Goal: Task Accomplishment & Management: Complete application form

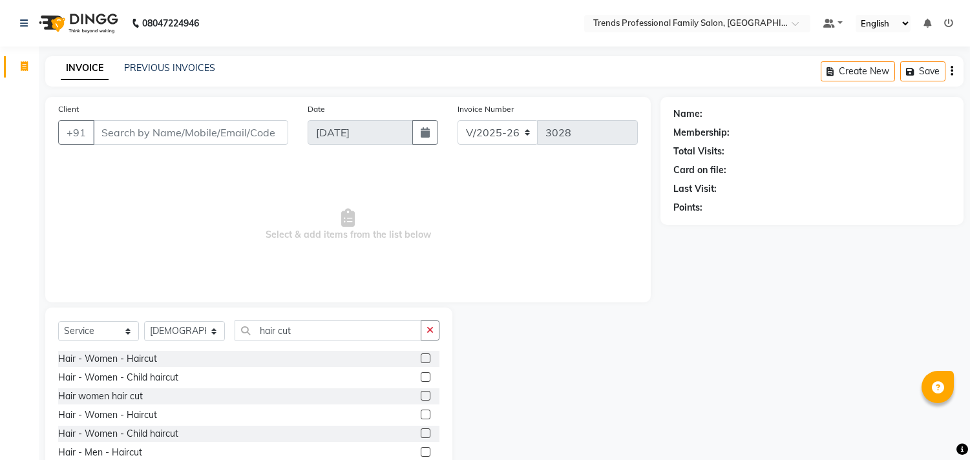
select select "7345"
select select "service"
select select "84239"
click at [281, 338] on input "hair cut" at bounding box center [328, 331] width 187 height 20
click at [295, 331] on input "hair cut" at bounding box center [328, 331] width 187 height 20
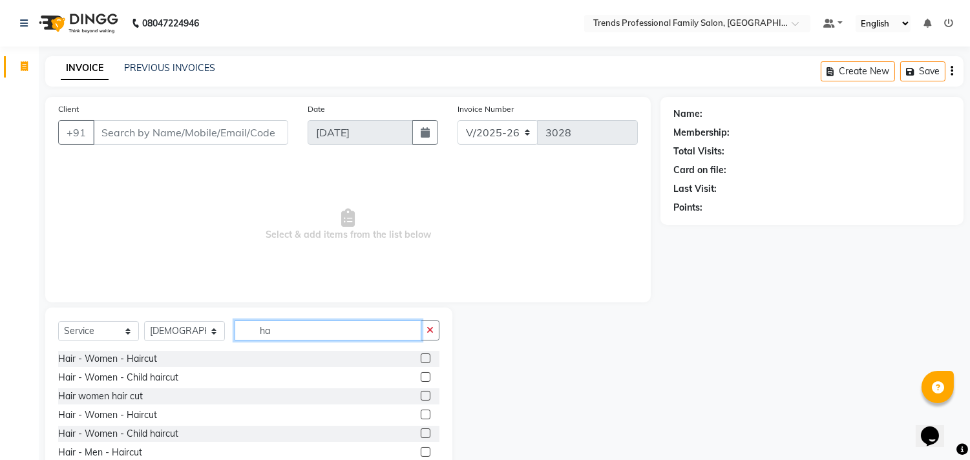
type input "h"
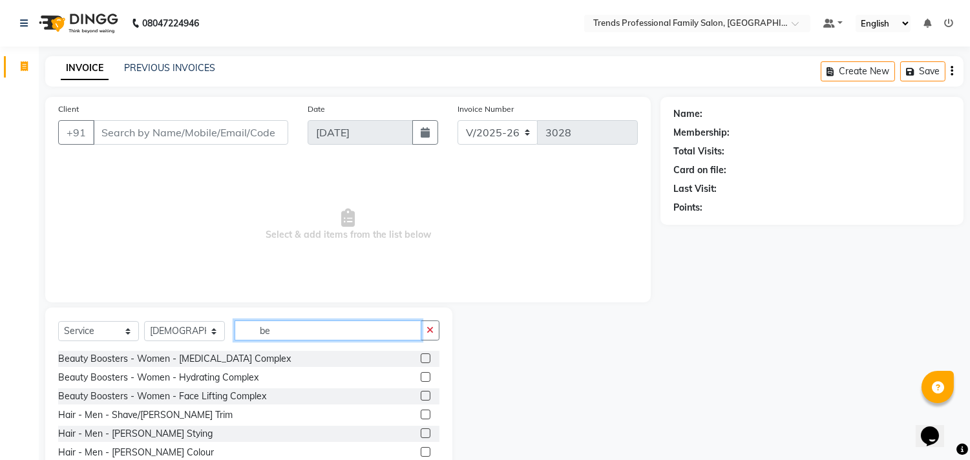
type input "be"
click at [421, 434] on label at bounding box center [426, 433] width 10 height 10
click at [421, 434] on input "checkbox" at bounding box center [425, 434] width 8 height 8
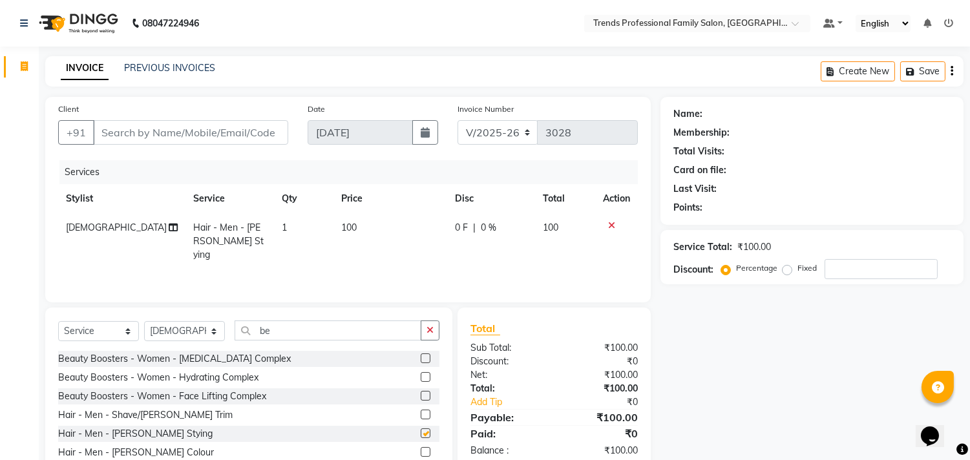
checkbox input "false"
click at [187, 125] on input "Client" at bounding box center [190, 132] width 195 height 25
type input "9"
type input "0"
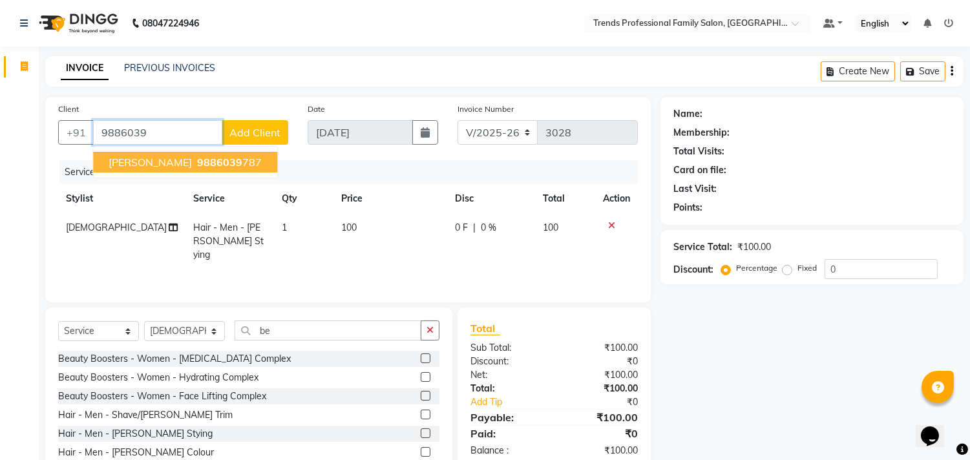
click at [197, 162] on span "9886039" at bounding box center [219, 162] width 45 height 13
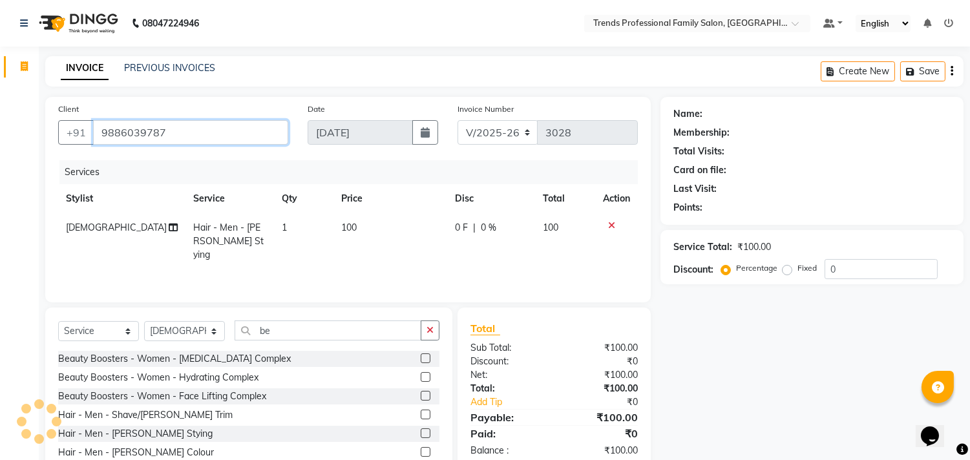
type input "9886039787"
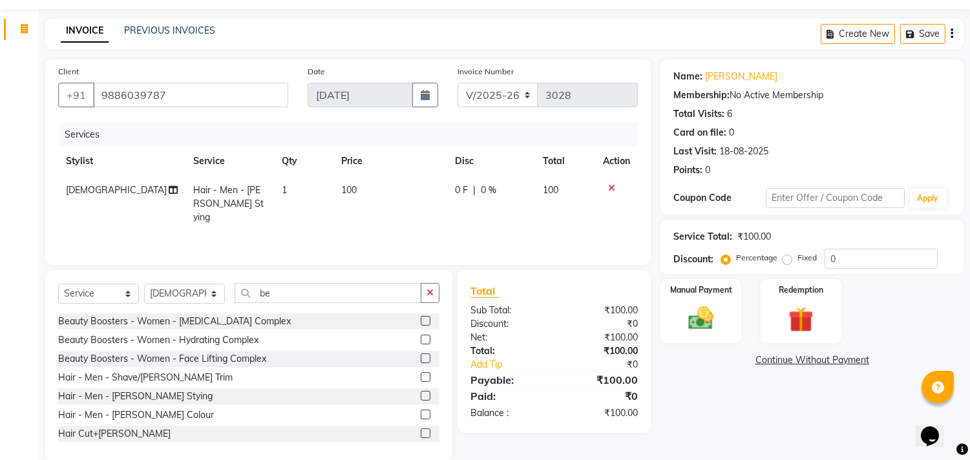
scroll to position [57, 0]
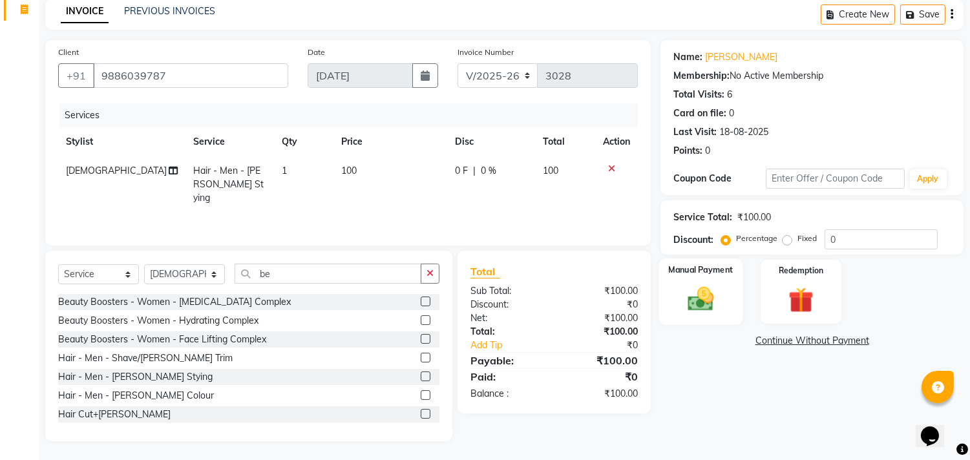
click at [701, 289] on img at bounding box center [701, 299] width 43 height 30
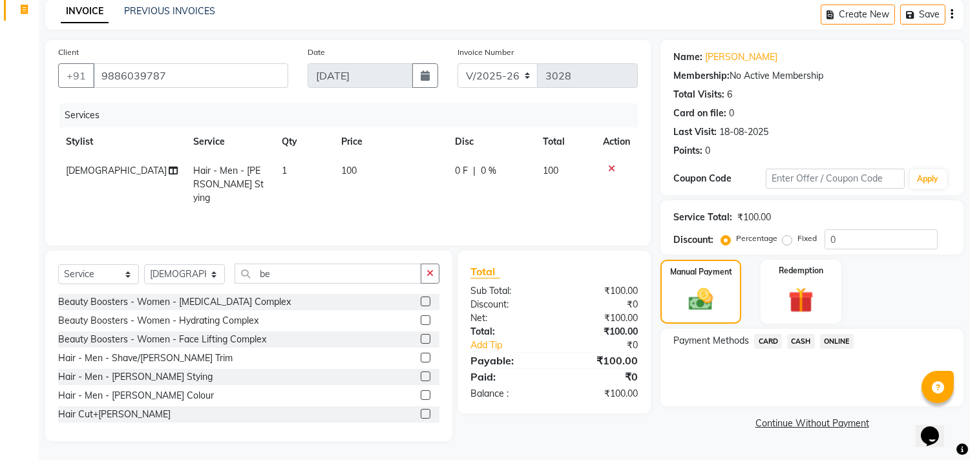
click at [802, 337] on span "CASH" at bounding box center [801, 341] width 28 height 15
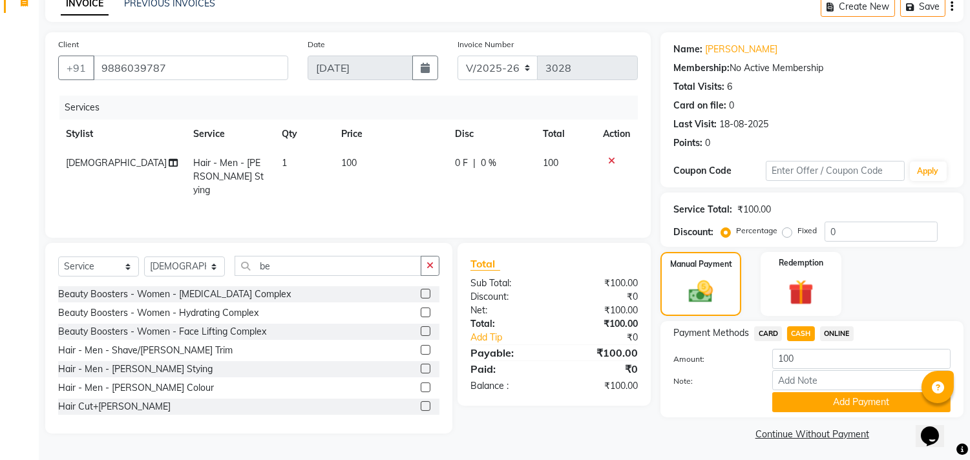
scroll to position [67, 0]
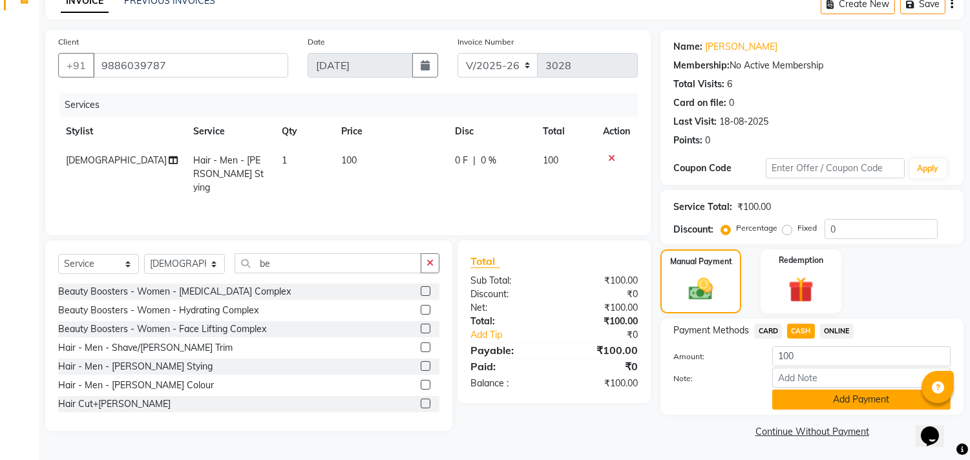
click at [805, 395] on button "Add Payment" at bounding box center [861, 400] width 178 height 20
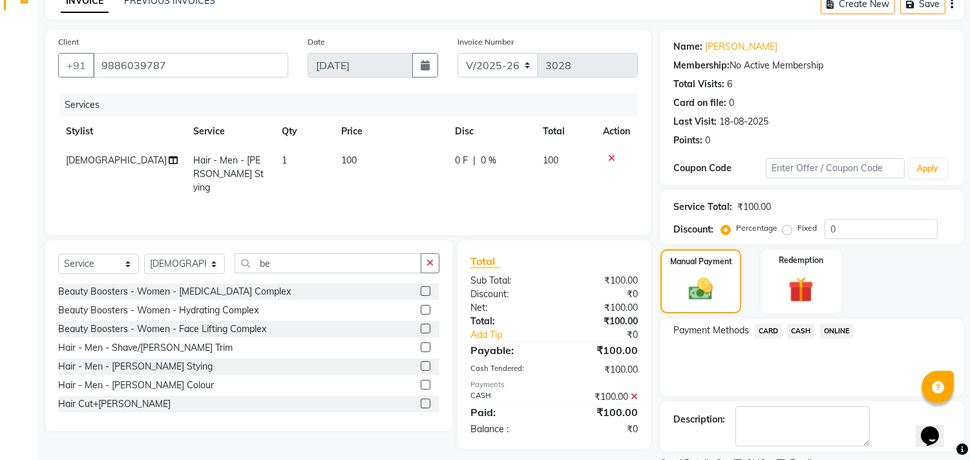
scroll to position [121, 0]
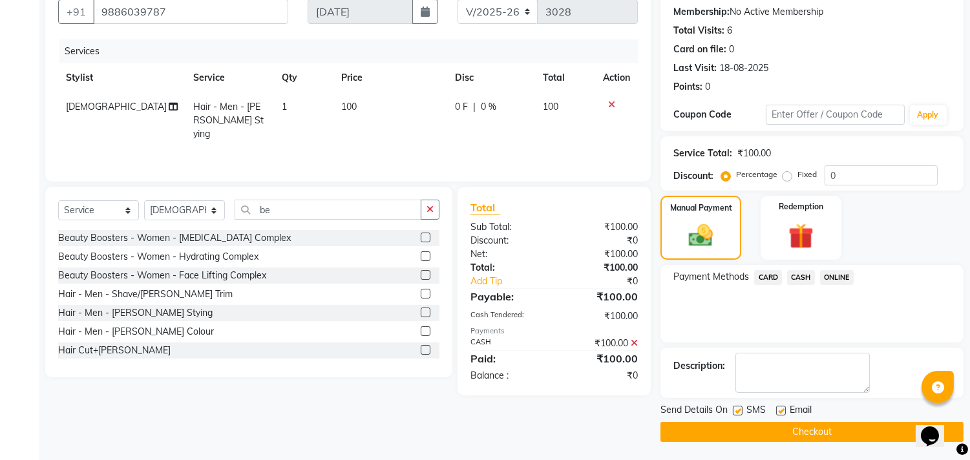
click at [778, 408] on label at bounding box center [781, 411] width 10 height 10
click at [778, 408] on input "checkbox" at bounding box center [780, 411] width 8 height 8
checkbox input "false"
click at [769, 435] on button "Checkout" at bounding box center [811, 432] width 303 height 20
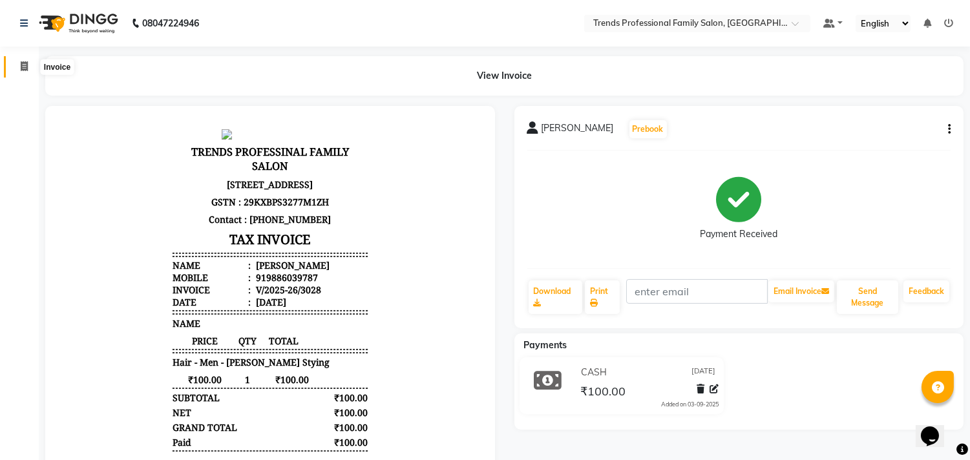
click at [23, 67] on icon at bounding box center [24, 66] width 7 height 10
select select "service"
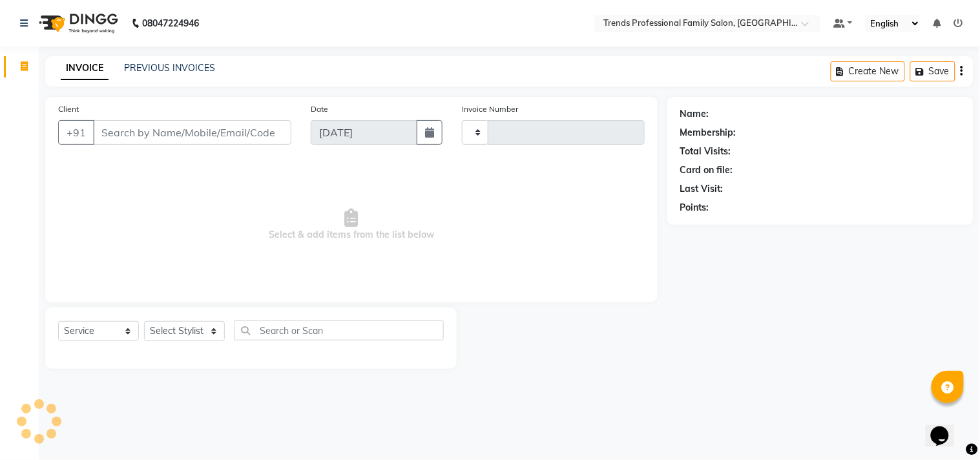
type input "3029"
select select "7345"
click at [138, 132] on input "Client" at bounding box center [192, 132] width 198 height 25
click at [215, 333] on select "Select Stylist [PERSON_NAME] [PERSON_NAME] [PERSON_NAME] [PERSON_NAME] RUSTHAM …" at bounding box center [184, 331] width 81 height 20
select select "63519"
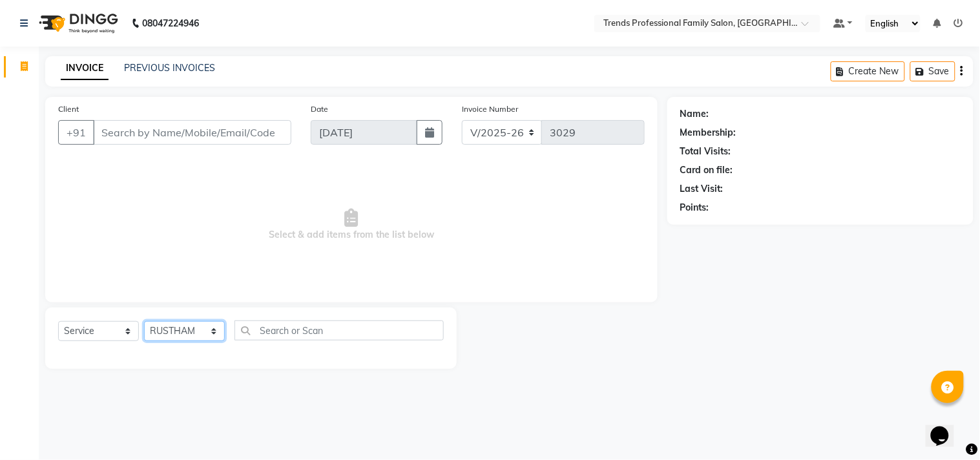
click at [144, 322] on select "Select Stylist [PERSON_NAME] [PERSON_NAME] [PERSON_NAME] [PERSON_NAME] RUSTHAM …" at bounding box center [184, 331] width 81 height 20
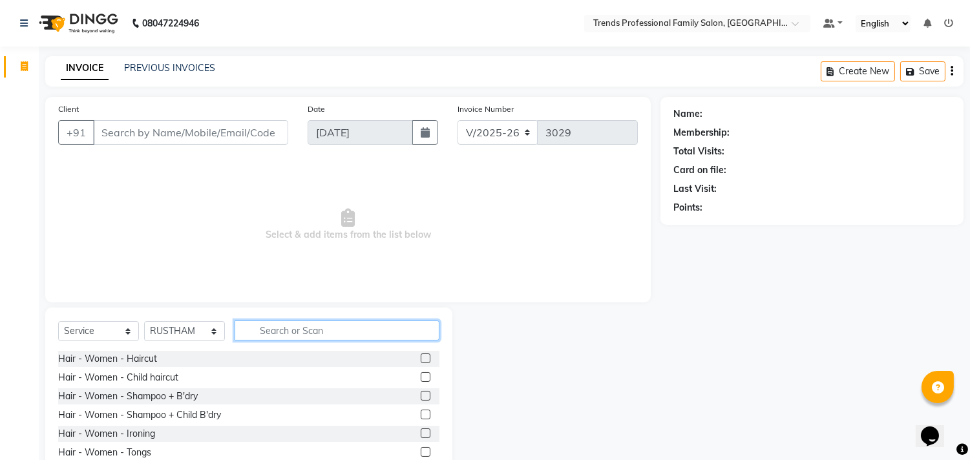
drag, startPoint x: 319, startPoint y: 337, endPoint x: 315, endPoint y: 307, distance: 30.0
click at [319, 333] on input "text" at bounding box center [337, 331] width 205 height 20
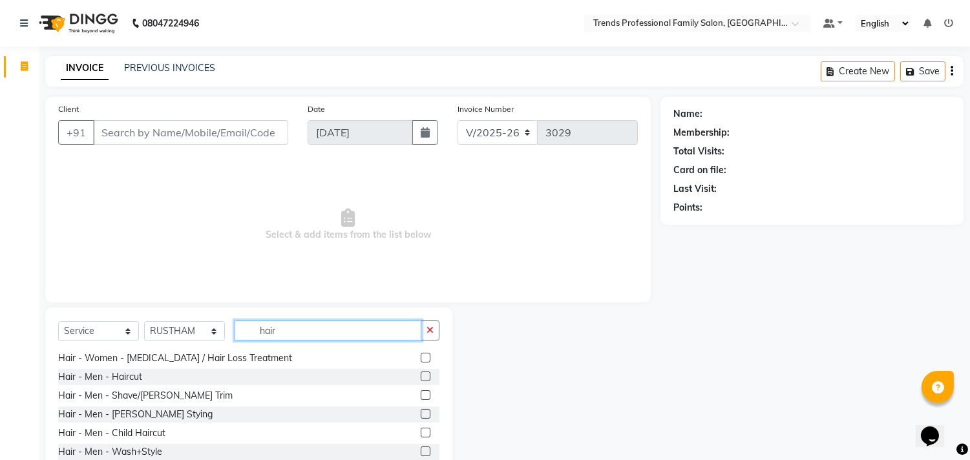
click at [362, 330] on input "hair" at bounding box center [328, 331] width 187 height 20
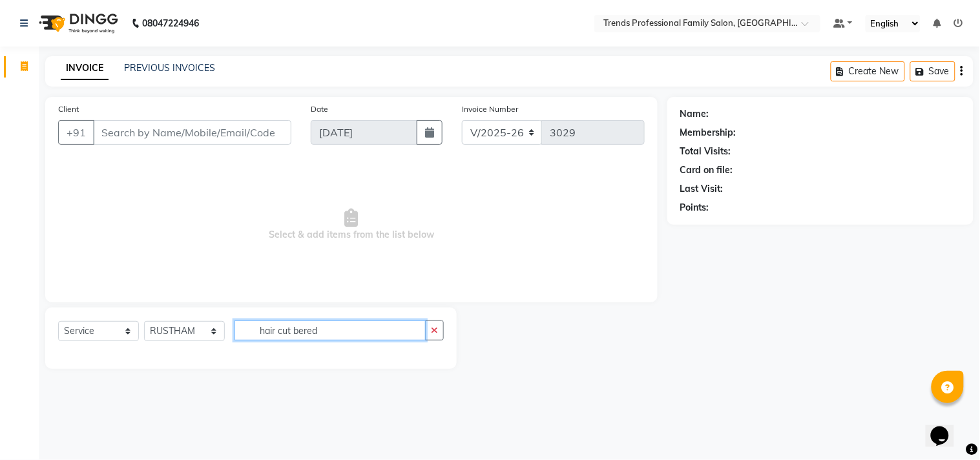
click at [279, 332] on input "hair cut bered" at bounding box center [330, 331] width 191 height 20
click at [348, 339] on input "haircut bered" at bounding box center [330, 331] width 191 height 20
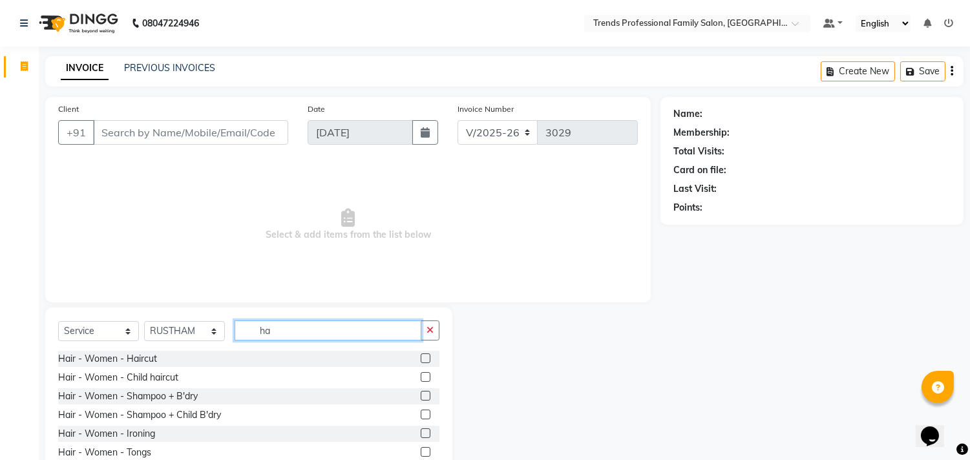
type input "h"
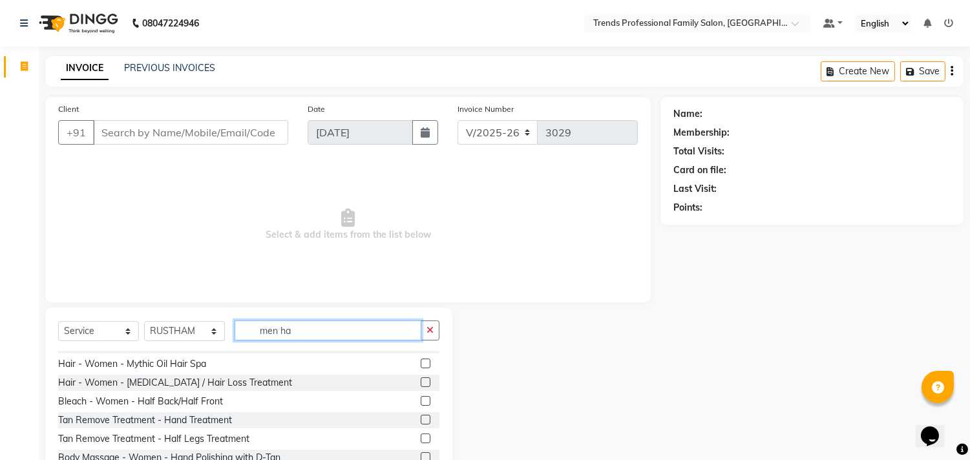
click at [304, 333] on input "men ha" at bounding box center [328, 331] width 187 height 20
type input "m"
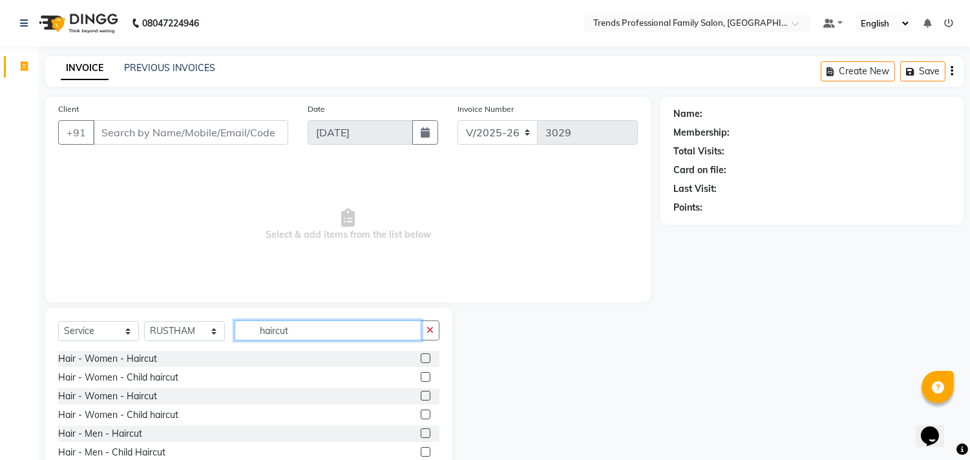
scroll to position [41, 0]
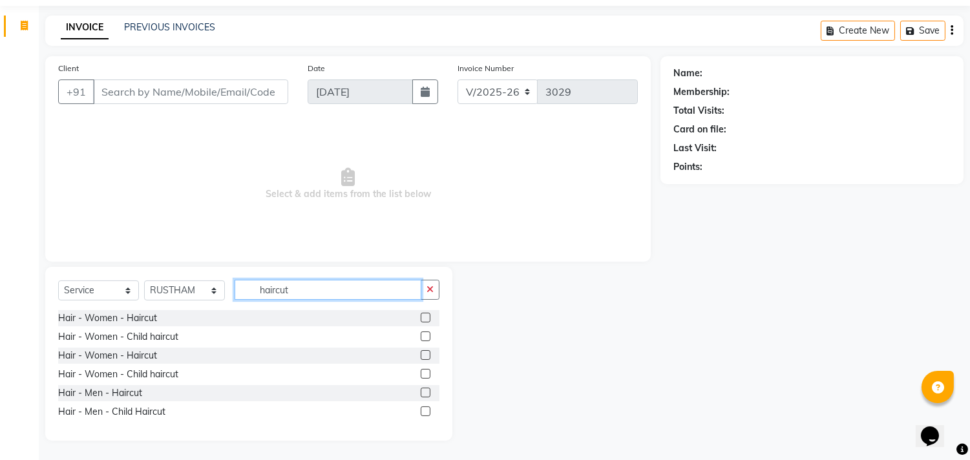
click at [324, 293] on input "haircut" at bounding box center [328, 290] width 187 height 20
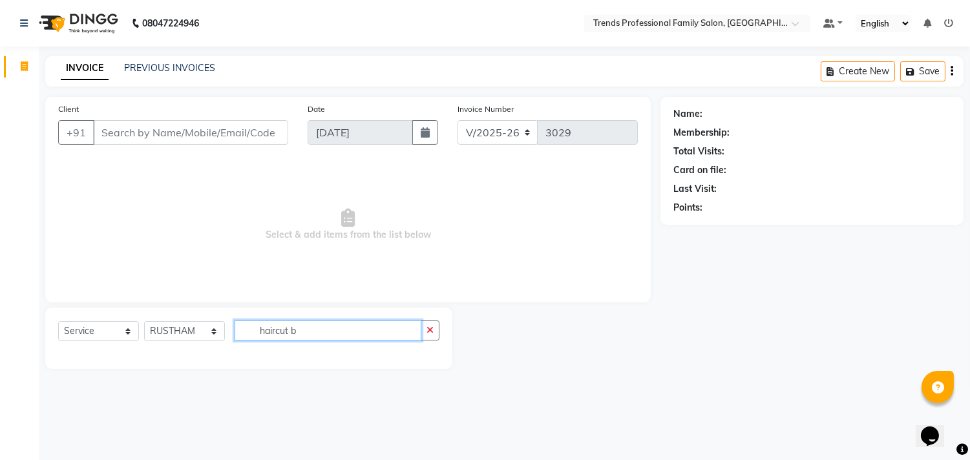
scroll to position [0, 0]
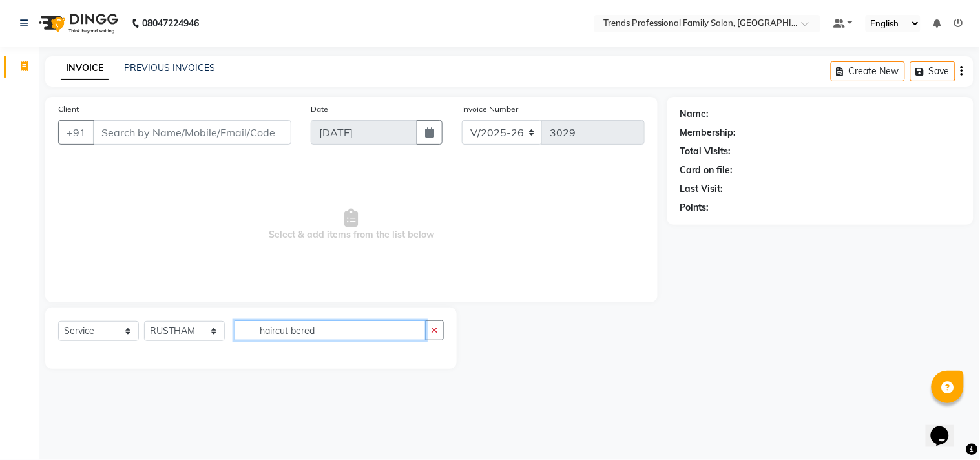
click at [335, 328] on input "haircut bered" at bounding box center [330, 331] width 191 height 20
click at [337, 326] on input "haircut bered" at bounding box center [330, 331] width 191 height 20
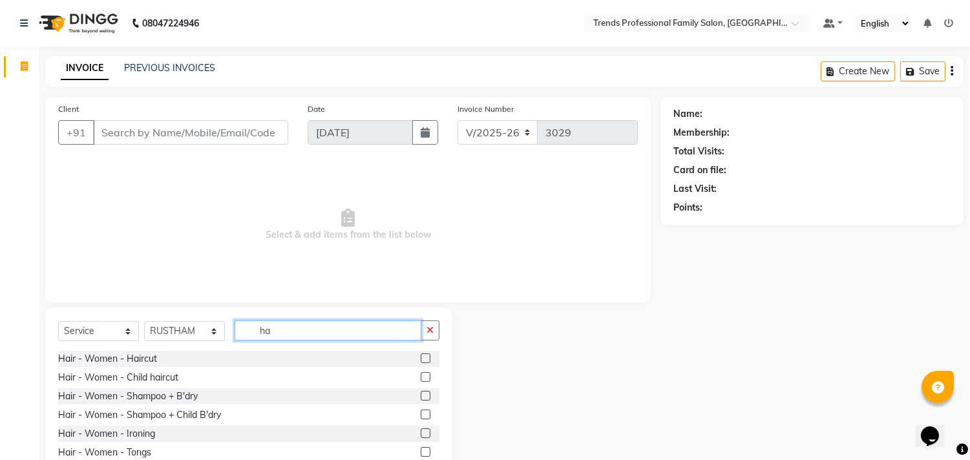
type input "h"
click at [296, 328] on input "haircut" at bounding box center [328, 331] width 187 height 20
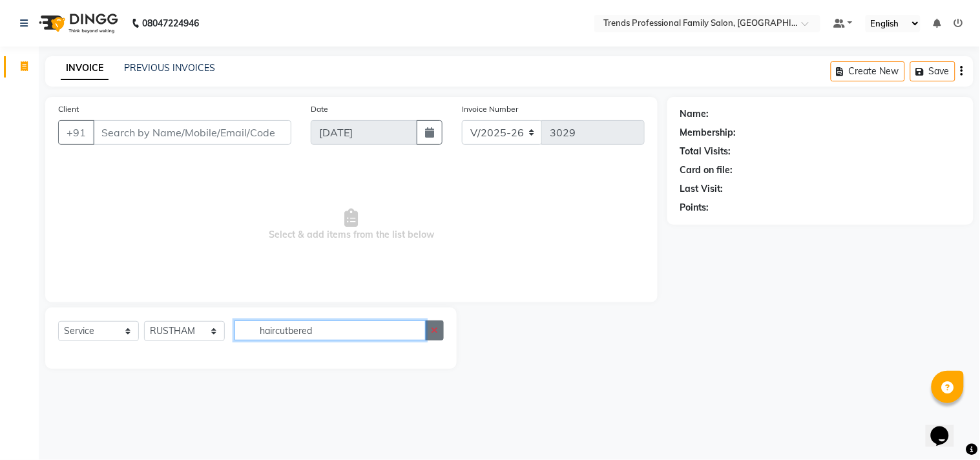
type input "haircutbered"
click at [441, 333] on button "button" at bounding box center [434, 331] width 19 height 20
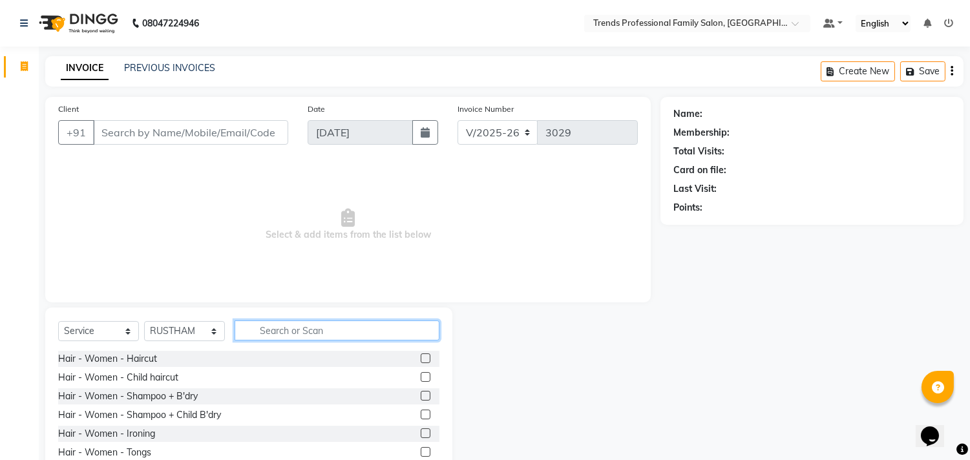
click at [273, 330] on input "text" at bounding box center [337, 331] width 205 height 20
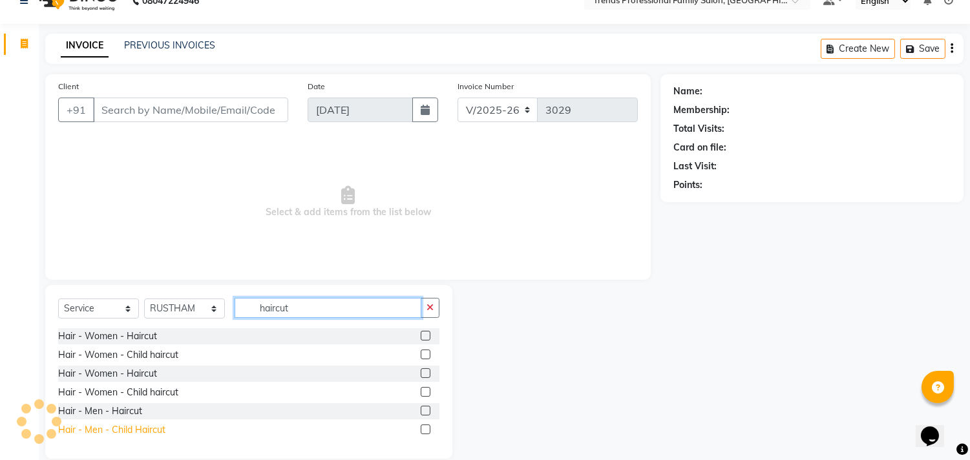
scroll to position [41, 0]
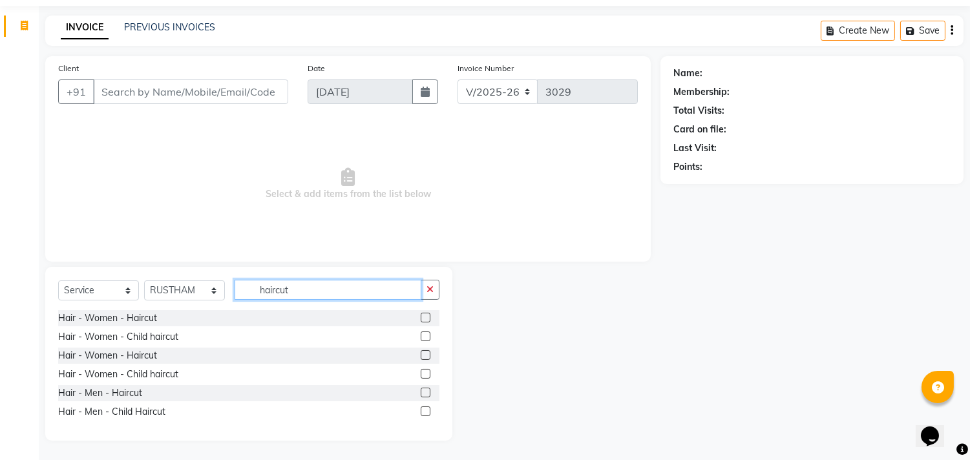
type input "haircut"
click at [145, 386] on div "Hair - Men - Haircut" at bounding box center [248, 393] width 381 height 16
click at [425, 386] on div at bounding box center [430, 393] width 19 height 16
click at [426, 393] on label at bounding box center [426, 393] width 10 height 10
click at [426, 393] on input "checkbox" at bounding box center [425, 393] width 8 height 8
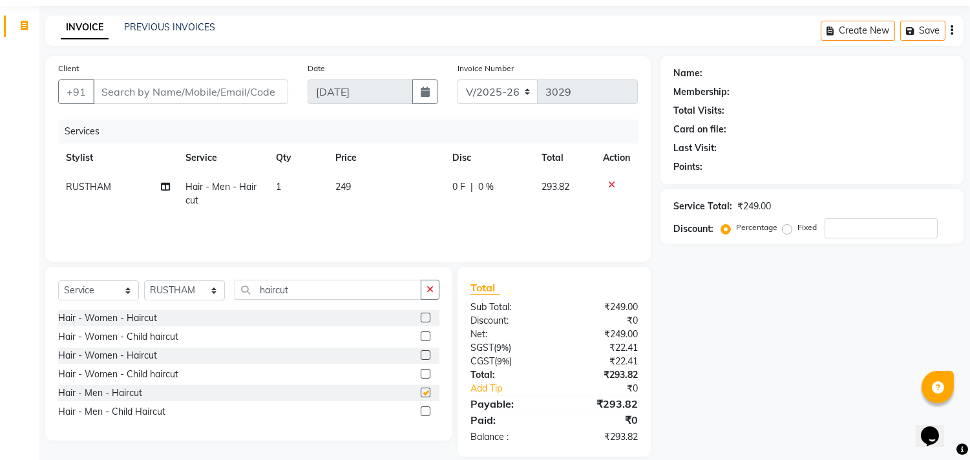
checkbox input "false"
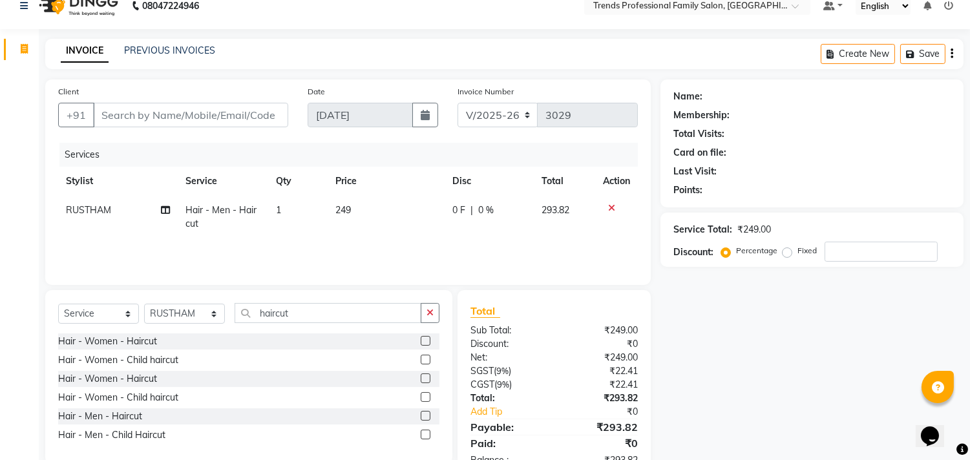
scroll to position [0, 0]
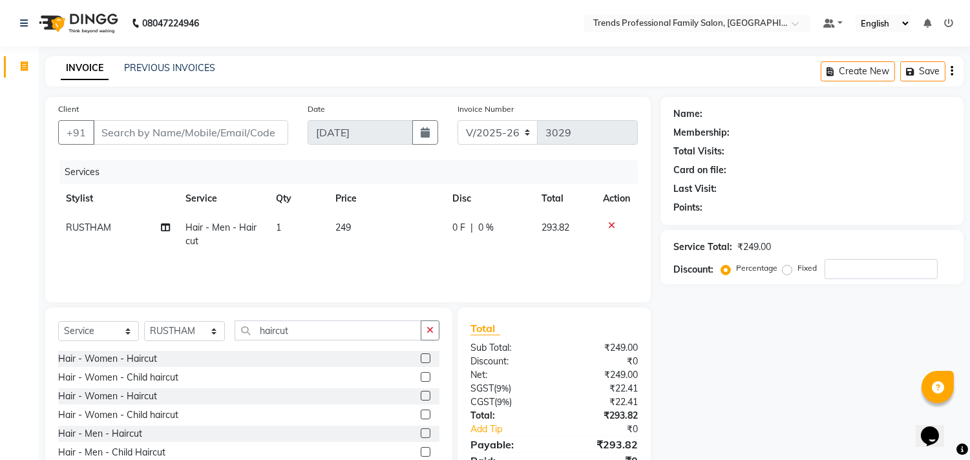
click at [615, 226] on div at bounding box center [616, 225] width 27 height 9
click at [614, 226] on icon at bounding box center [611, 225] width 7 height 9
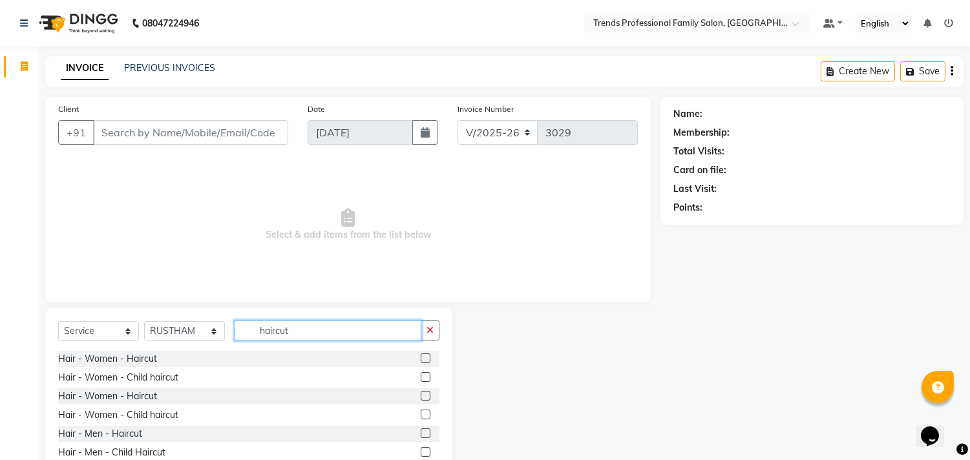
click at [321, 330] on input "haircut" at bounding box center [328, 331] width 187 height 20
type input "h"
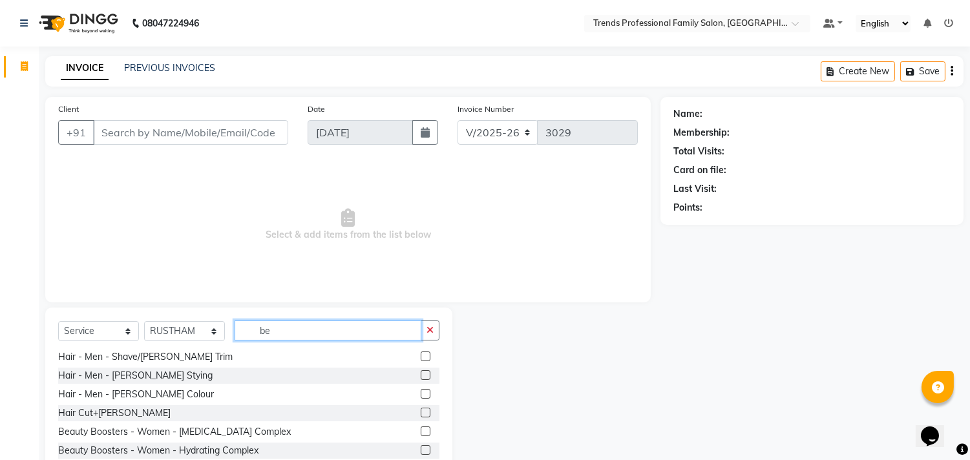
scroll to position [57, 0]
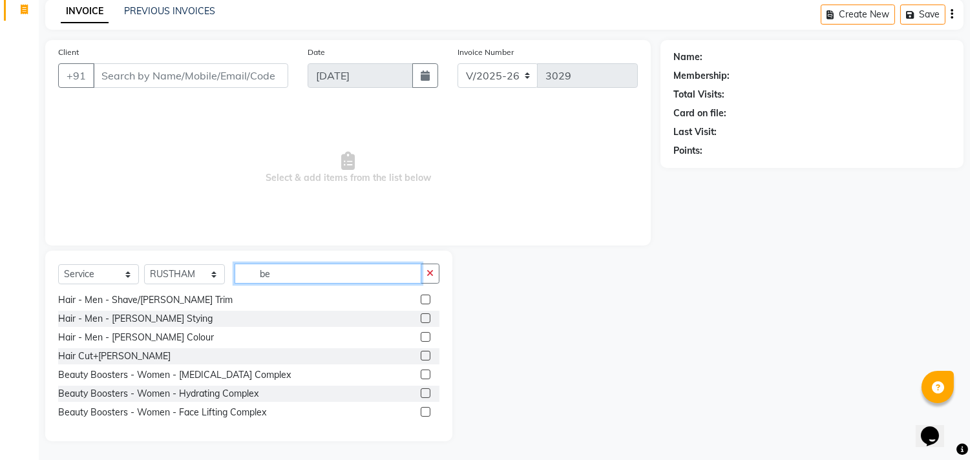
type input "be"
click at [421, 351] on label at bounding box center [426, 356] width 10 height 10
click at [421, 352] on input "checkbox" at bounding box center [425, 356] width 8 height 8
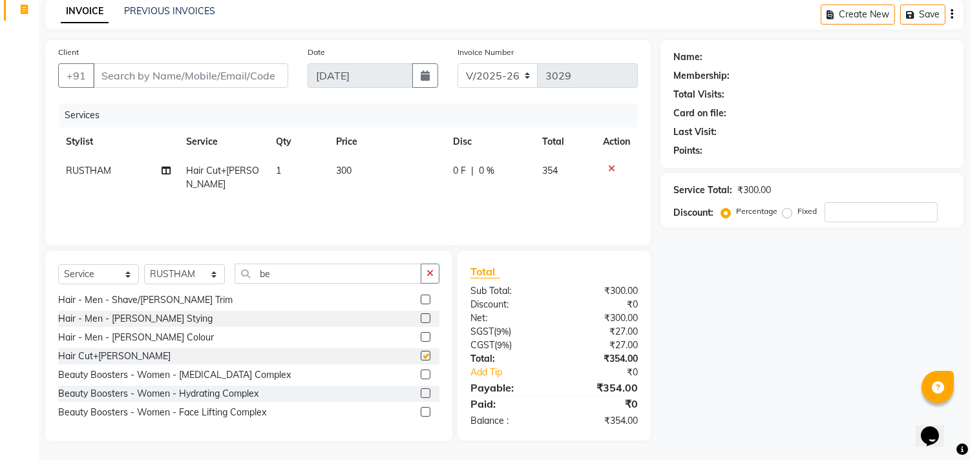
checkbox input "false"
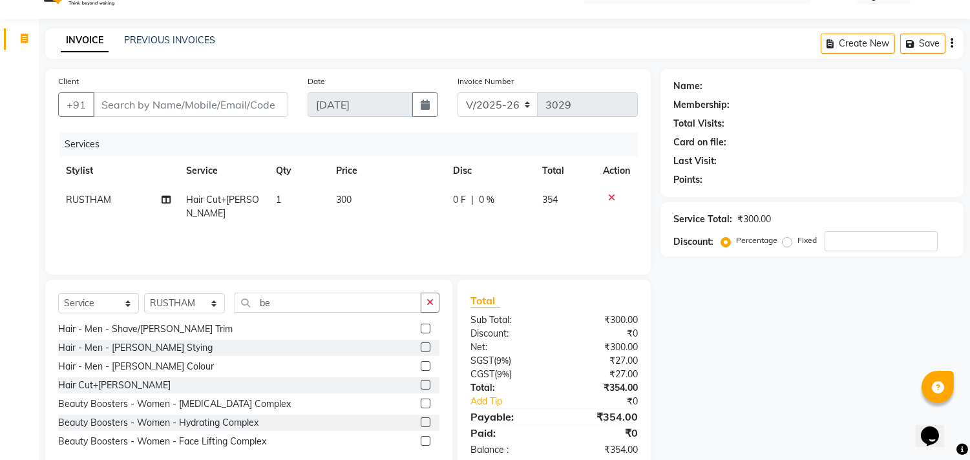
scroll to position [0, 0]
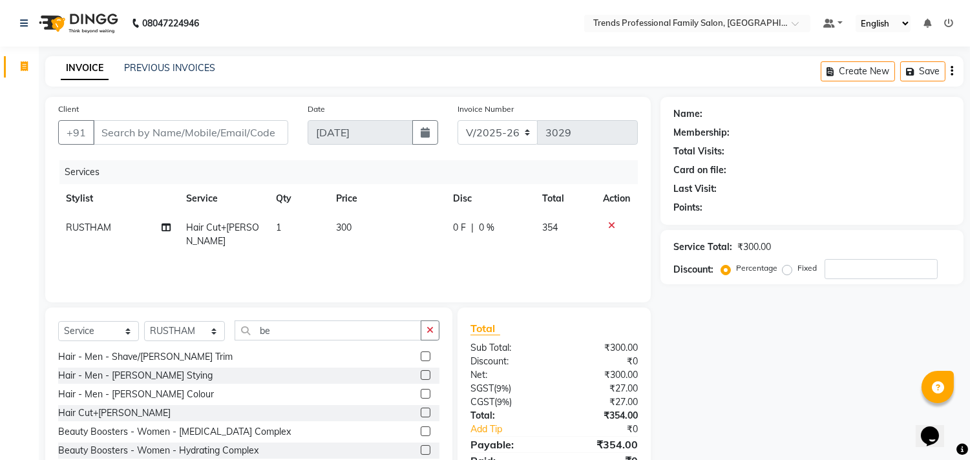
click at [951, 72] on icon "button" at bounding box center [952, 71] width 3 height 1
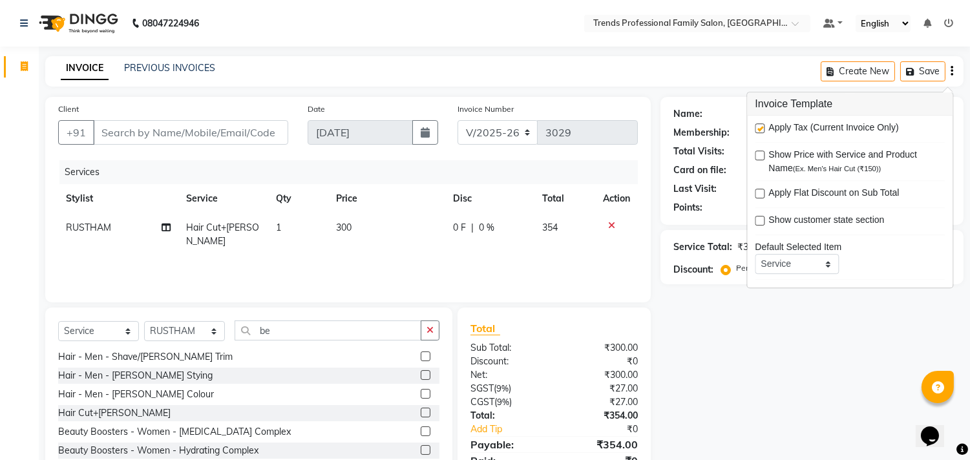
click at [758, 136] on div at bounding box center [759, 130] width 8 height 14
click at [758, 127] on label at bounding box center [760, 128] width 10 height 10
click at [758, 127] on input "checkbox" at bounding box center [759, 129] width 8 height 8
checkbox input "false"
click at [881, 386] on div "Name: Membership: Total Visits: Card on file: Last Visit: Points: Service Total…" at bounding box center [816, 297] width 313 height 401
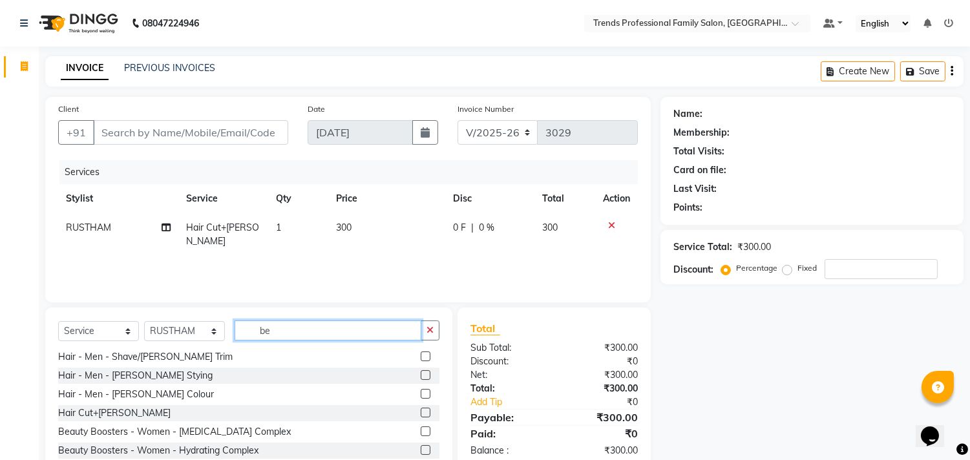
click at [275, 331] on input "be" at bounding box center [328, 331] width 187 height 20
type input "b"
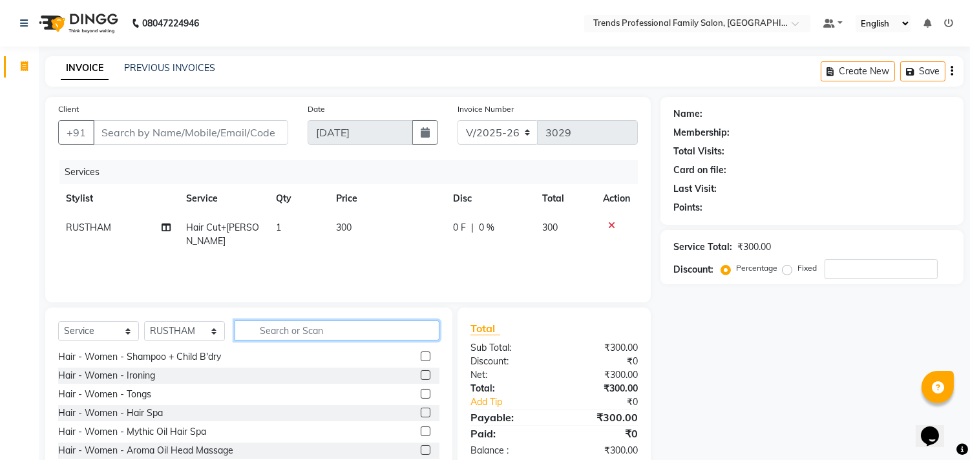
scroll to position [264, 0]
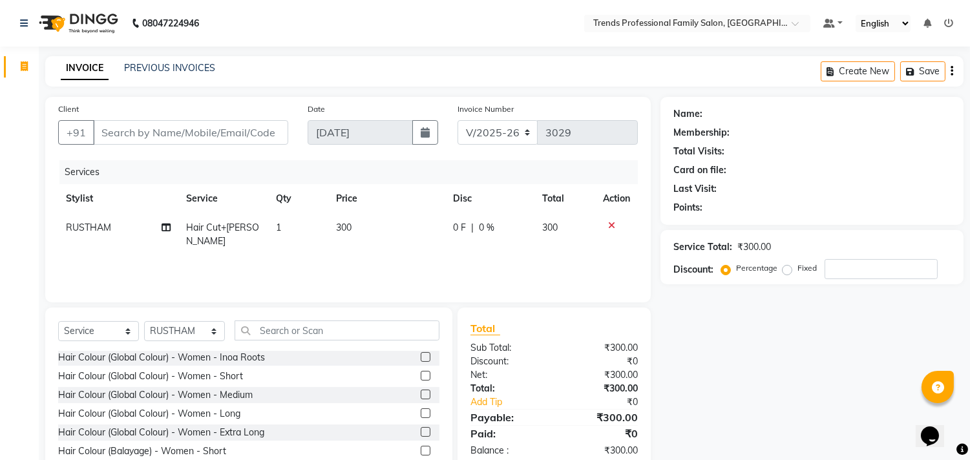
click at [827, 377] on div "Name: Membership: Total Visits: Card on file: Last Visit: Points: Service Total…" at bounding box center [816, 297] width 313 height 401
click at [250, 134] on input "Client" at bounding box center [190, 132] width 195 height 25
click at [170, 131] on input "Client" at bounding box center [190, 132] width 195 height 25
click at [158, 132] on input "Client" at bounding box center [190, 132] width 195 height 25
click at [610, 223] on icon at bounding box center [611, 225] width 7 height 9
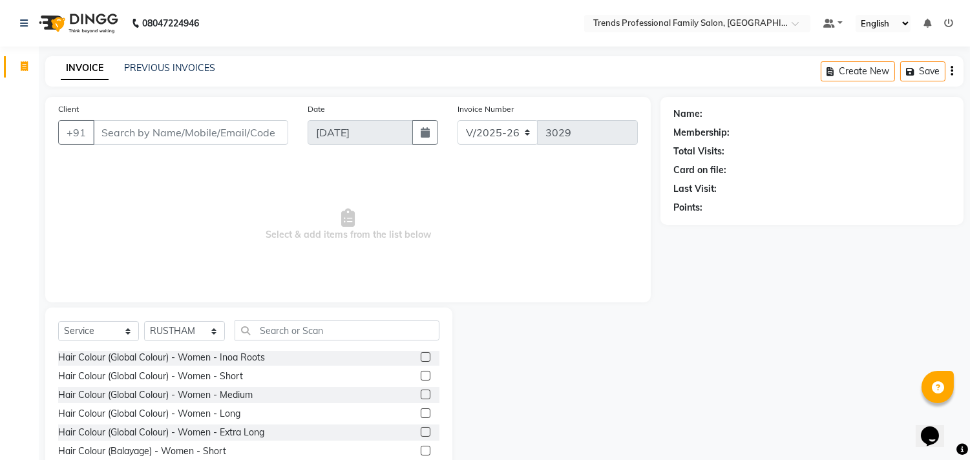
click at [194, 319] on div "Select Service Product Membership Package Voucher Prepaid Gift Card Select Styl…" at bounding box center [248, 403] width 407 height 191
click at [192, 327] on select "Select Stylist [PERSON_NAME] [PERSON_NAME] [PERSON_NAME] [PERSON_NAME] RUSTHAM …" at bounding box center [184, 331] width 81 height 20
select select "63521"
click at [144, 322] on select "Select Stylist [PERSON_NAME] [PERSON_NAME] [PERSON_NAME] [PERSON_NAME] RUSTHAM …" at bounding box center [184, 331] width 81 height 20
click at [327, 331] on input "text" at bounding box center [337, 331] width 205 height 20
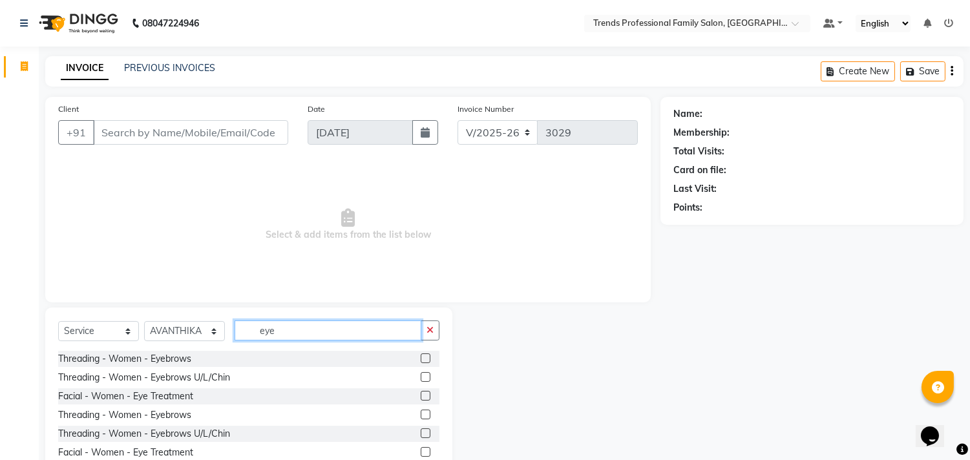
scroll to position [0, 0]
type input "eye"
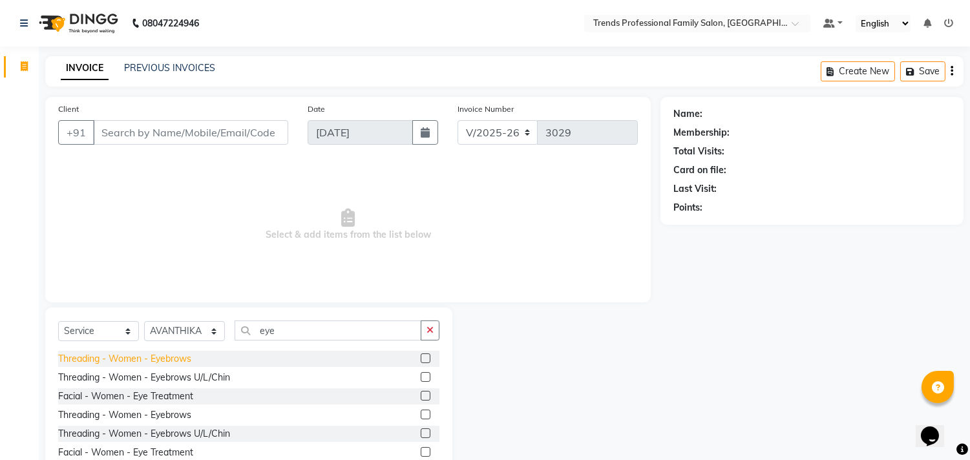
click at [171, 363] on div "Threading - Women - Eyebrows" at bounding box center [124, 359] width 133 height 14
checkbox input "false"
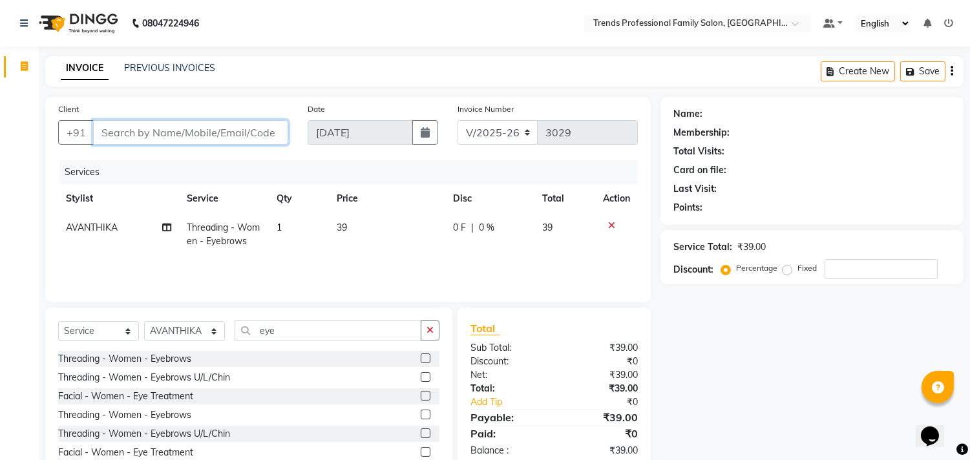
click at [217, 134] on input "Client" at bounding box center [190, 132] width 195 height 25
type input "p"
type input "0"
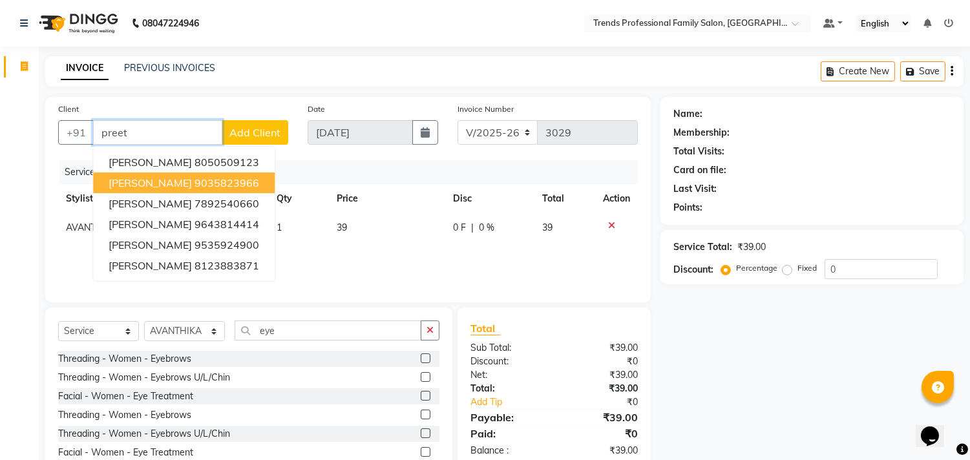
click at [195, 181] on ngb-highlight "9035823966" at bounding box center [227, 182] width 65 height 13
type input "9035823966"
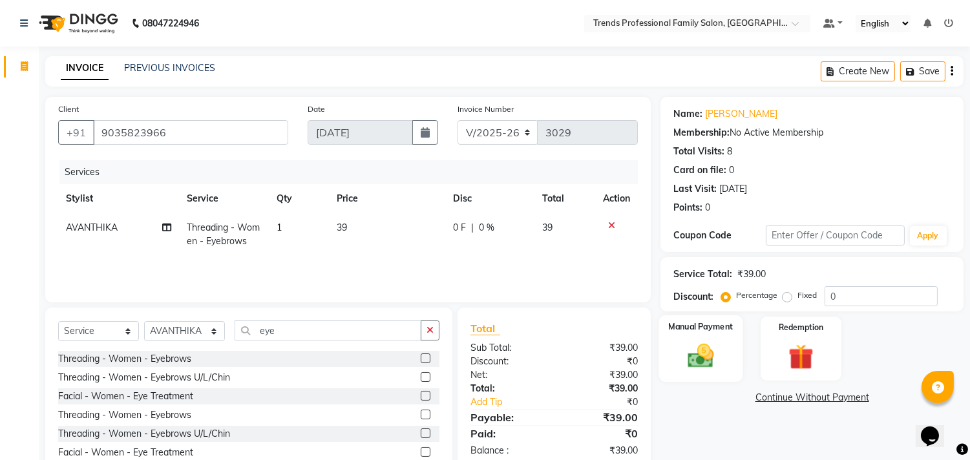
click at [713, 369] on img at bounding box center [701, 356] width 43 height 30
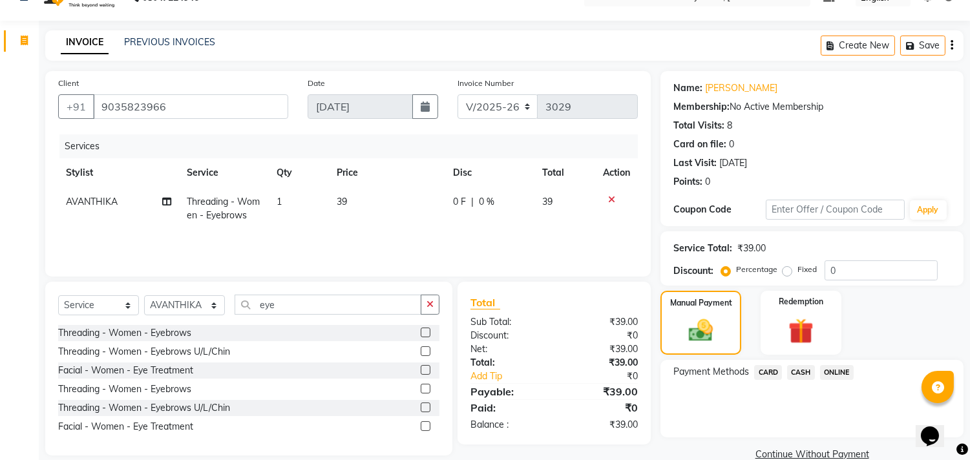
scroll to position [48, 0]
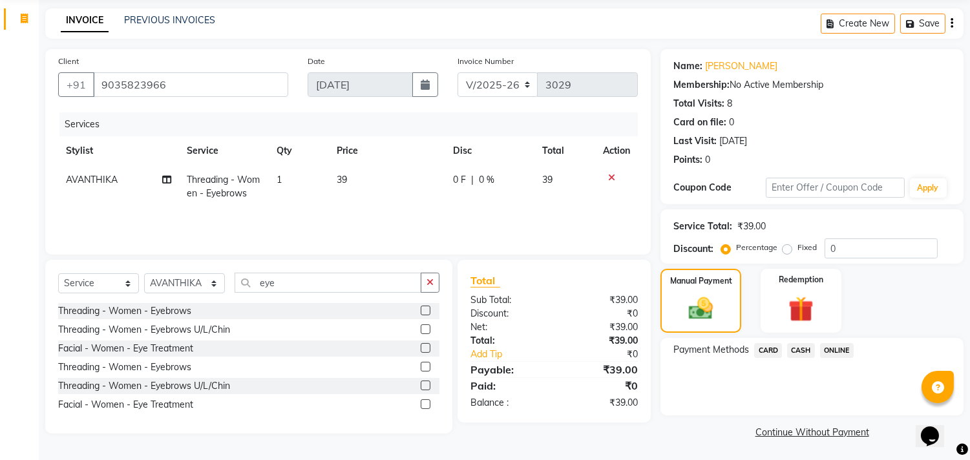
click at [834, 346] on span "ONLINE" at bounding box center [837, 350] width 34 height 15
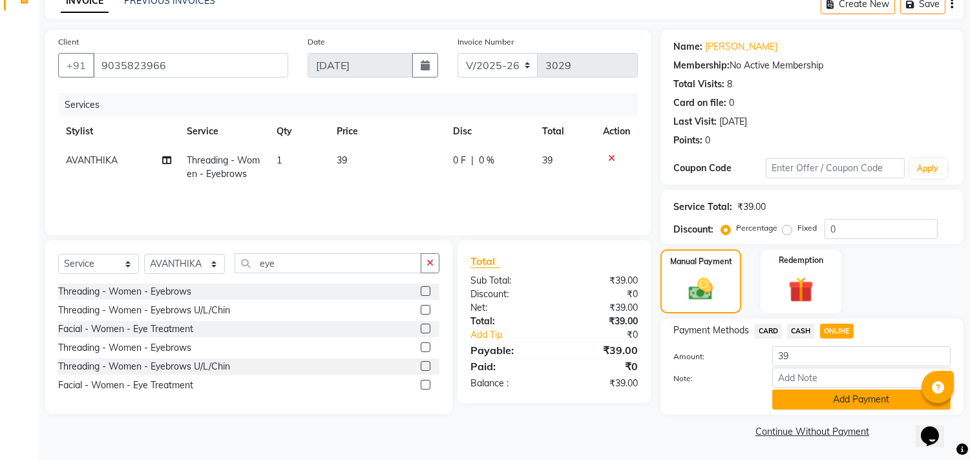
click at [797, 399] on button "Add Payment" at bounding box center [861, 400] width 178 height 20
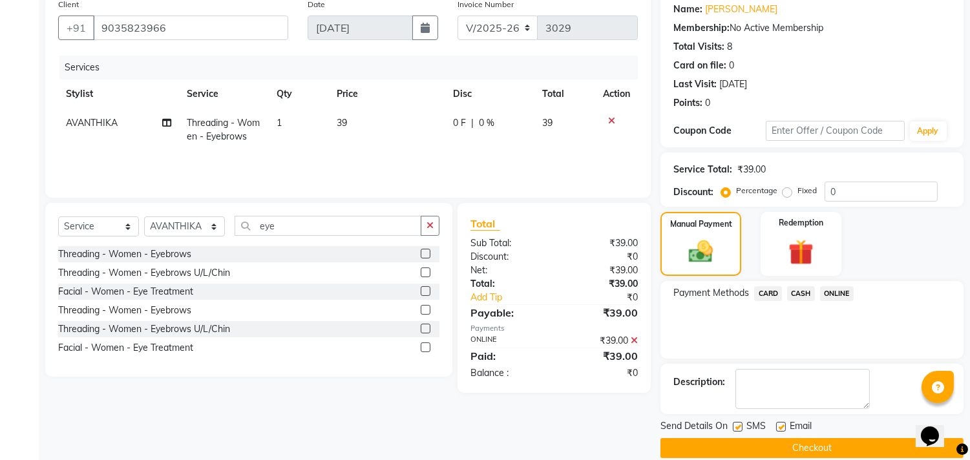
scroll to position [121, 0]
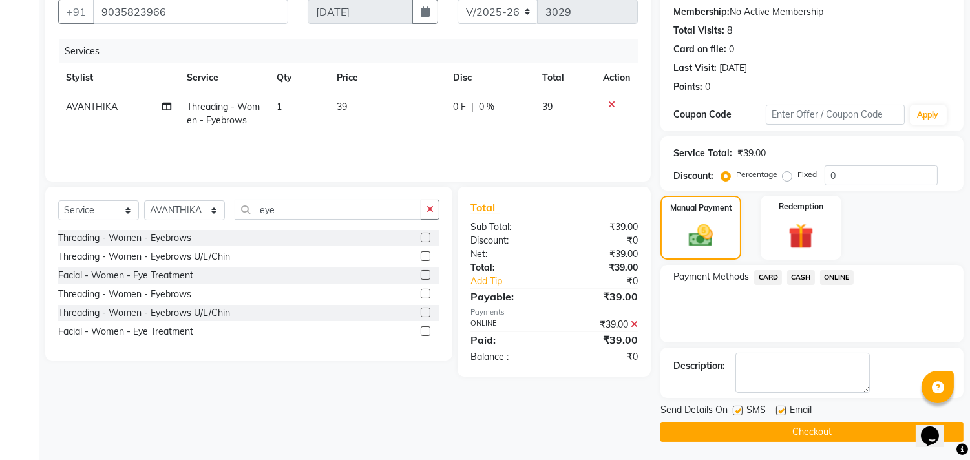
click at [782, 406] on label at bounding box center [781, 411] width 10 height 10
click at [782, 407] on input "checkbox" at bounding box center [780, 411] width 8 height 8
checkbox input "false"
click at [734, 408] on label at bounding box center [738, 411] width 10 height 10
click at [734, 408] on input "checkbox" at bounding box center [737, 411] width 8 height 8
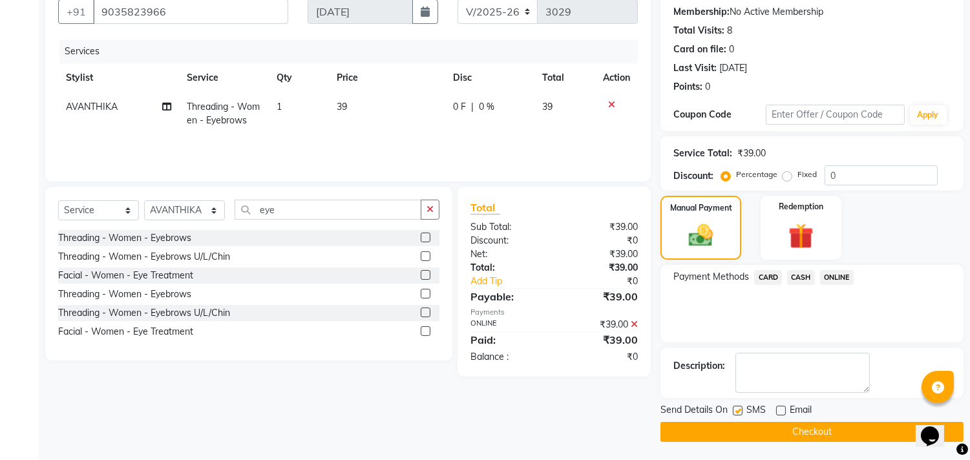
checkbox input "false"
click at [733, 429] on button "Checkout" at bounding box center [811, 432] width 303 height 20
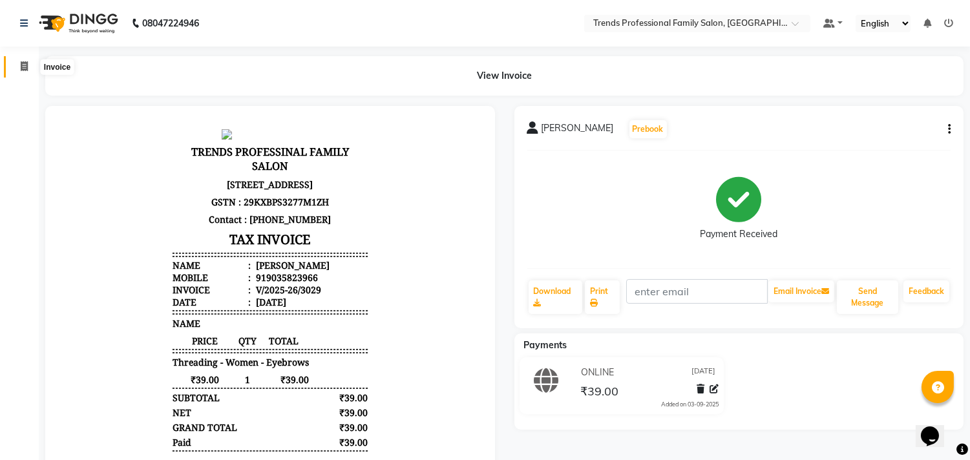
click at [23, 63] on icon at bounding box center [24, 66] width 7 height 10
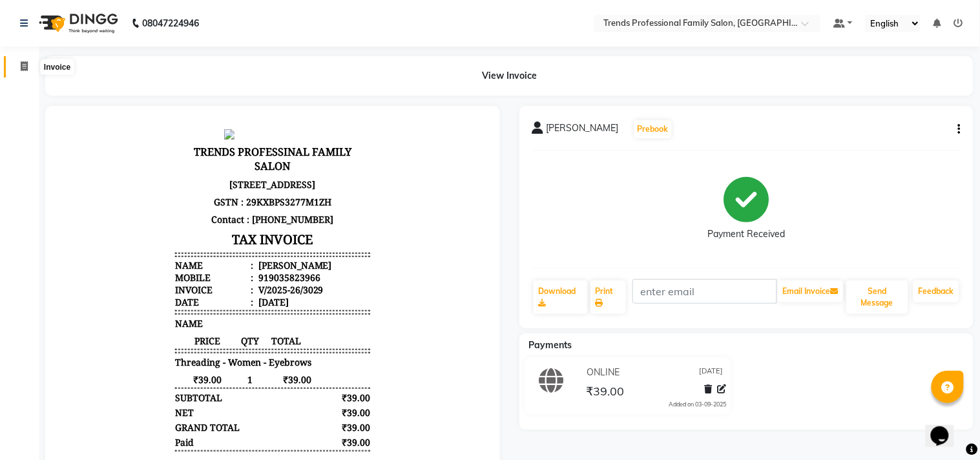
select select "service"
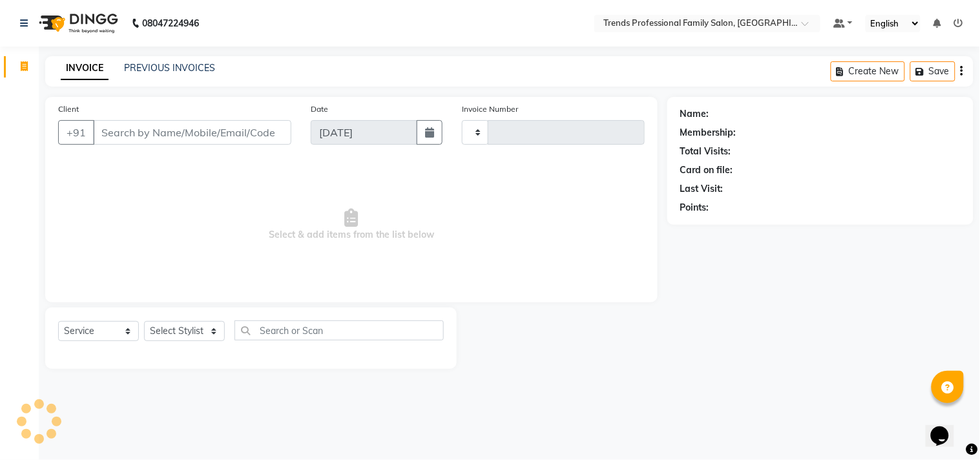
type input "3030"
select select "7345"
click at [220, 321] on select "Select Stylist [PERSON_NAME] [PERSON_NAME] [PERSON_NAME] [PERSON_NAME] RUSTHAM …" at bounding box center [184, 331] width 81 height 20
select select "64189"
click at [144, 322] on select "Select Stylist [PERSON_NAME] [PERSON_NAME] [PERSON_NAME] [PERSON_NAME] RUSTHAM …" at bounding box center [184, 331] width 81 height 20
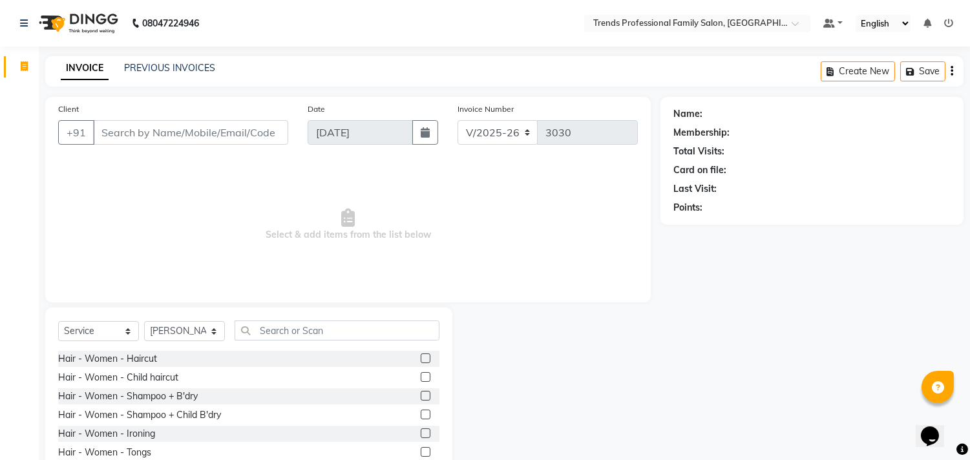
click at [313, 343] on div "Select Service Product Membership Package Voucher Prepaid Gift Card Select Styl…" at bounding box center [248, 336] width 381 height 30
click at [320, 328] on input "text" at bounding box center [337, 331] width 205 height 20
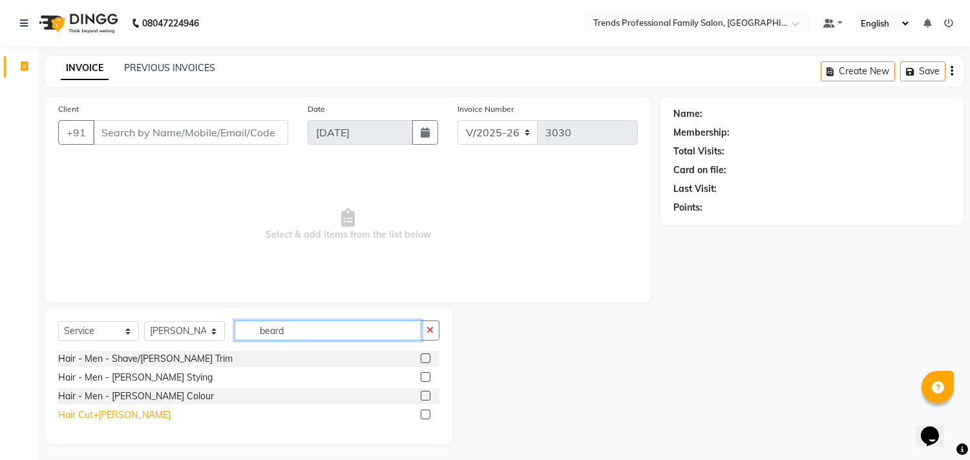
type input "beard"
click at [111, 412] on div "Hair Cut+[PERSON_NAME]" at bounding box center [114, 415] width 112 height 14
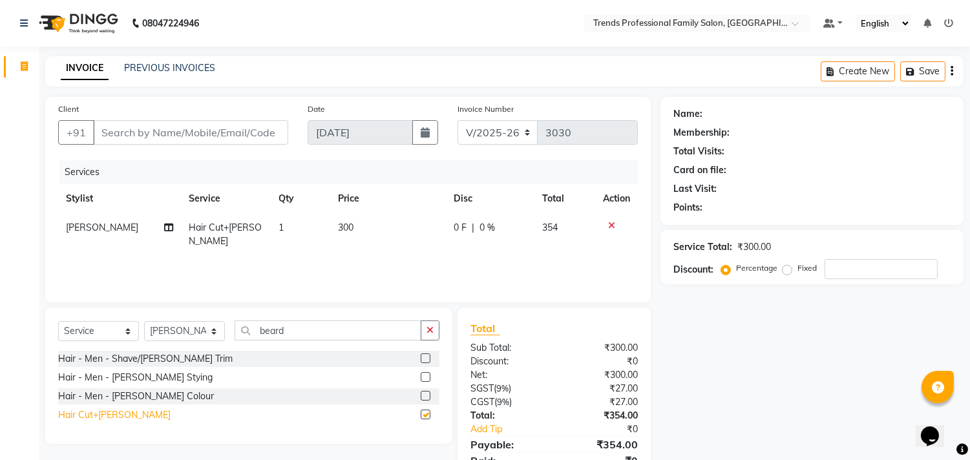
checkbox input "false"
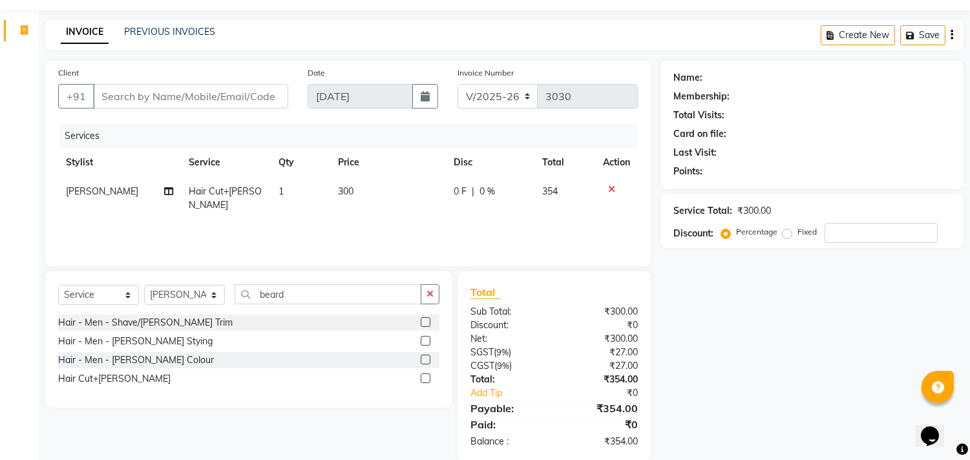
scroll to position [56, 0]
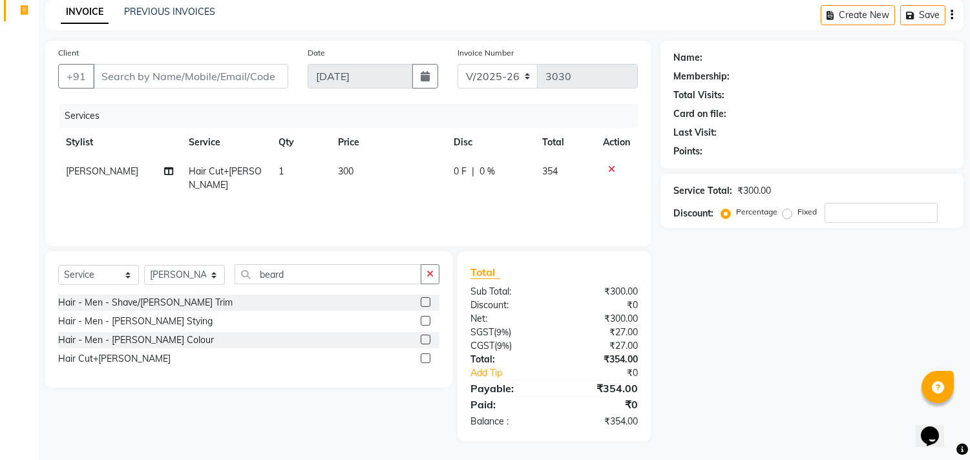
click at [952, 15] on icon "button" at bounding box center [952, 15] width 3 height 1
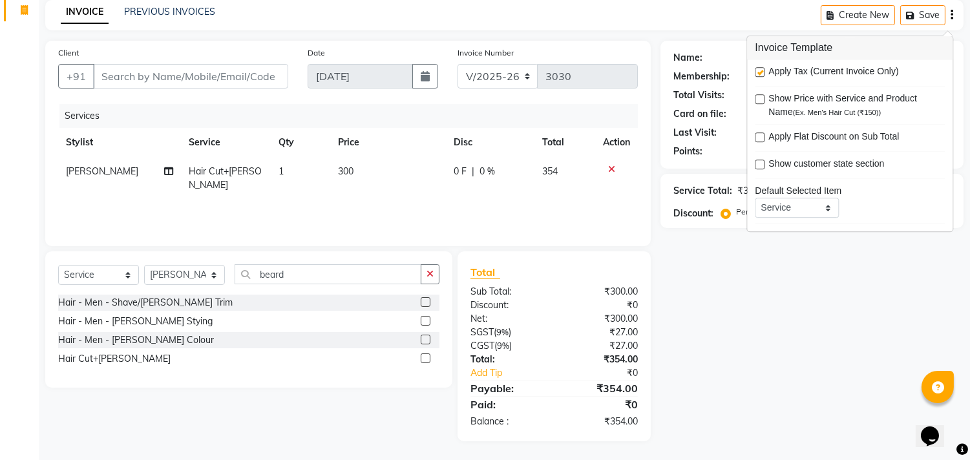
click at [755, 68] on label at bounding box center [760, 72] width 10 height 10
click at [755, 68] on input "checkbox" at bounding box center [759, 72] width 8 height 8
checkbox input "false"
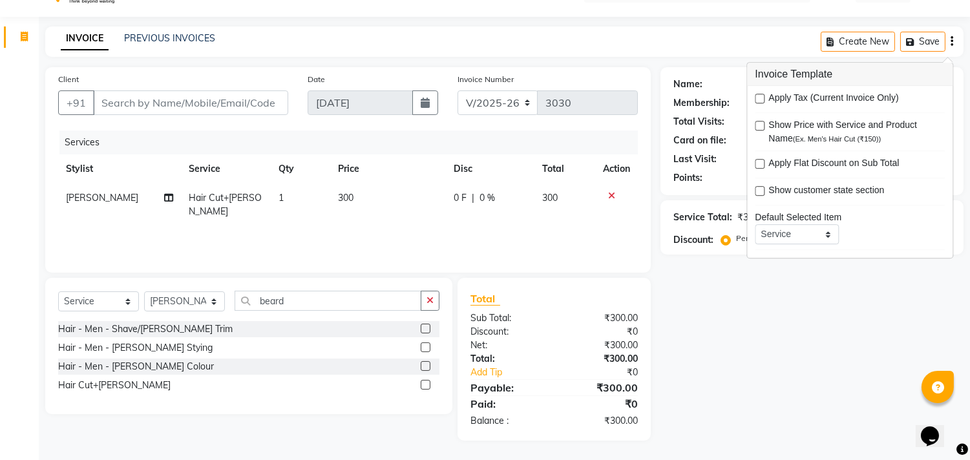
click at [733, 420] on div "Name: Membership: Total Visits: Card on file: Last Visit: Points: Service Total…" at bounding box center [816, 253] width 313 height 373
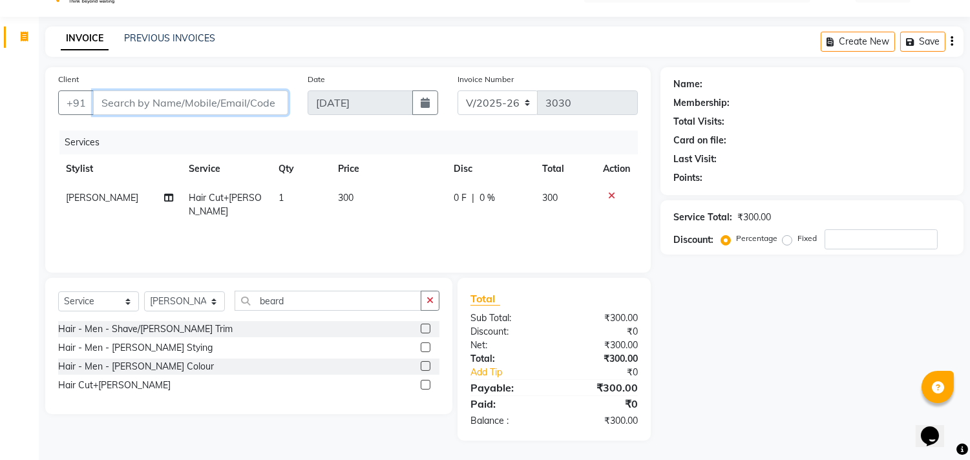
drag, startPoint x: 237, startPoint y: 94, endPoint x: 253, endPoint y: 83, distance: 20.4
click at [239, 94] on input "Client" at bounding box center [190, 102] width 195 height 25
type input "v"
type input "0"
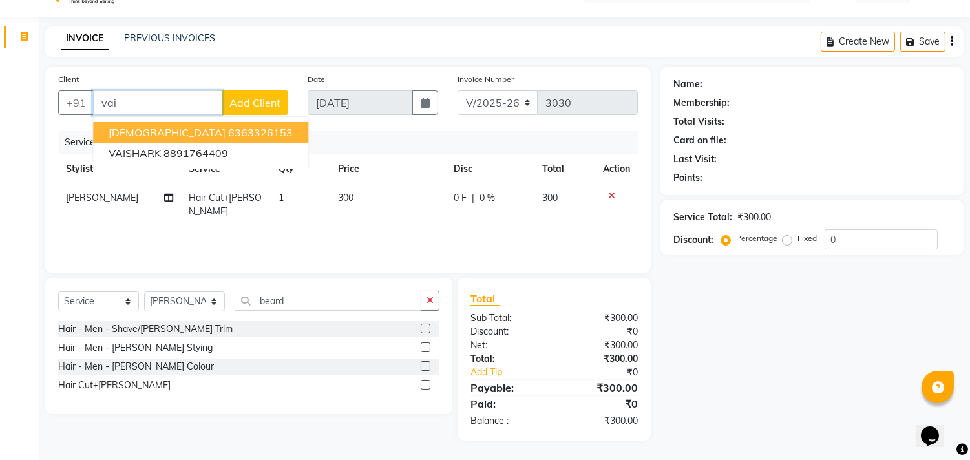
click at [228, 134] on ngb-highlight "6363326153" at bounding box center [260, 132] width 65 height 13
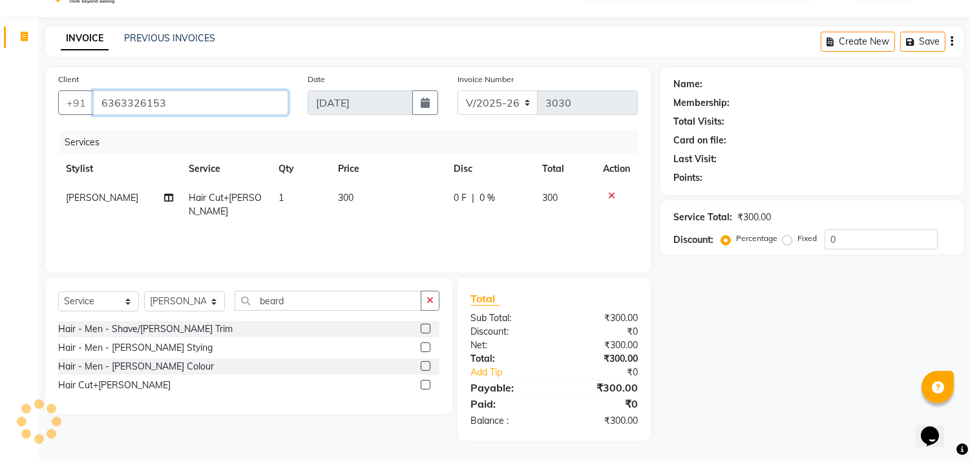
type input "6363326153"
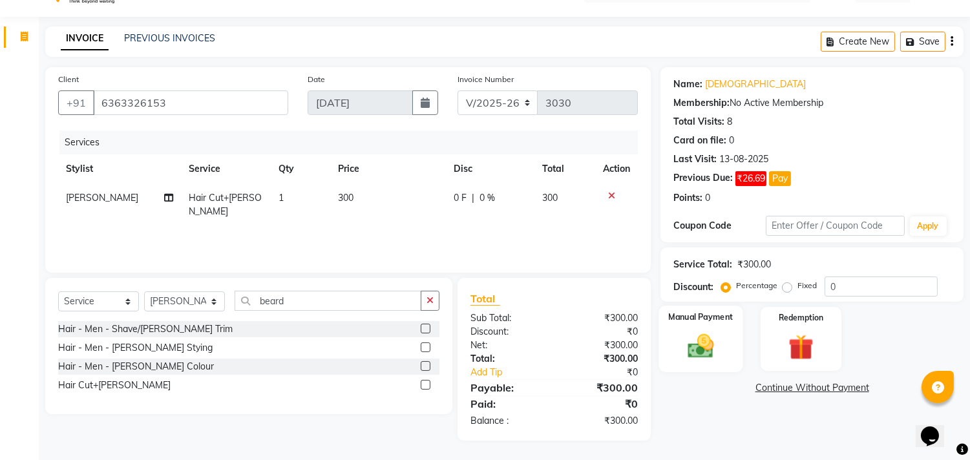
click at [687, 330] on div "Manual Payment" at bounding box center [701, 339] width 84 height 66
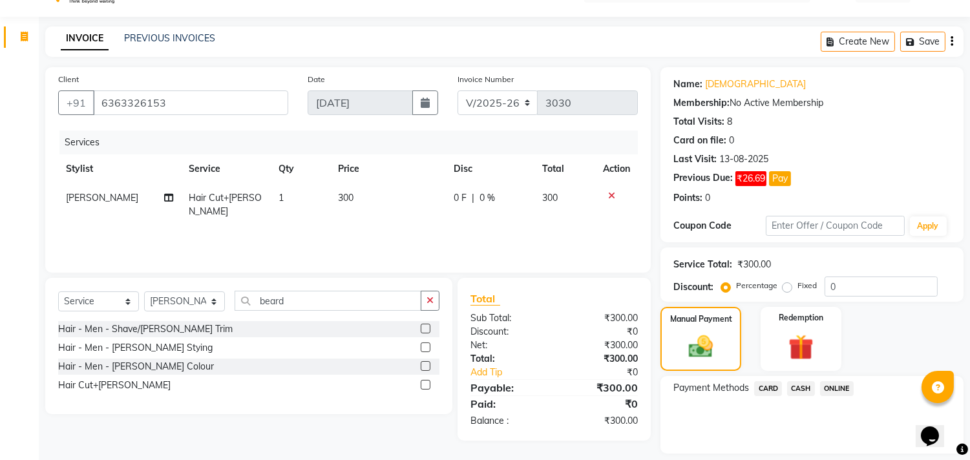
click at [837, 388] on span "ONLINE" at bounding box center [837, 388] width 34 height 15
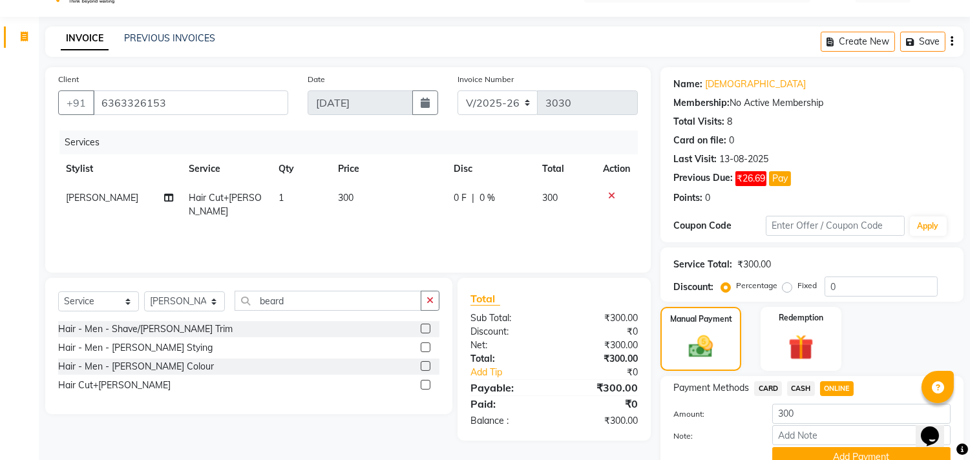
click at [800, 388] on span "CASH" at bounding box center [801, 388] width 28 height 15
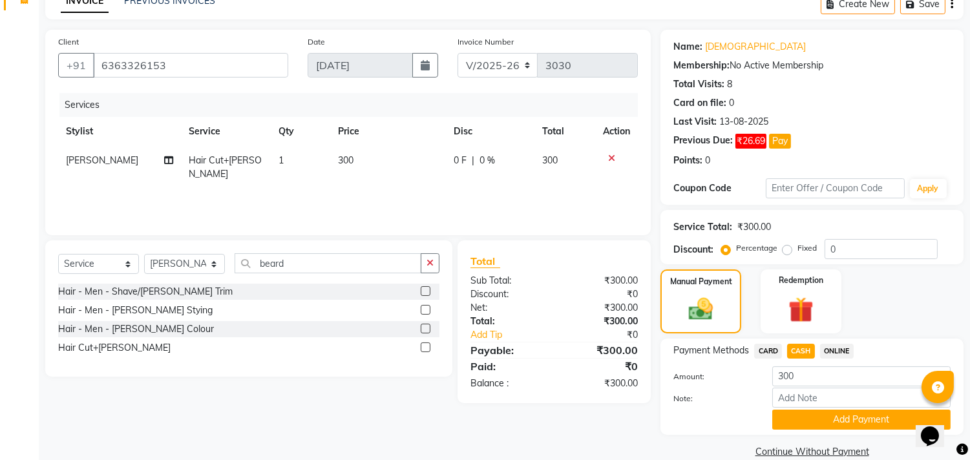
scroll to position [87, 0]
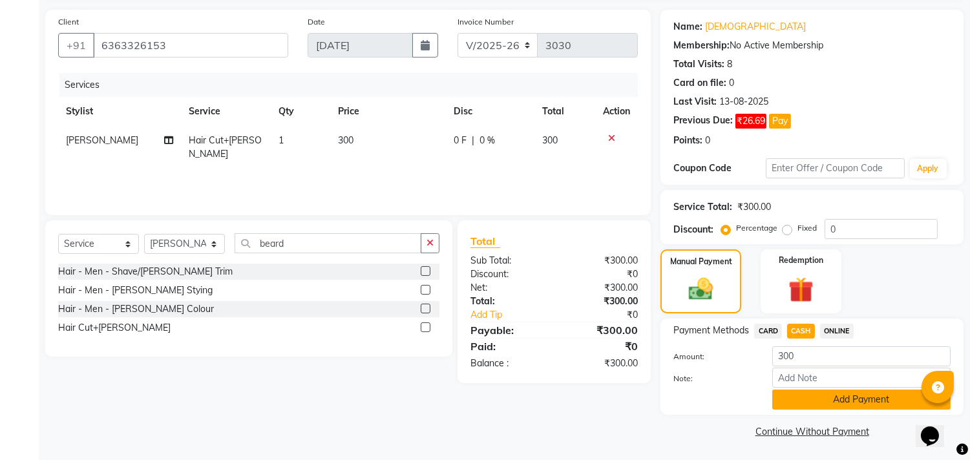
click at [803, 392] on button "Add Payment" at bounding box center [861, 400] width 178 height 20
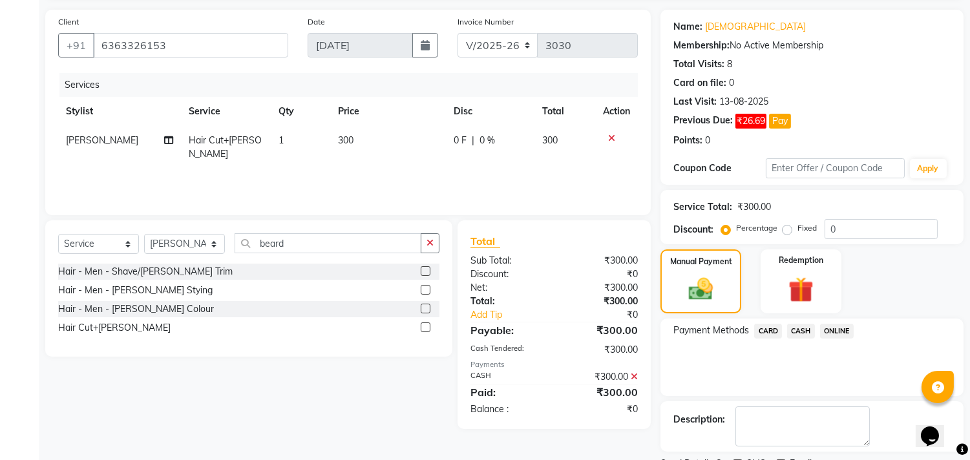
scroll to position [142, 0]
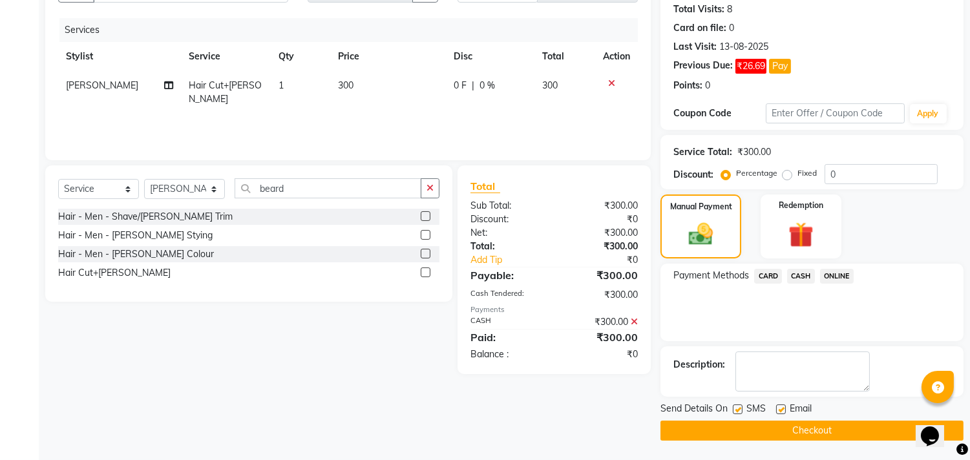
click at [783, 407] on label at bounding box center [781, 410] width 10 height 10
click at [783, 407] on input "checkbox" at bounding box center [780, 410] width 8 height 8
checkbox input "false"
click at [739, 408] on label at bounding box center [738, 410] width 10 height 10
click at [739, 408] on input "checkbox" at bounding box center [737, 410] width 8 height 8
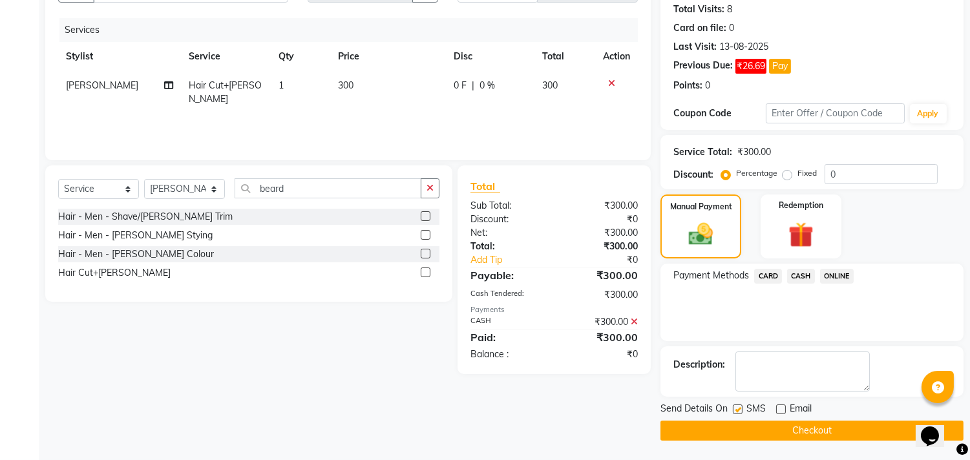
checkbox input "false"
click at [733, 428] on button "Checkout" at bounding box center [811, 431] width 303 height 20
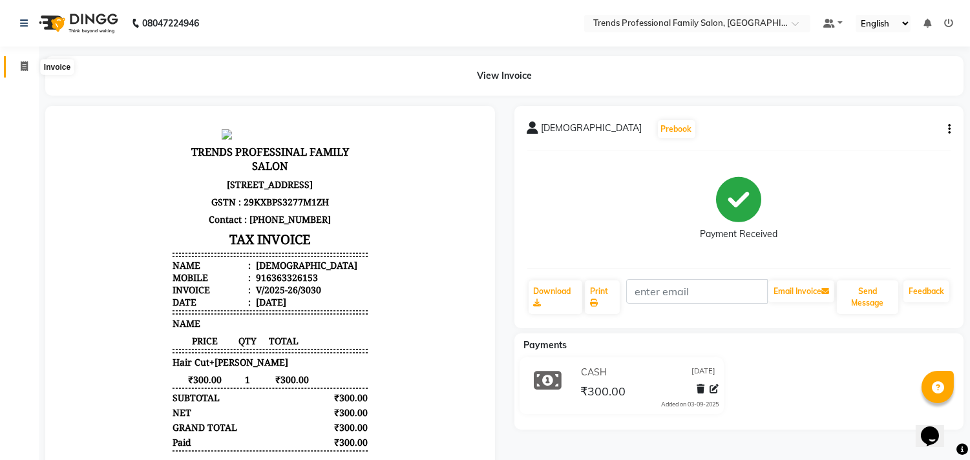
click at [15, 65] on span at bounding box center [24, 66] width 23 height 15
select select "service"
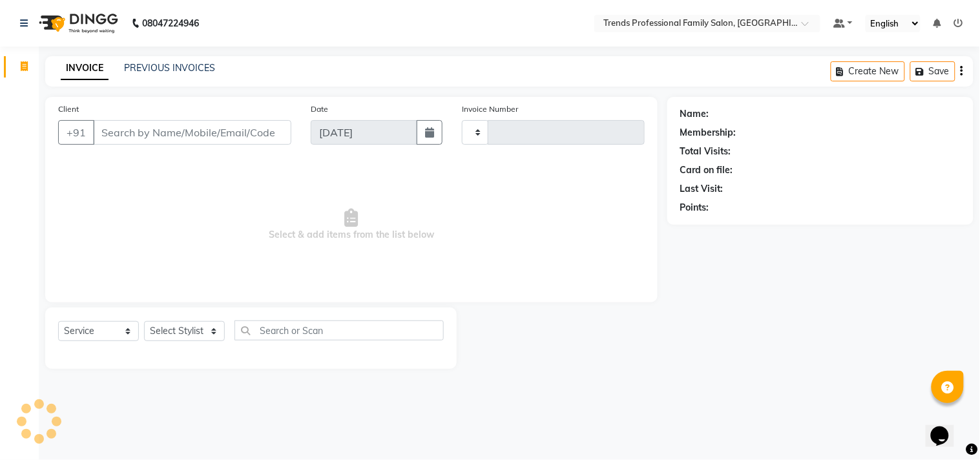
type input "3031"
select select "7345"
click at [182, 326] on select "Select Stylist" at bounding box center [184, 331] width 81 height 20
click at [189, 333] on select "Select Stylist" at bounding box center [184, 331] width 81 height 20
click at [189, 333] on select "Select Stylist [PERSON_NAME] [PERSON_NAME] [PERSON_NAME] [PERSON_NAME] RUSTHAM …" at bounding box center [184, 331] width 81 height 20
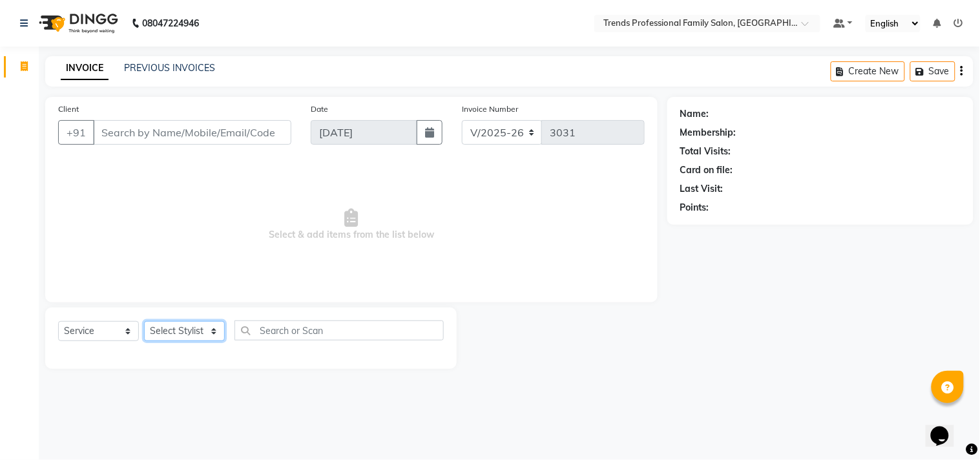
select select "72180"
click at [144, 322] on select "Select Stylist [PERSON_NAME] [PERSON_NAME] [PERSON_NAME] [PERSON_NAME] RUSTHAM …" at bounding box center [184, 331] width 81 height 20
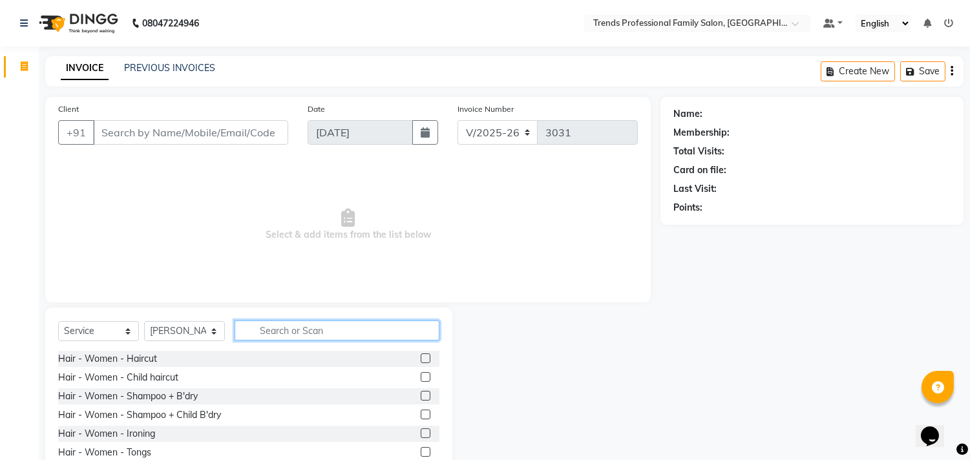
click at [334, 326] on input "text" at bounding box center [337, 331] width 205 height 20
type input "y"
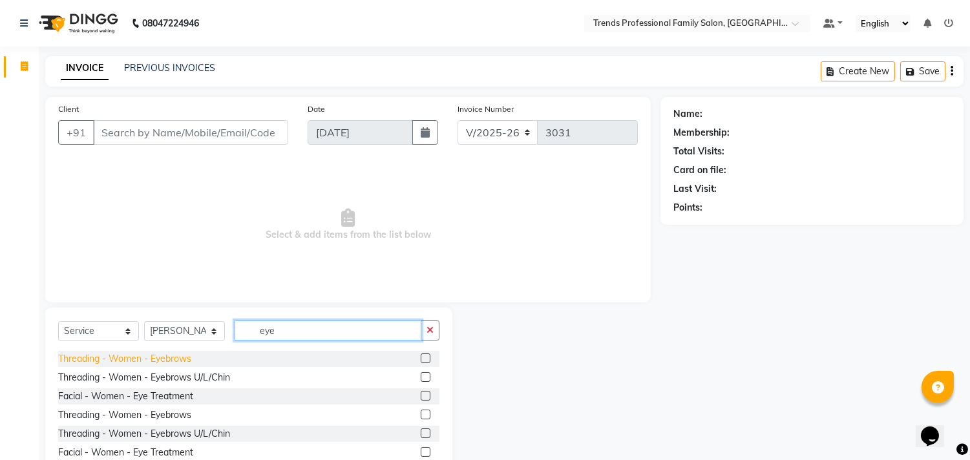
type input "eye"
click at [130, 364] on div "Threading - Women - Eyebrows" at bounding box center [124, 359] width 133 height 14
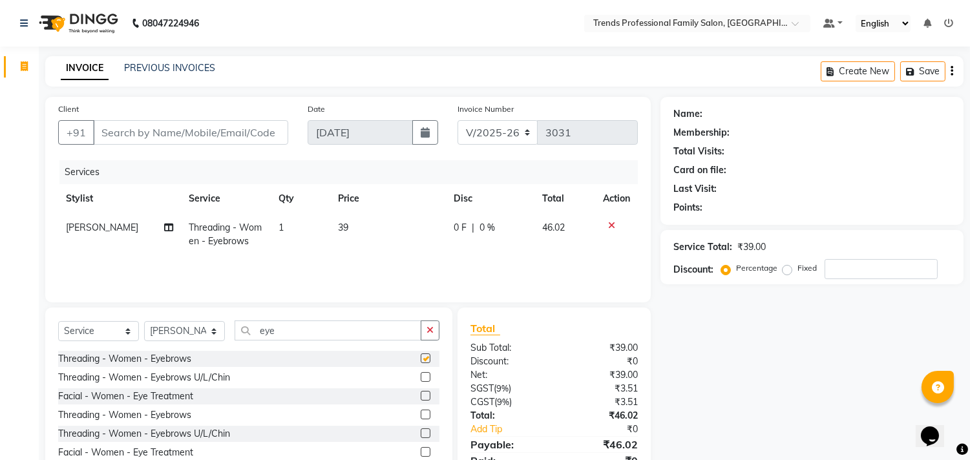
checkbox input "false"
click at [433, 331] on icon "button" at bounding box center [429, 330] width 7 height 9
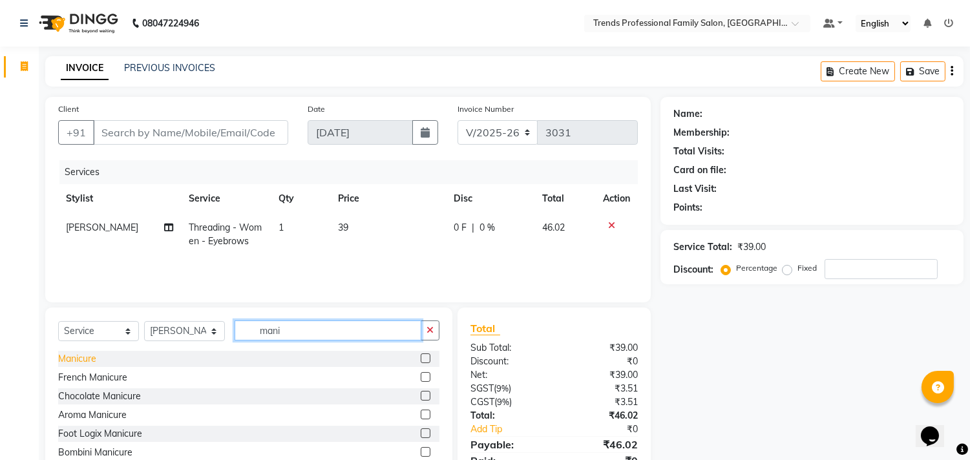
type input "mani"
click at [94, 353] on div "Manicure" at bounding box center [77, 359] width 38 height 14
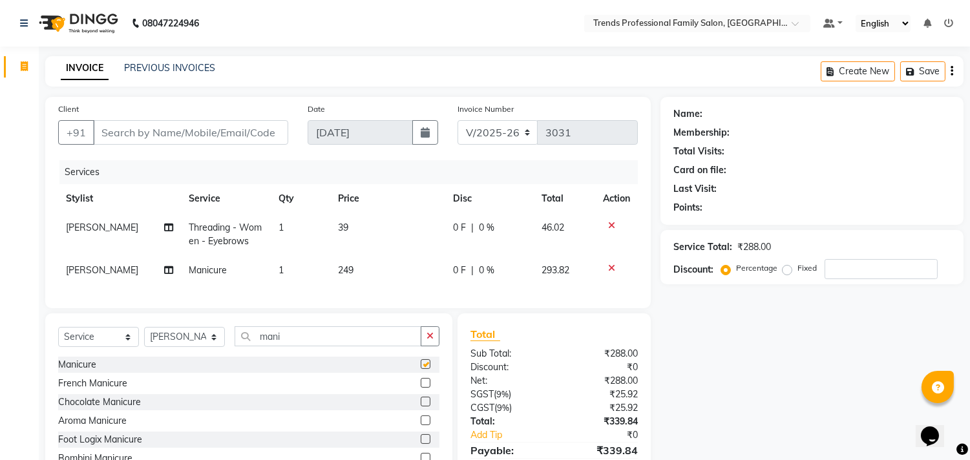
checkbox input "false"
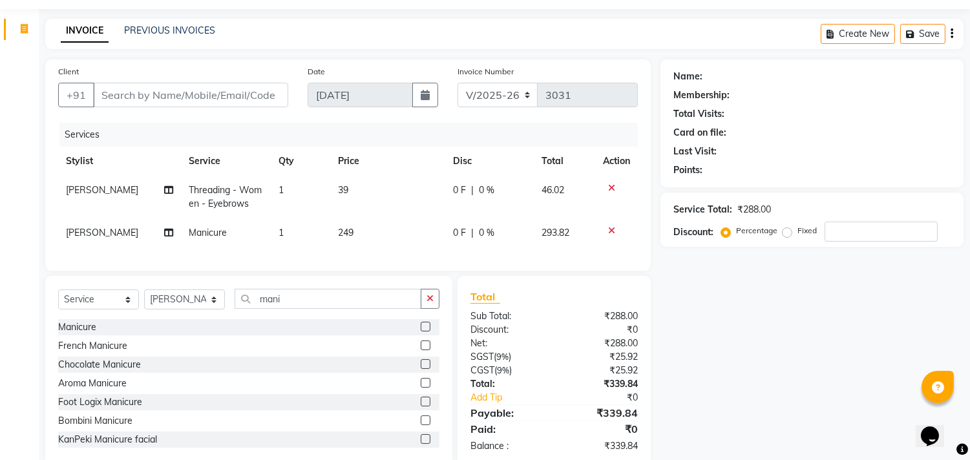
scroll to position [74, 0]
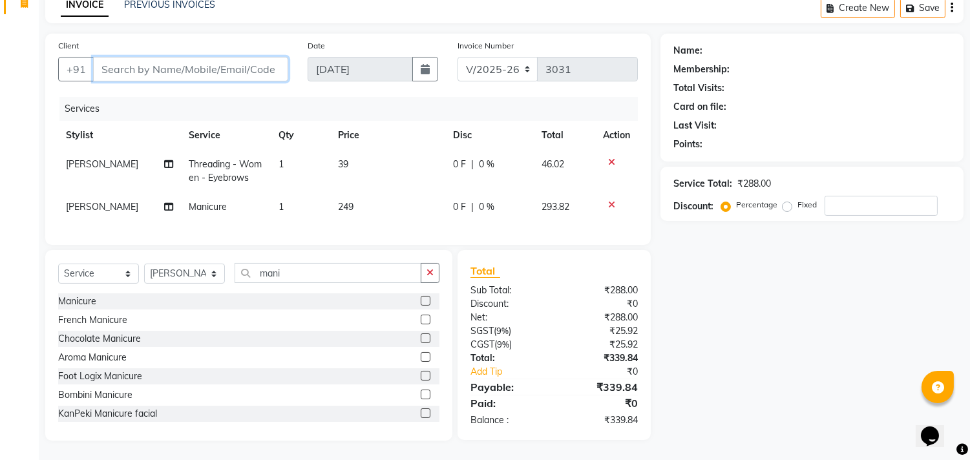
click at [250, 57] on input "Client" at bounding box center [190, 69] width 195 height 25
click at [225, 67] on input "Client" at bounding box center [190, 69] width 195 height 25
click at [242, 65] on input "Client" at bounding box center [190, 69] width 195 height 25
type input "u"
type input "0"
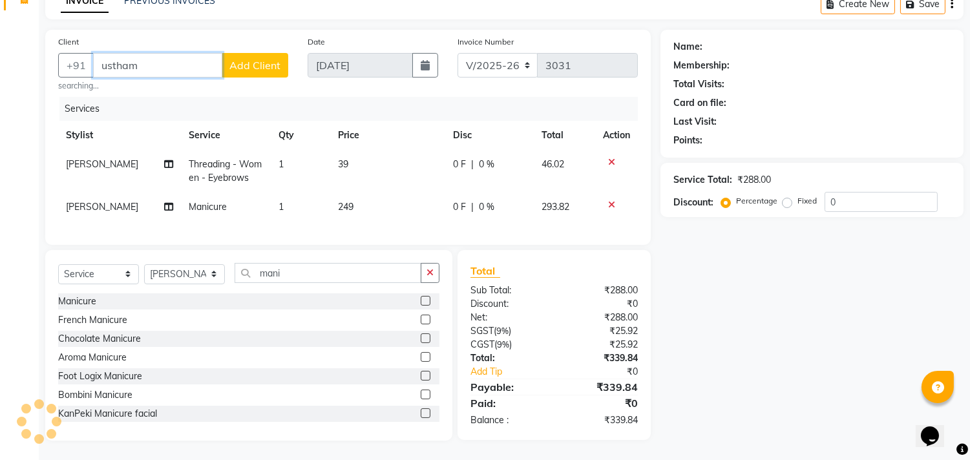
click at [155, 53] on input "ustham" at bounding box center [157, 65] width 129 height 25
type input "u"
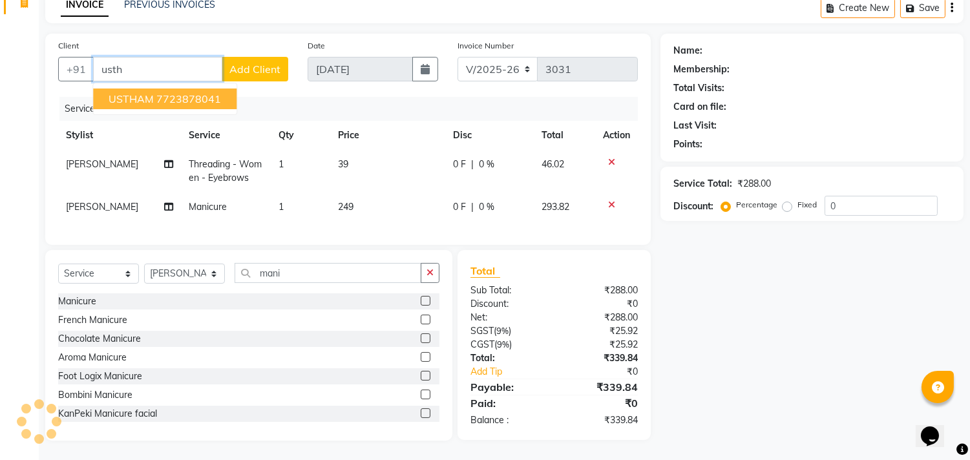
click at [199, 92] on ngb-highlight "7723878041" at bounding box center [188, 98] width 65 height 13
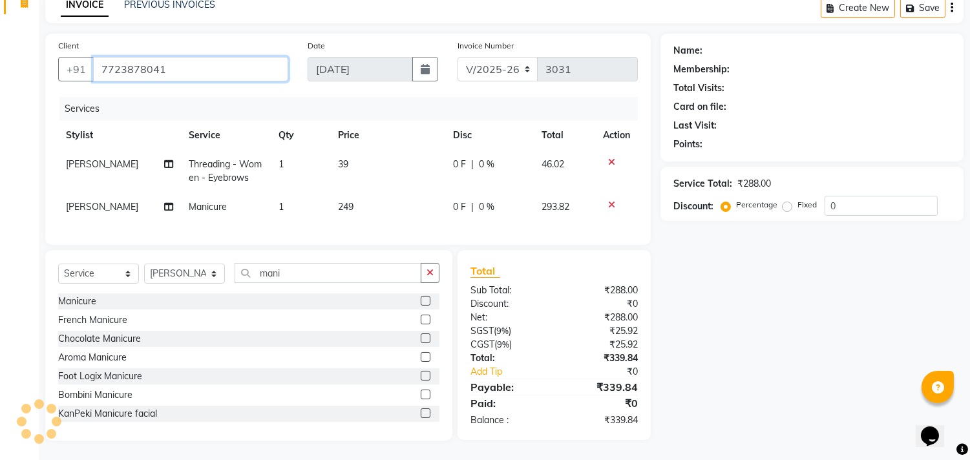
click at [199, 57] on input "7723878041" at bounding box center [190, 69] width 195 height 25
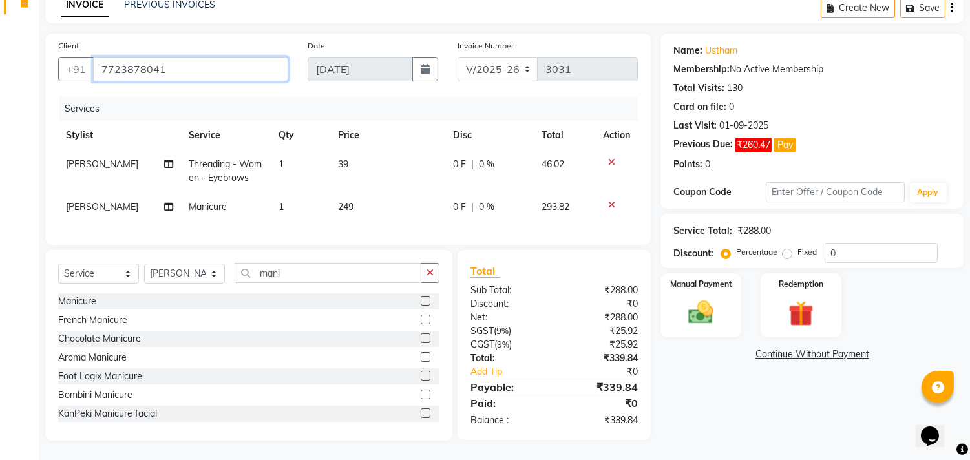
click at [200, 57] on input "7723878041" at bounding box center [190, 69] width 195 height 25
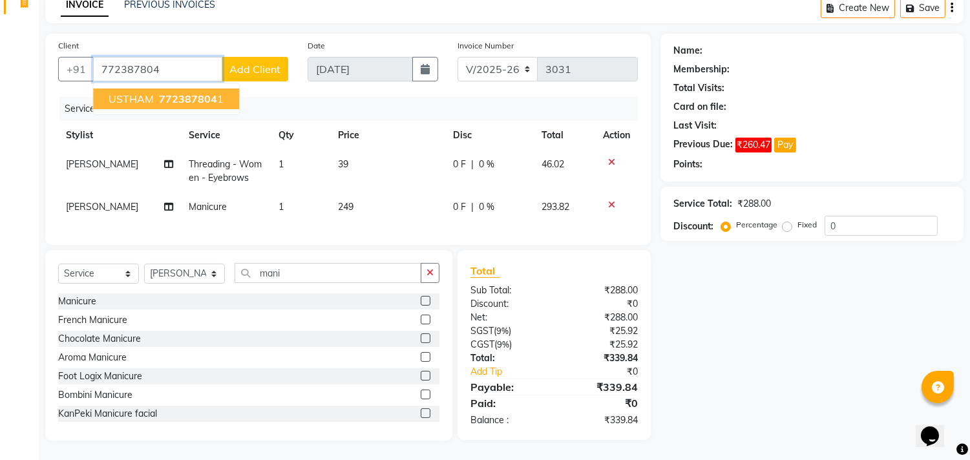
type input "7723878041"
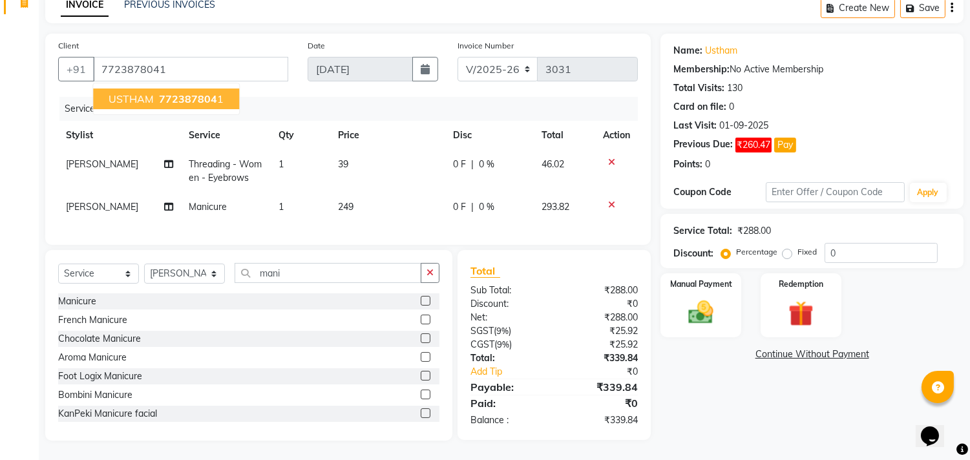
click at [203, 92] on span "772387804" at bounding box center [188, 98] width 58 height 13
click at [719, 313] on img at bounding box center [701, 313] width 43 height 30
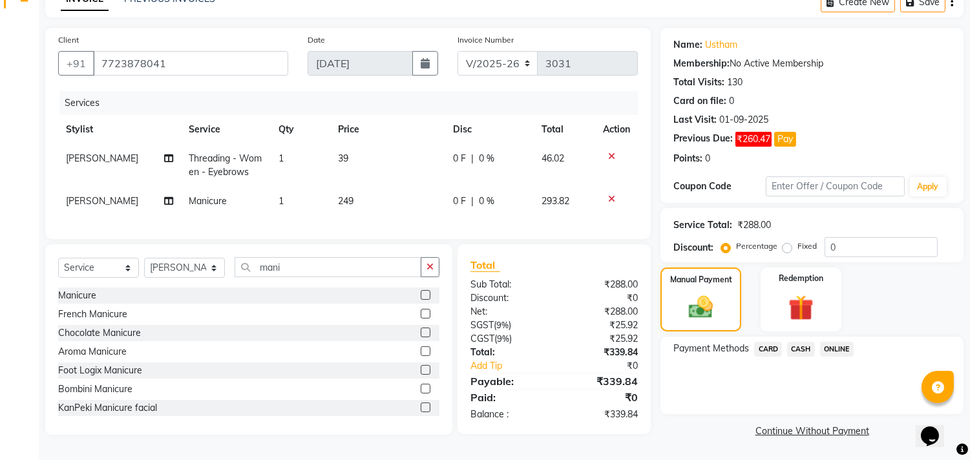
click at [757, 343] on span "CARD" at bounding box center [768, 349] width 28 height 15
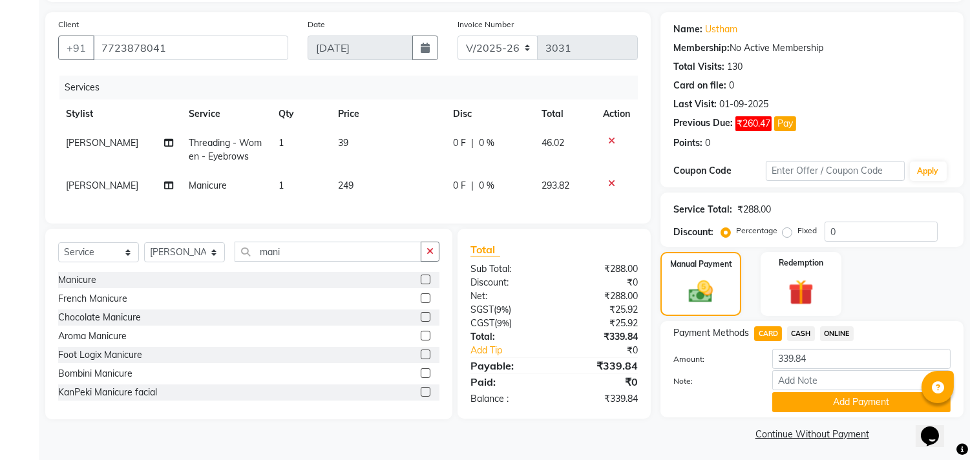
scroll to position [87, 0]
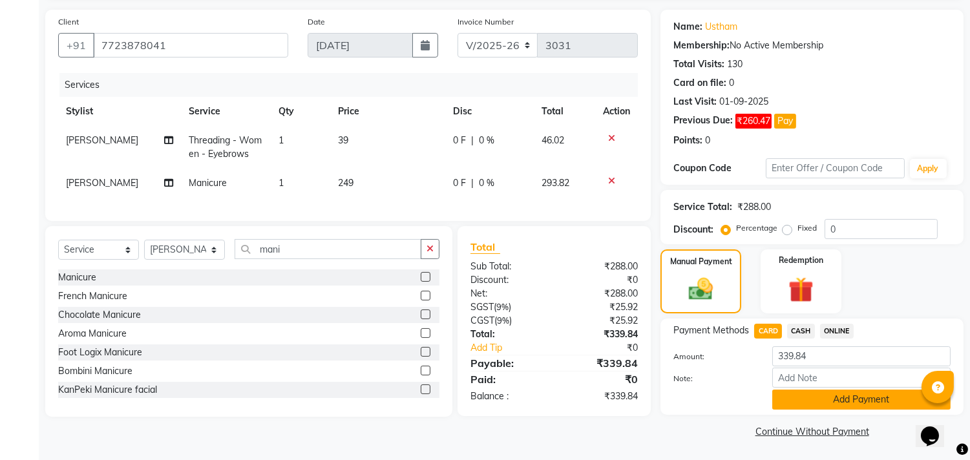
click at [843, 402] on button "Add Payment" at bounding box center [861, 400] width 178 height 20
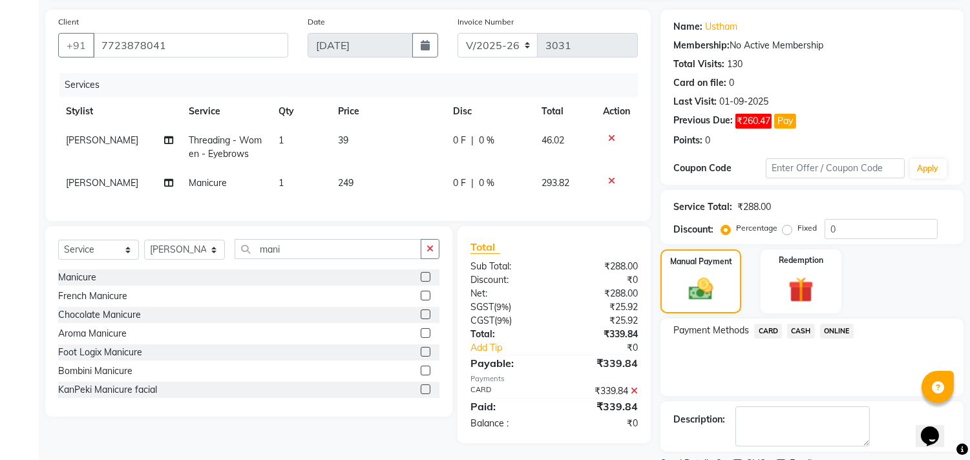
scroll to position [142, 0]
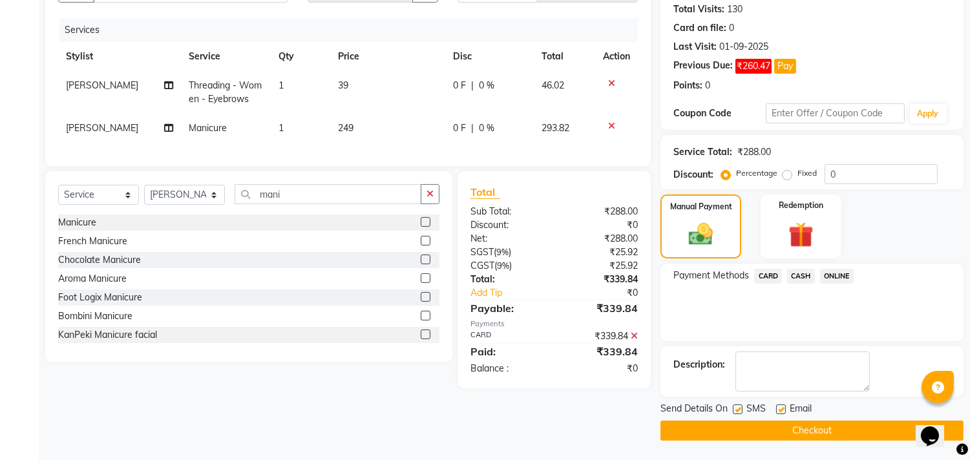
click at [784, 407] on label at bounding box center [781, 410] width 10 height 10
click at [784, 407] on input "checkbox" at bounding box center [780, 410] width 8 height 8
checkbox input "false"
click at [746, 431] on button "Checkout" at bounding box center [811, 431] width 303 height 20
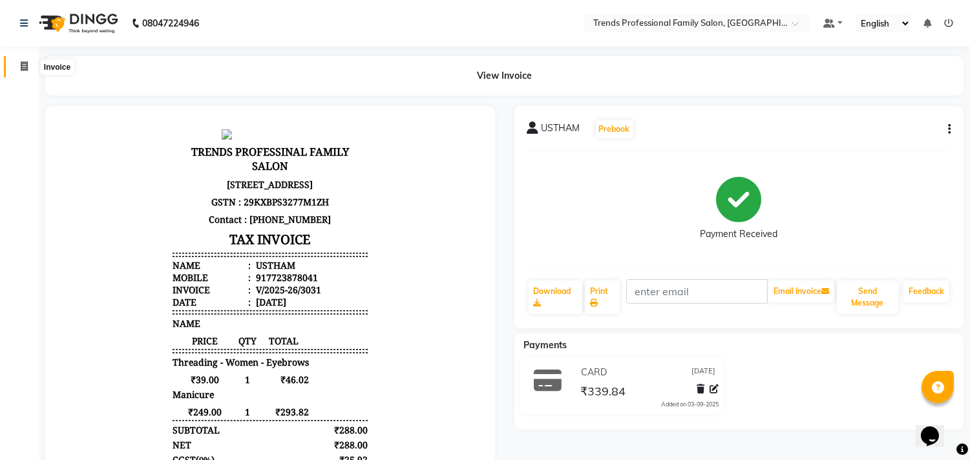
click at [26, 67] on icon at bounding box center [24, 66] width 7 height 10
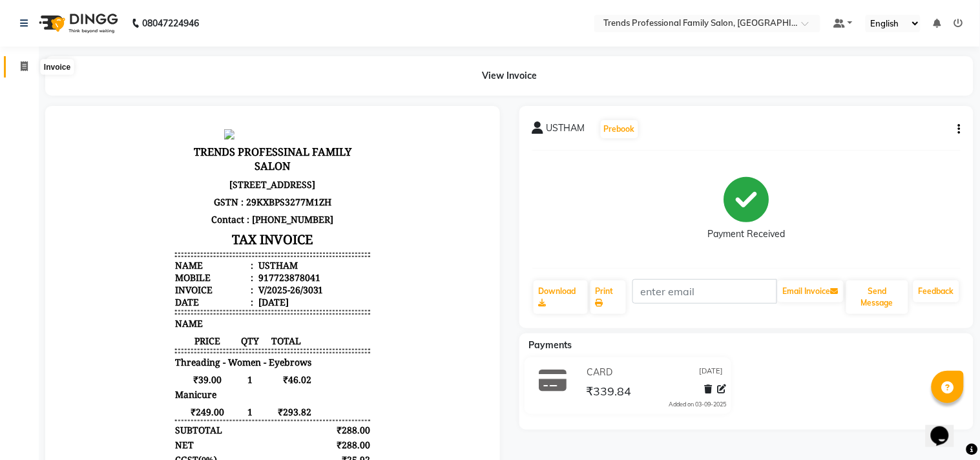
select select "service"
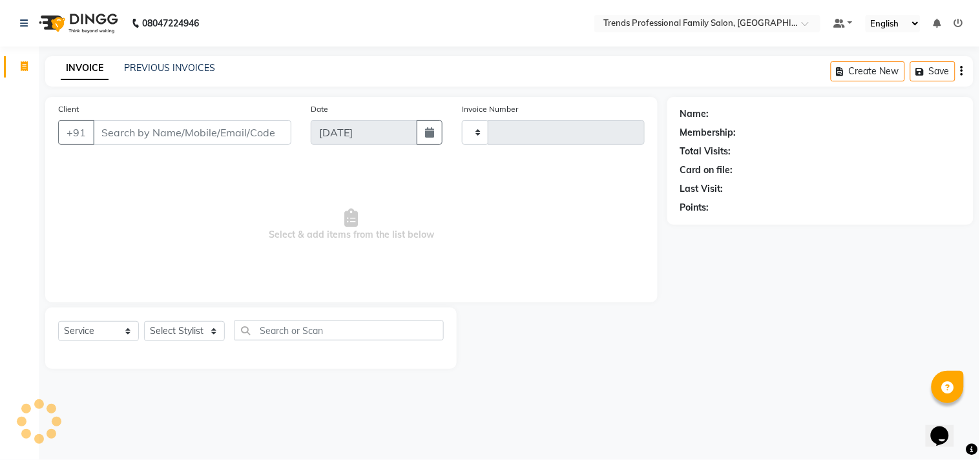
type input "3032"
select select "7345"
click at [189, 326] on select "Select Stylist [PERSON_NAME] [PERSON_NAME] [PERSON_NAME] [PERSON_NAME] RUSTHAM …" at bounding box center [184, 331] width 81 height 20
select select "63519"
click at [144, 322] on select "Select Stylist [PERSON_NAME] [PERSON_NAME] [PERSON_NAME] [PERSON_NAME] RUSTHAM …" at bounding box center [184, 331] width 81 height 20
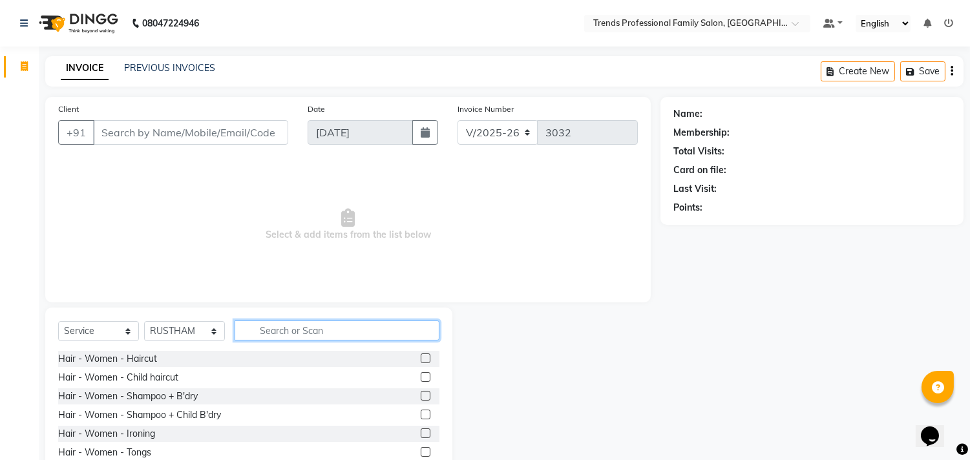
click at [282, 330] on input "text" at bounding box center [337, 331] width 205 height 20
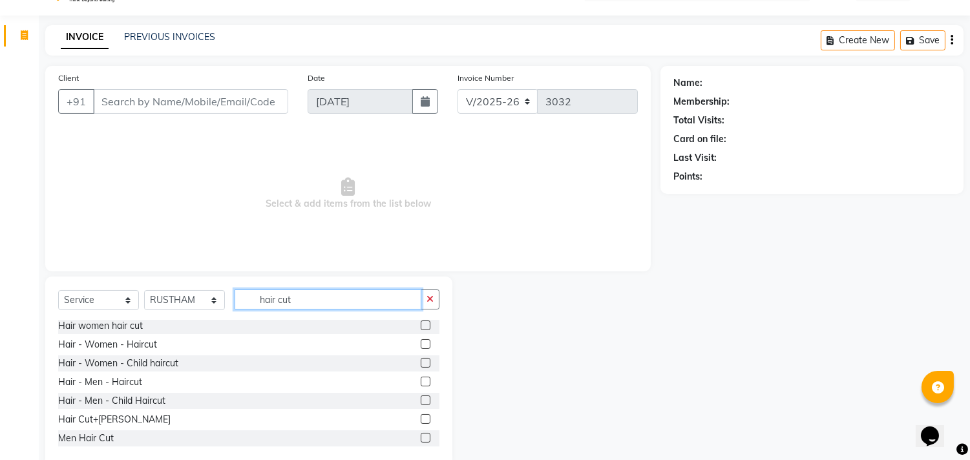
scroll to position [57, 0]
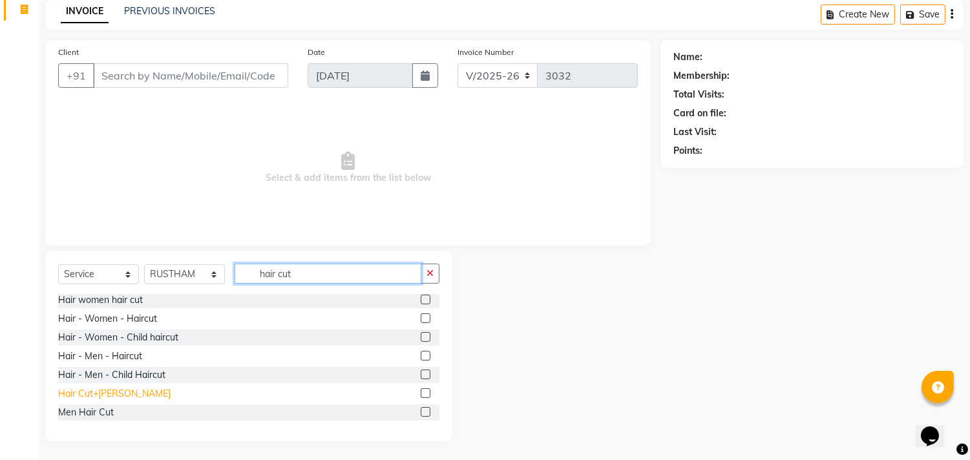
type input "hair cut"
click at [106, 392] on div "Hair Cut+[PERSON_NAME]" at bounding box center [114, 394] width 112 height 14
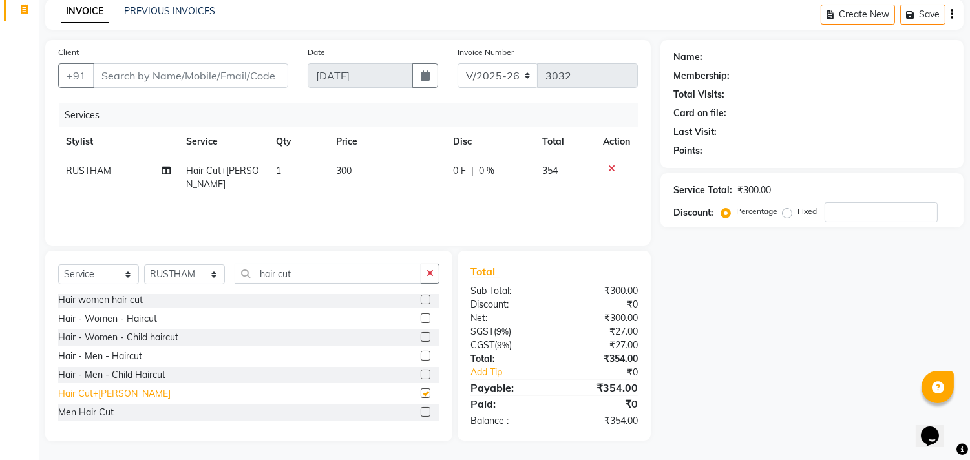
checkbox input "false"
click at [952, 15] on icon "button" at bounding box center [952, 14] width 3 height 1
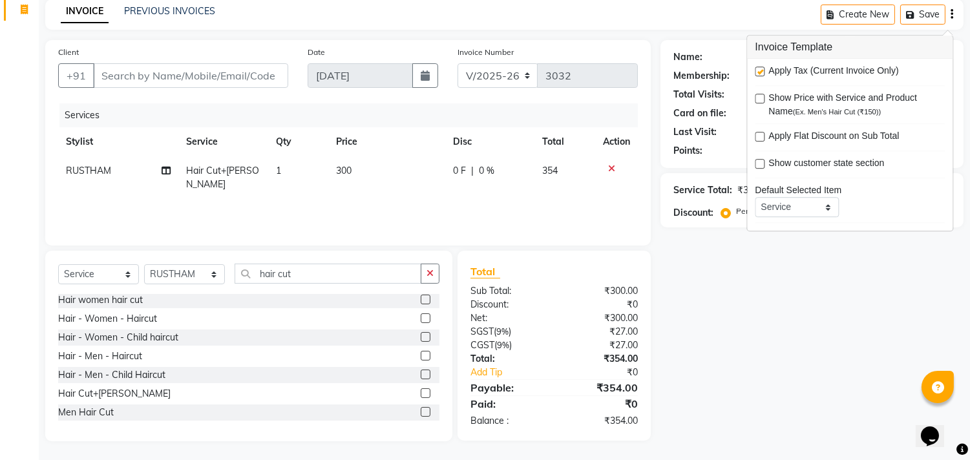
click at [761, 72] on label at bounding box center [760, 72] width 10 height 10
click at [761, 72] on input "checkbox" at bounding box center [759, 72] width 8 height 8
checkbox input "false"
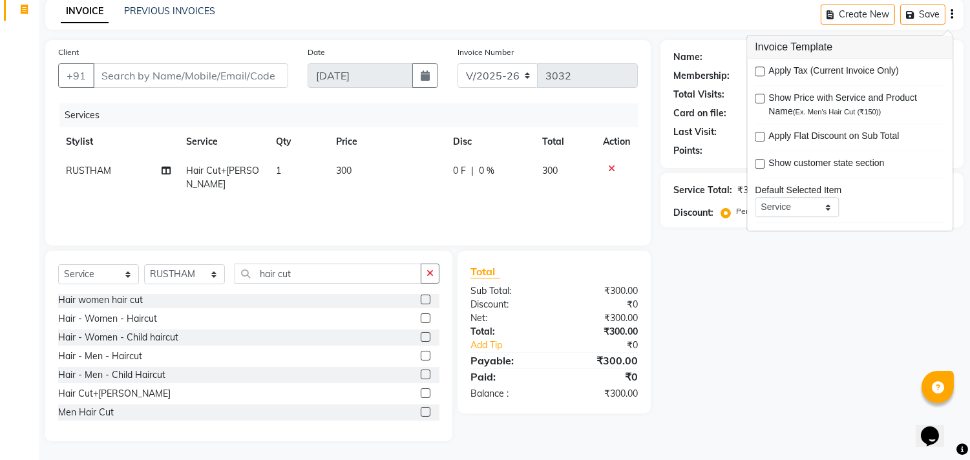
click at [792, 357] on div "Name: Membership: Total Visits: Card on file: Last Visit: Points: Service Total…" at bounding box center [816, 240] width 313 height 401
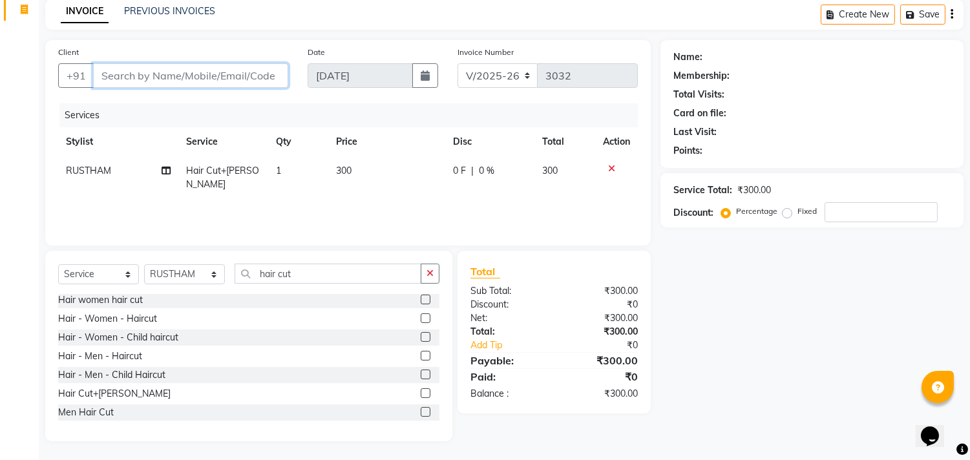
click at [253, 66] on input "Client" at bounding box center [190, 75] width 195 height 25
type input "6"
type input "0"
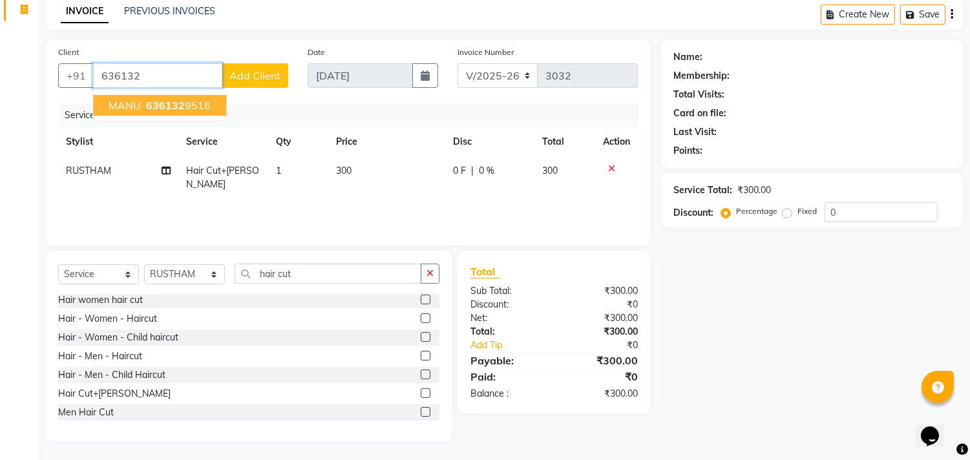
click at [136, 108] on span "MANU" at bounding box center [125, 105] width 32 height 13
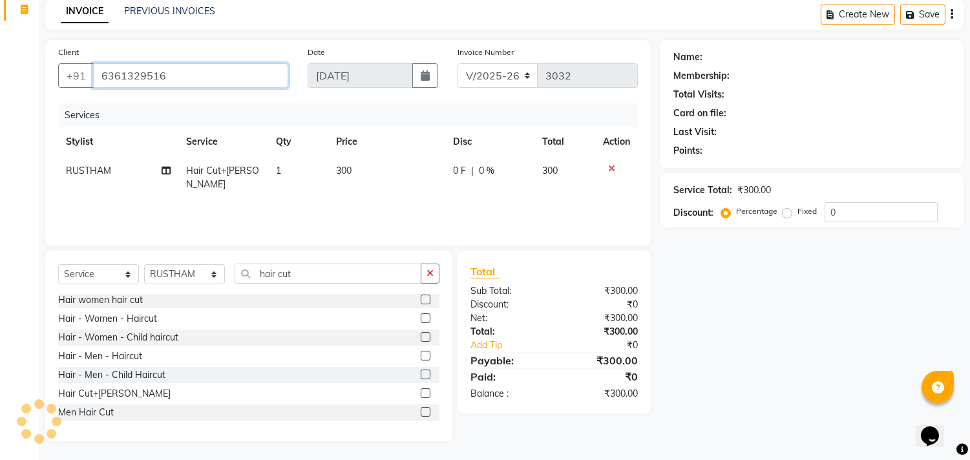
type input "6361329516"
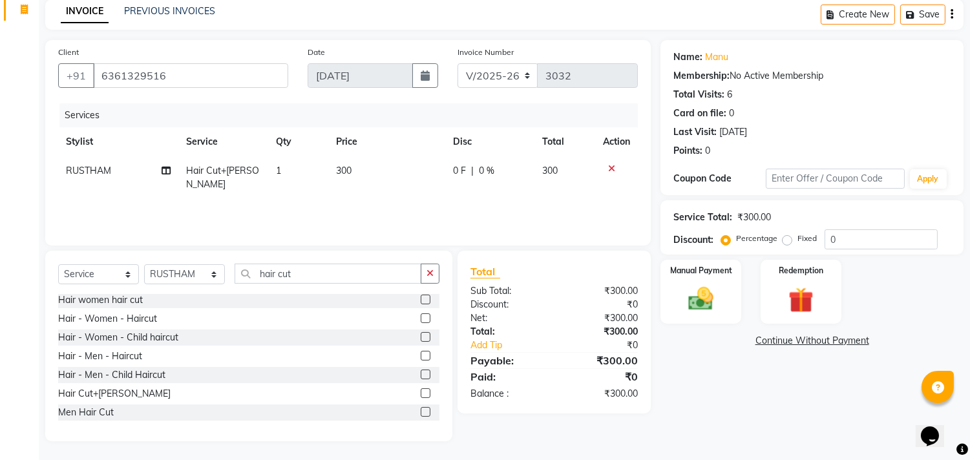
click at [68, 167] on span "RUSTHAM" at bounding box center [88, 171] width 45 height 12
select select "63519"
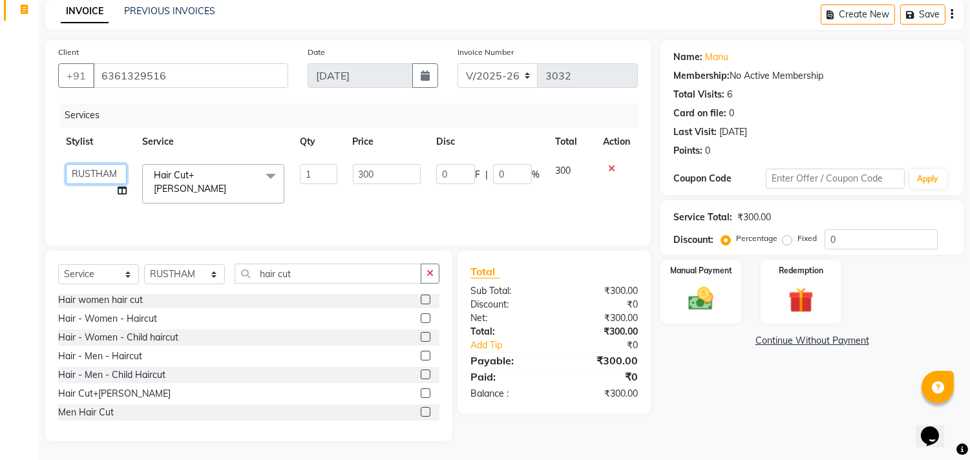
click at [87, 170] on select "[PERSON_NAME] [PERSON_NAME] [PERSON_NAME] [PERSON_NAME] RUSTHAM [PERSON_NAME] […" at bounding box center [96, 174] width 61 height 20
select select "64189"
click at [660, 288] on div "Manual Payment" at bounding box center [701, 291] width 84 height 66
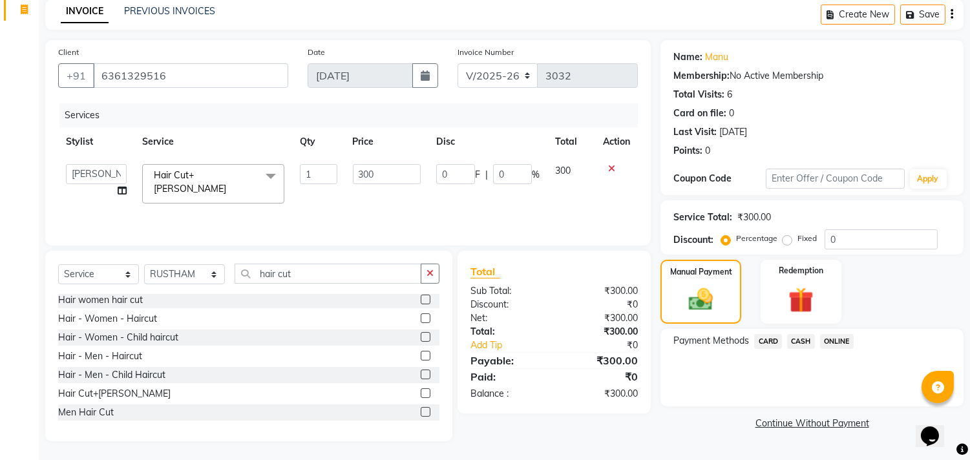
click at [843, 339] on span "ONLINE" at bounding box center [837, 341] width 34 height 15
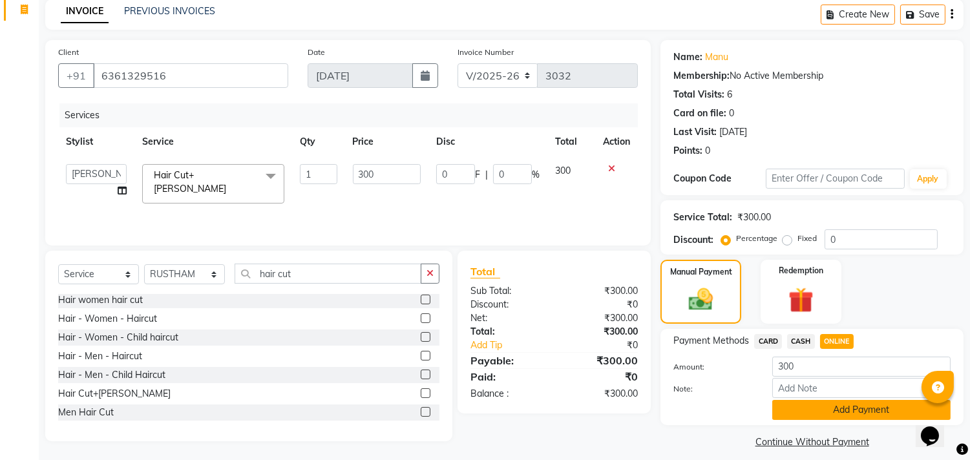
click at [837, 409] on button "Add Payment" at bounding box center [861, 410] width 178 height 20
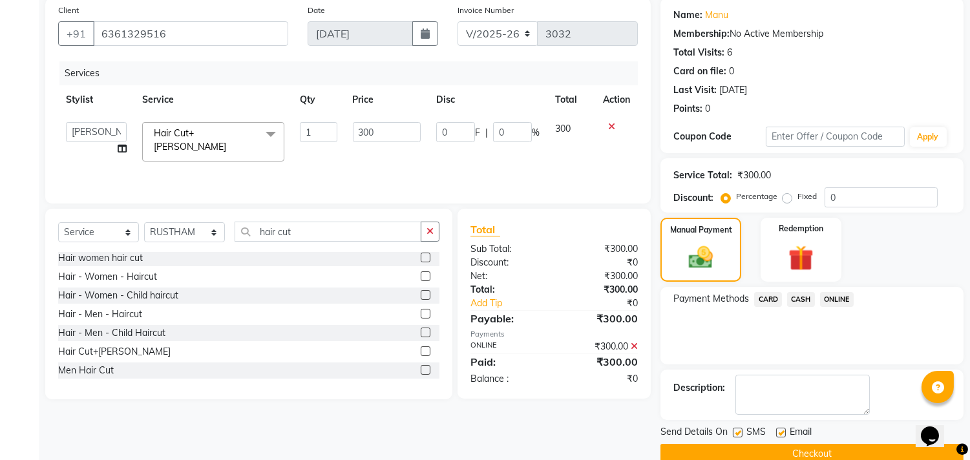
scroll to position [121, 0]
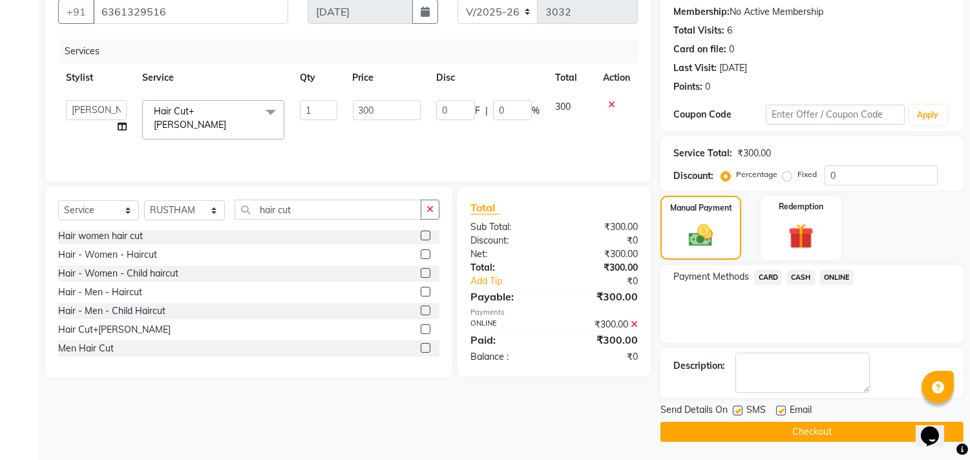
click at [787, 408] on div "Email" at bounding box center [799, 411] width 46 height 16
click at [786, 408] on div "Email" at bounding box center [799, 411] width 46 height 16
click at [784, 409] on label at bounding box center [781, 411] width 10 height 10
click at [784, 409] on input "checkbox" at bounding box center [780, 411] width 8 height 8
checkbox input "false"
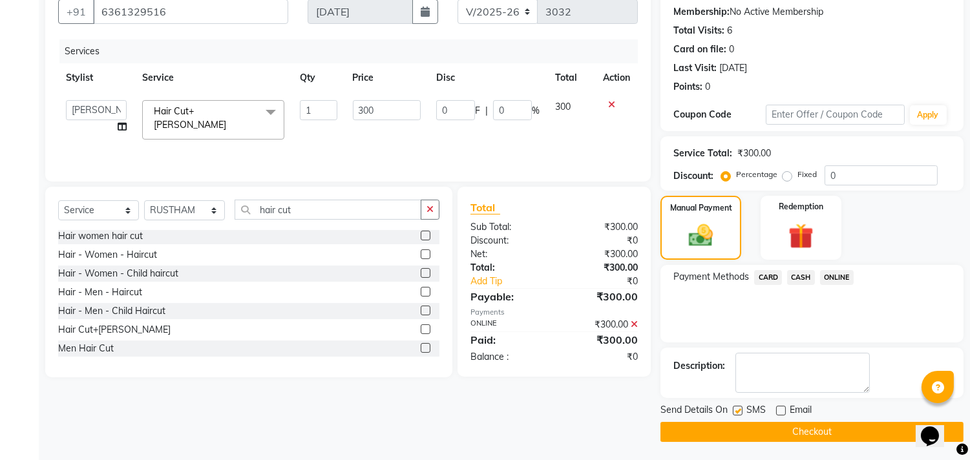
click at [741, 414] on label at bounding box center [738, 411] width 10 height 10
click at [741, 414] on input "checkbox" at bounding box center [737, 411] width 8 height 8
checkbox input "false"
click at [756, 424] on button "Checkout" at bounding box center [811, 432] width 303 height 20
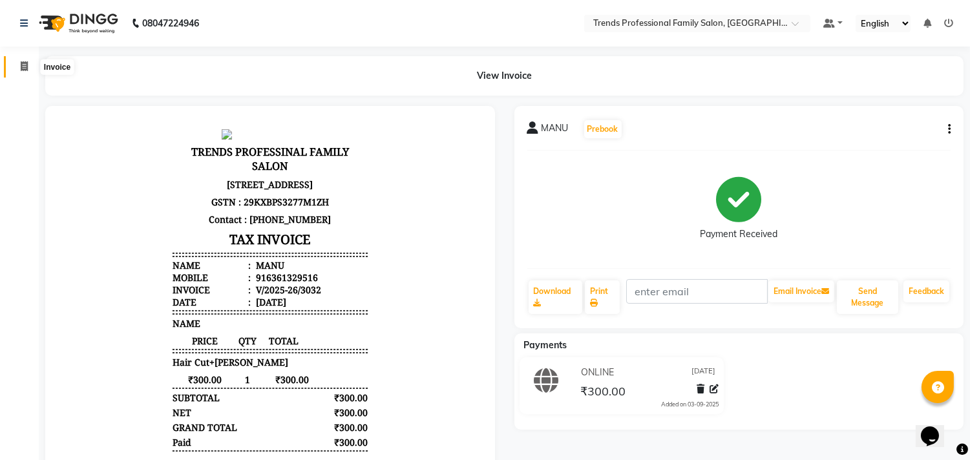
click at [23, 67] on icon at bounding box center [24, 66] width 7 height 10
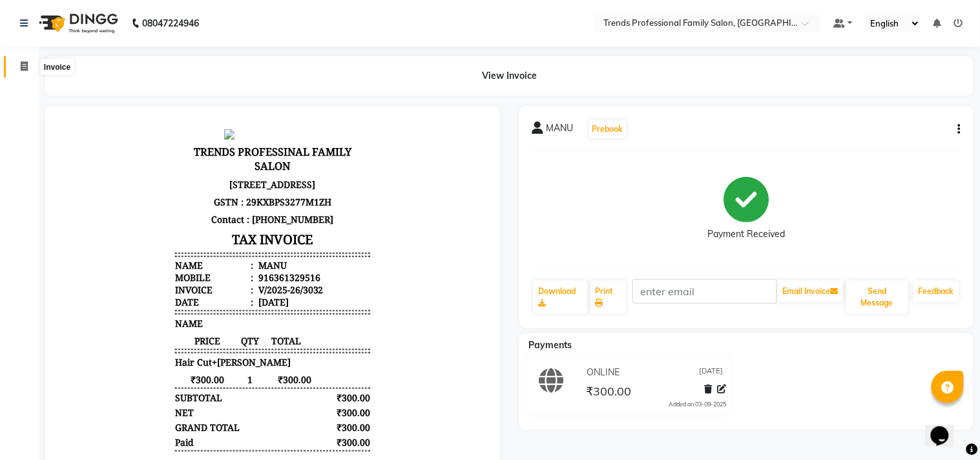
select select "service"
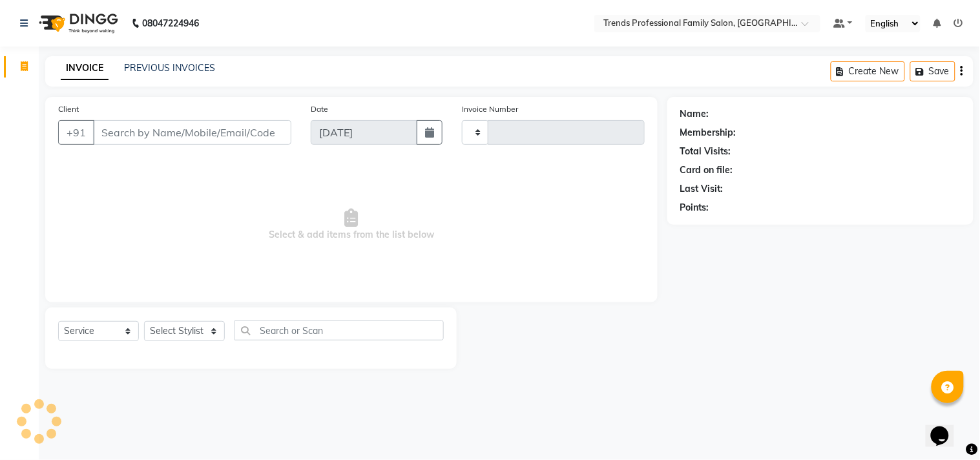
type input "3033"
select select "7345"
click at [174, 337] on select "Select Stylist" at bounding box center [184, 331] width 81 height 20
click at [184, 337] on select "Select Stylist" at bounding box center [184, 331] width 81 height 20
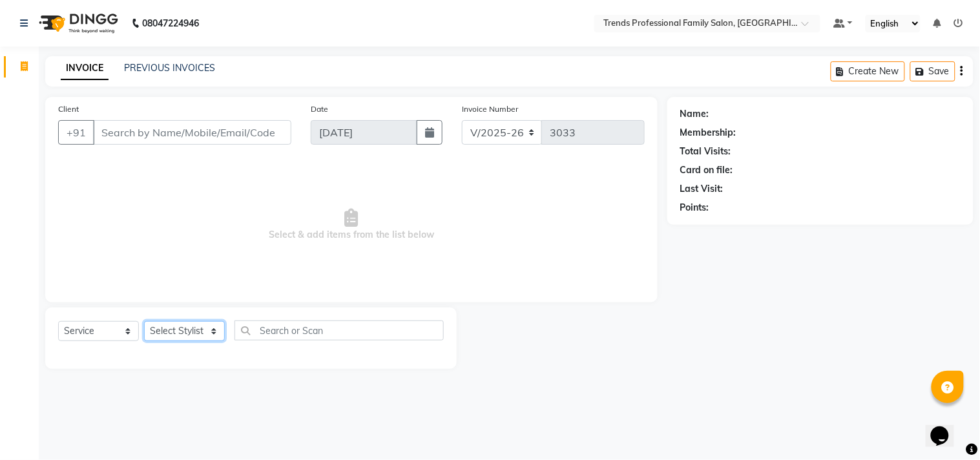
select select "84239"
click at [144, 322] on select "Select Stylist [PERSON_NAME] [PERSON_NAME] [PERSON_NAME] [PERSON_NAME] RUSTHAM …" at bounding box center [184, 331] width 81 height 20
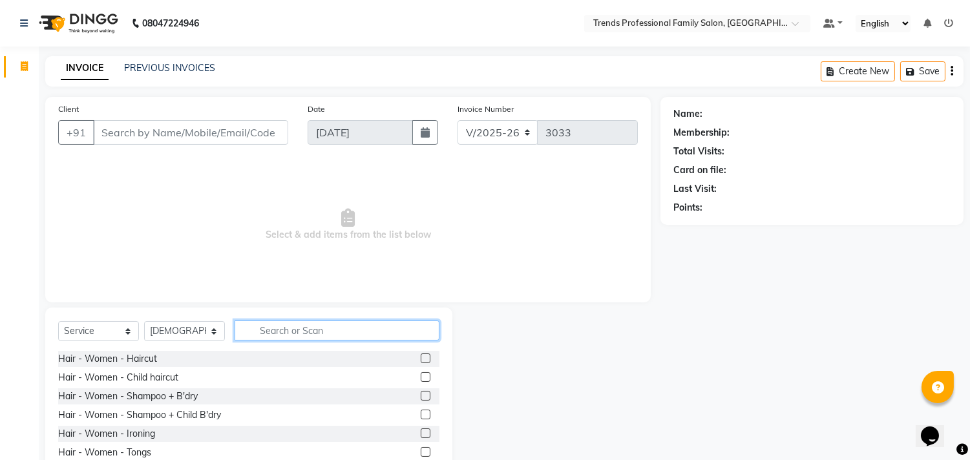
click at [313, 330] on input "text" at bounding box center [337, 331] width 205 height 20
type input "h"
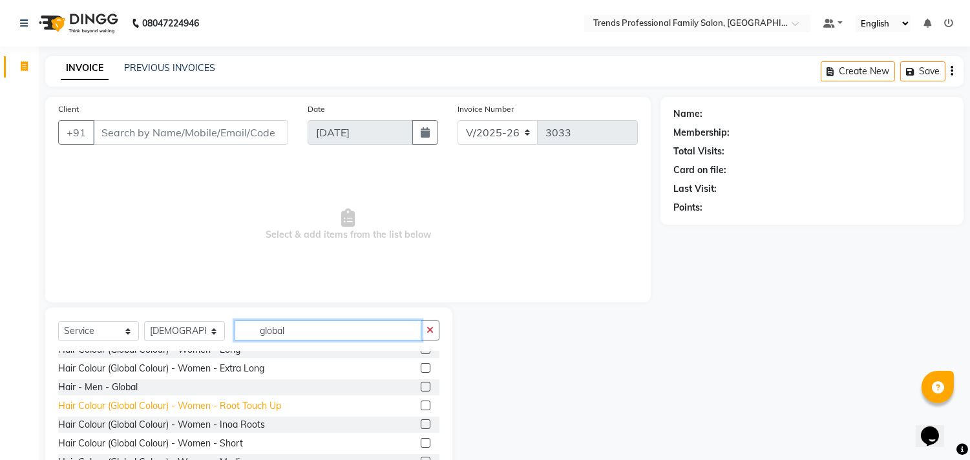
scroll to position [114, 0]
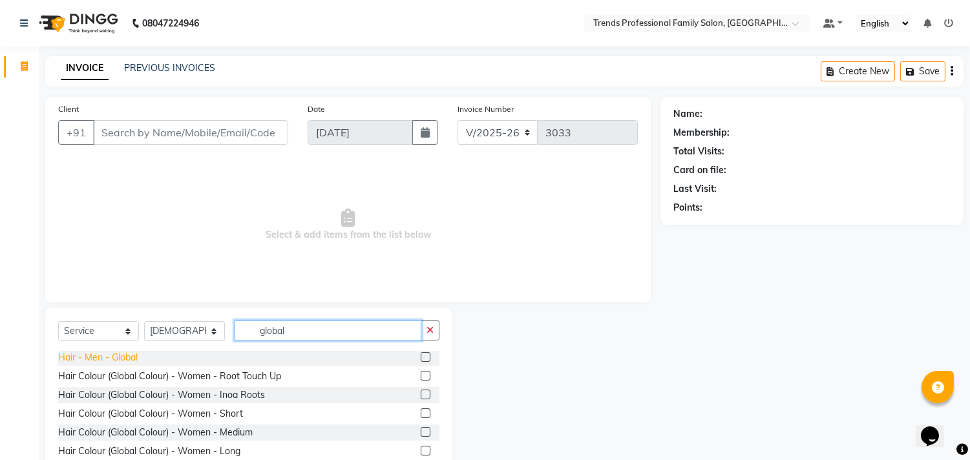
type input "global"
click at [114, 360] on div "Hair - Men - Global" at bounding box center [97, 358] width 79 height 14
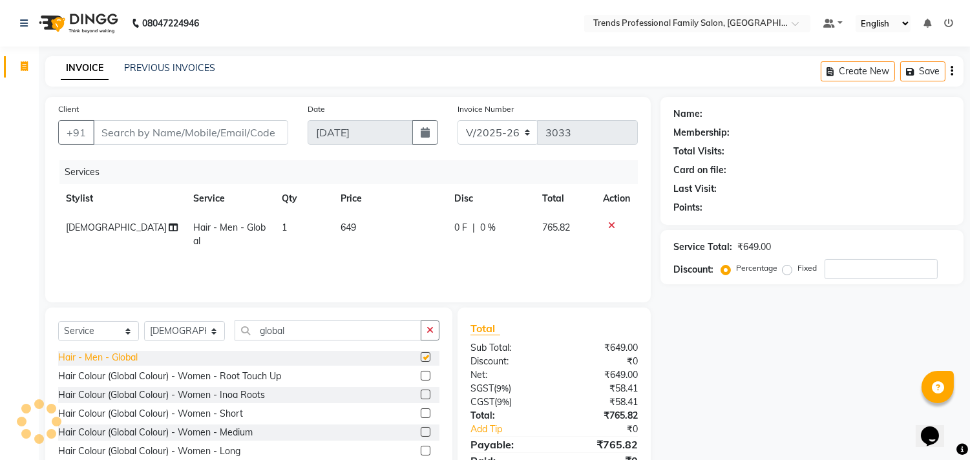
checkbox input "false"
click at [346, 224] on span "649" at bounding box center [349, 228] width 16 height 12
select select "84239"
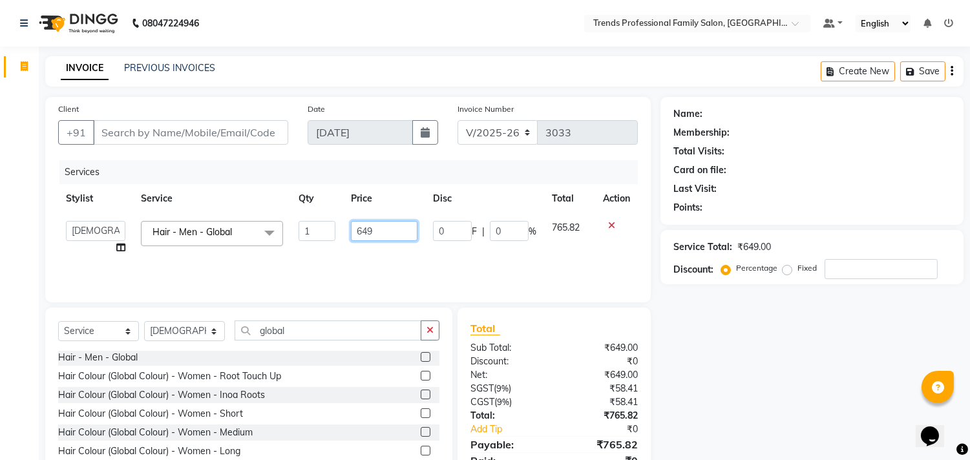
click at [383, 235] on input "649" at bounding box center [384, 231] width 67 height 20
type input "6"
type input "300"
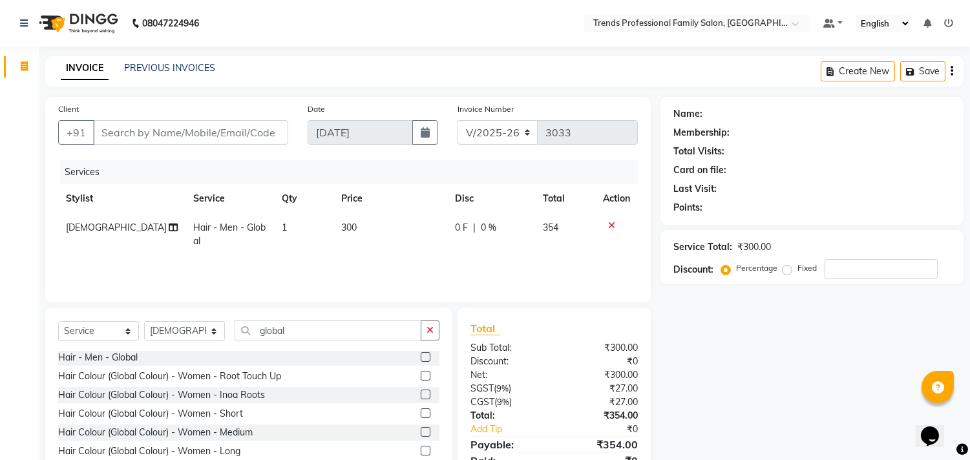
click at [761, 355] on div "Name: Membership: Total Visits: Card on file: Last Visit: Points: Service Total…" at bounding box center [816, 297] width 313 height 401
click at [202, 332] on select "Select Stylist [PERSON_NAME] [PERSON_NAME] [PERSON_NAME] [PERSON_NAME] RUSTHAM …" at bounding box center [184, 331] width 81 height 20
select select "63521"
click at [144, 322] on select "Select Stylist [PERSON_NAME] [PERSON_NAME] [PERSON_NAME] [PERSON_NAME] RUSTHAM …" at bounding box center [184, 331] width 81 height 20
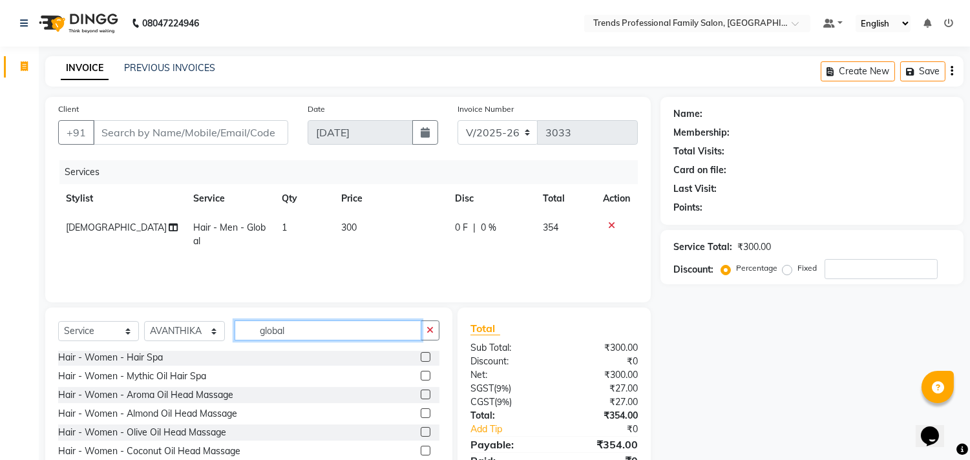
click at [333, 322] on input "global" at bounding box center [328, 331] width 187 height 20
type input "g"
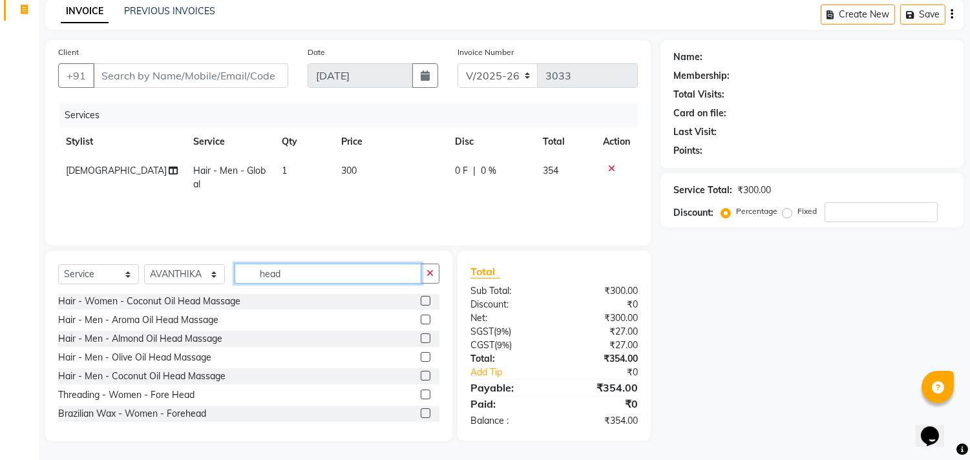
scroll to position [207, 0]
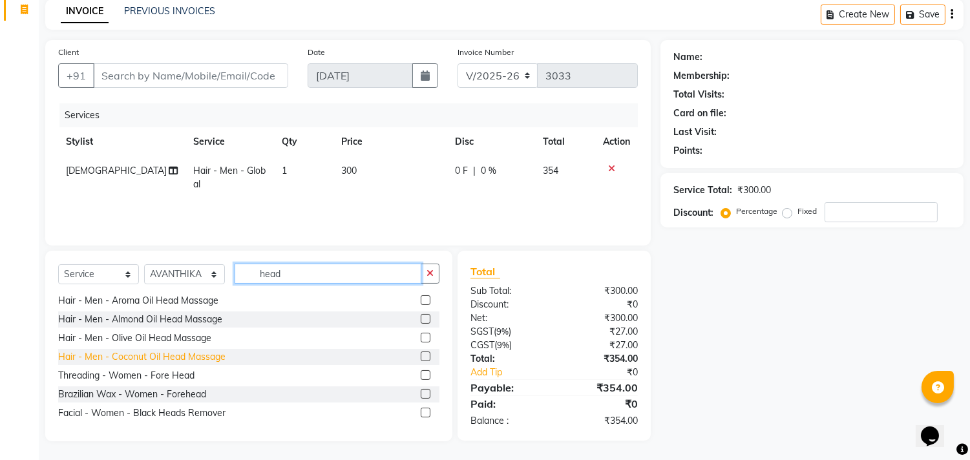
type input "head"
click at [101, 359] on div "Hair - Men - Coconut Oil Head Massage" at bounding box center [141, 357] width 167 height 14
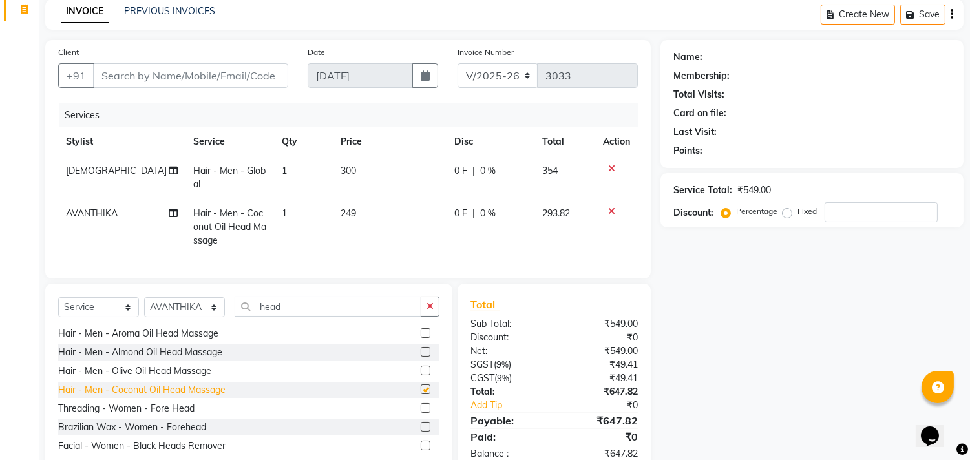
checkbox input "false"
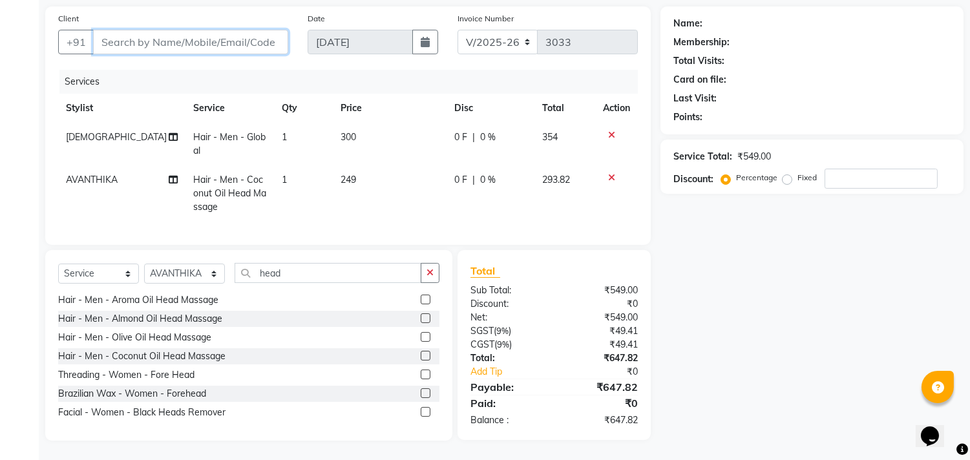
click at [251, 35] on input "Client" at bounding box center [190, 42] width 195 height 25
type input "9"
type input "0"
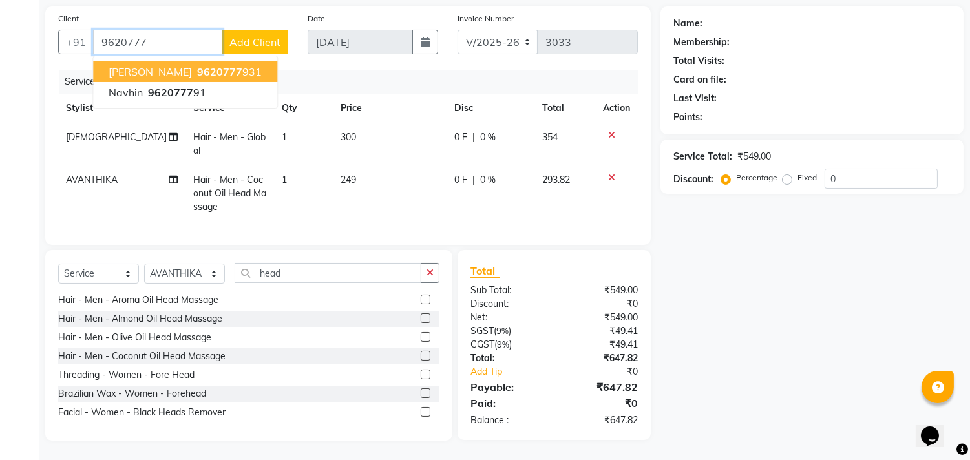
click at [195, 65] on ngb-highlight "9620777 931" at bounding box center [228, 71] width 67 height 13
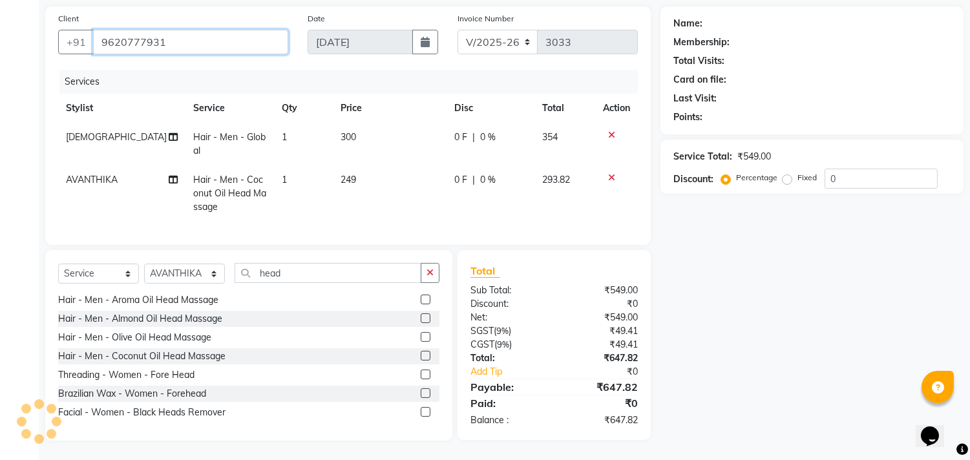
type input "9620777931"
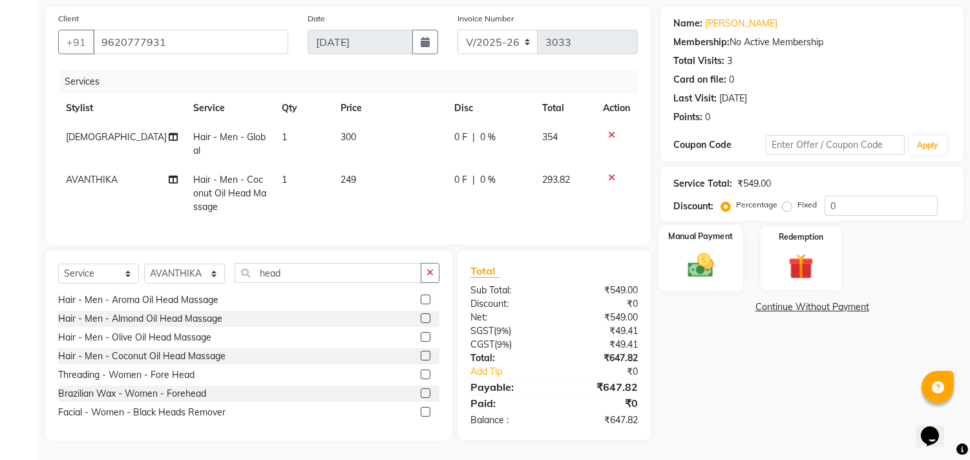
click at [700, 259] on img at bounding box center [701, 266] width 43 height 30
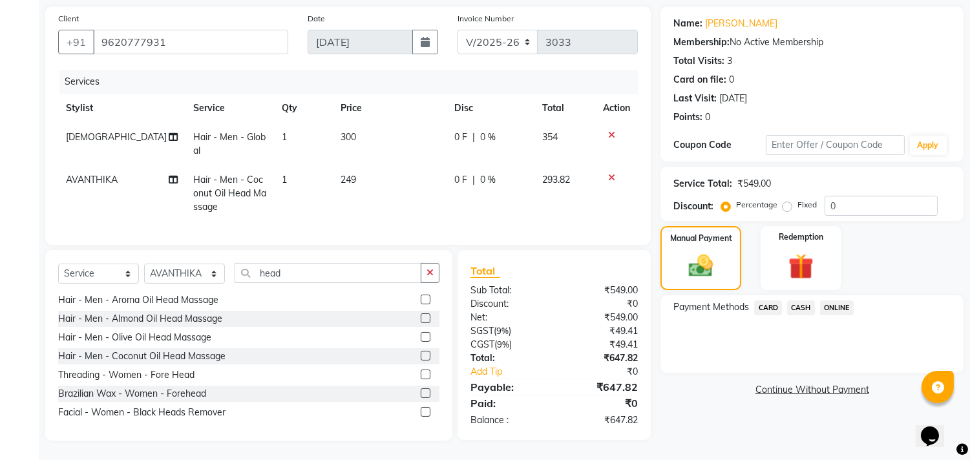
click at [837, 300] on span "ONLINE" at bounding box center [837, 307] width 34 height 15
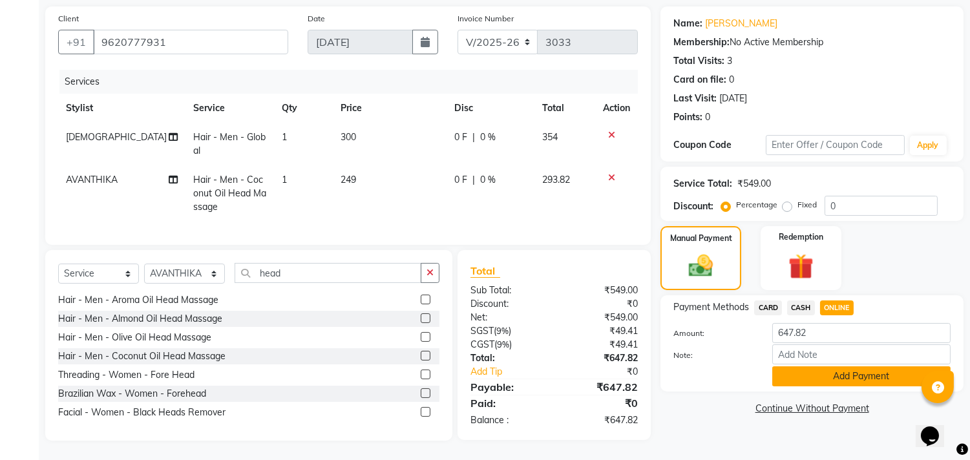
click at [862, 366] on button "Add Payment" at bounding box center [861, 376] width 178 height 20
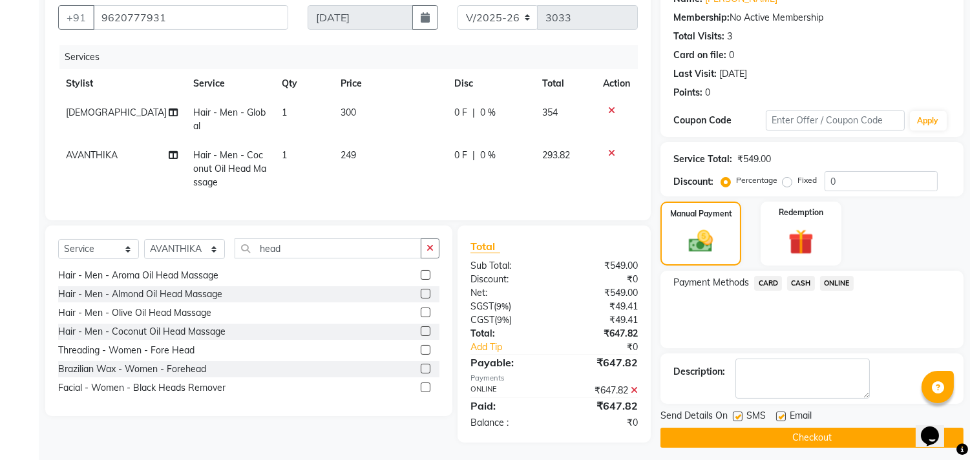
scroll to position [127, 0]
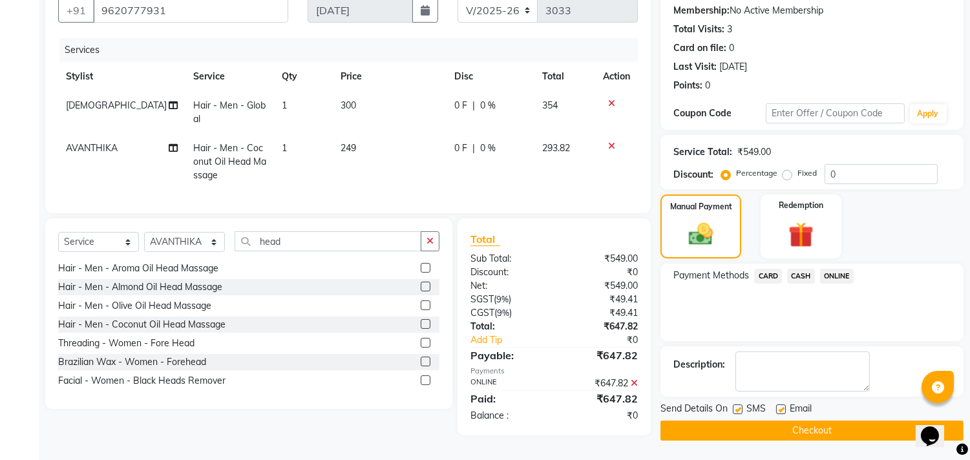
click at [774, 403] on div "SMS" at bounding box center [754, 410] width 43 height 16
click at [778, 405] on label at bounding box center [781, 410] width 10 height 10
click at [778, 406] on input "checkbox" at bounding box center [780, 410] width 8 height 8
checkbox input "false"
click at [739, 421] on button "Checkout" at bounding box center [811, 431] width 303 height 20
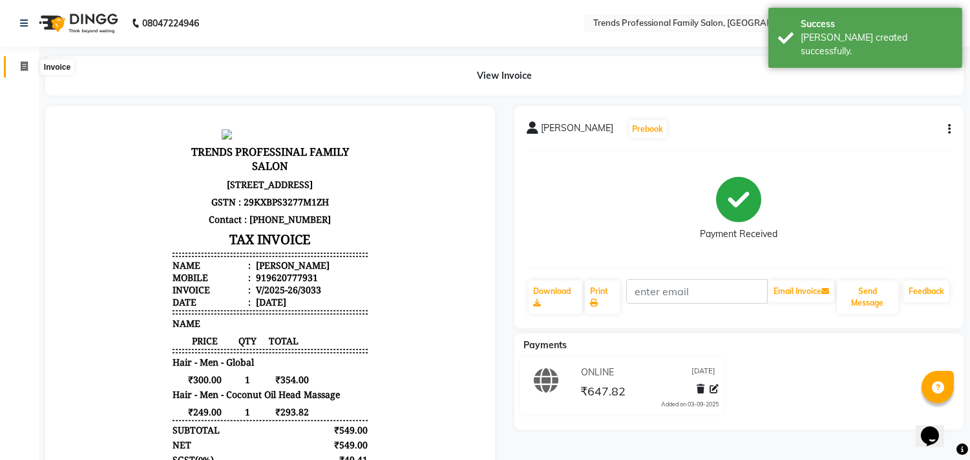
click at [22, 65] on icon at bounding box center [24, 66] width 7 height 10
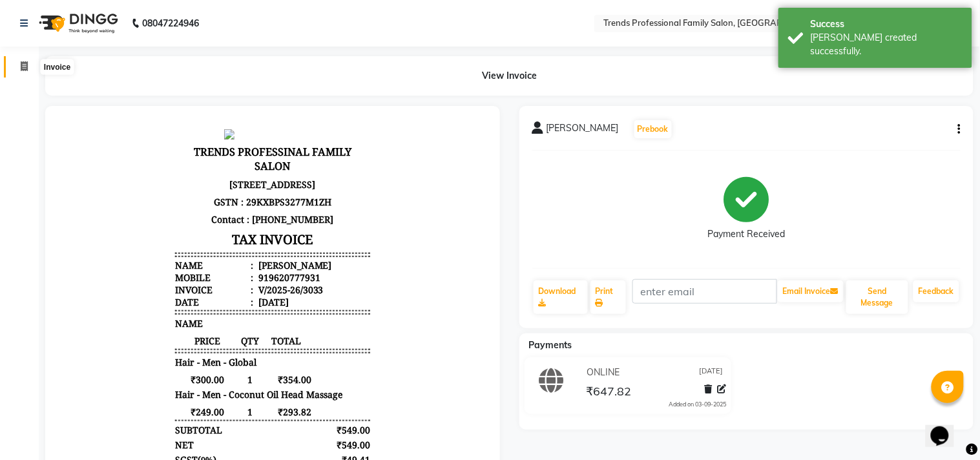
select select "service"
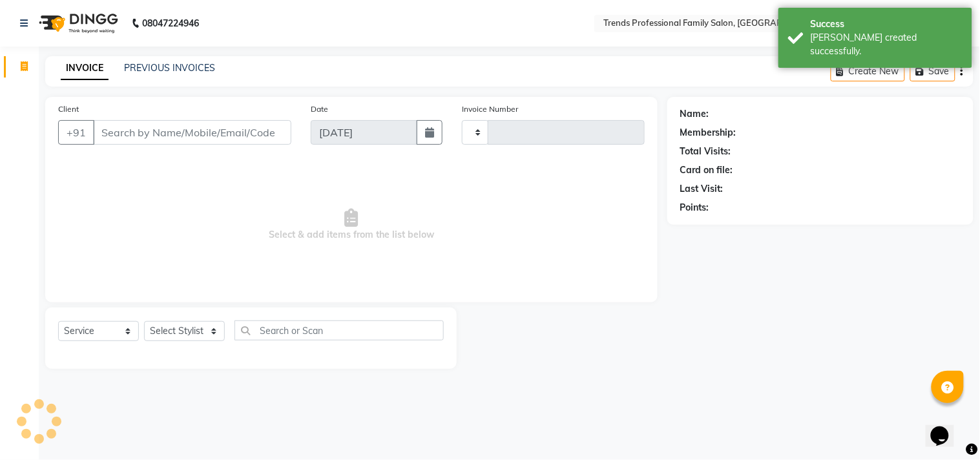
type input "3034"
select select "7345"
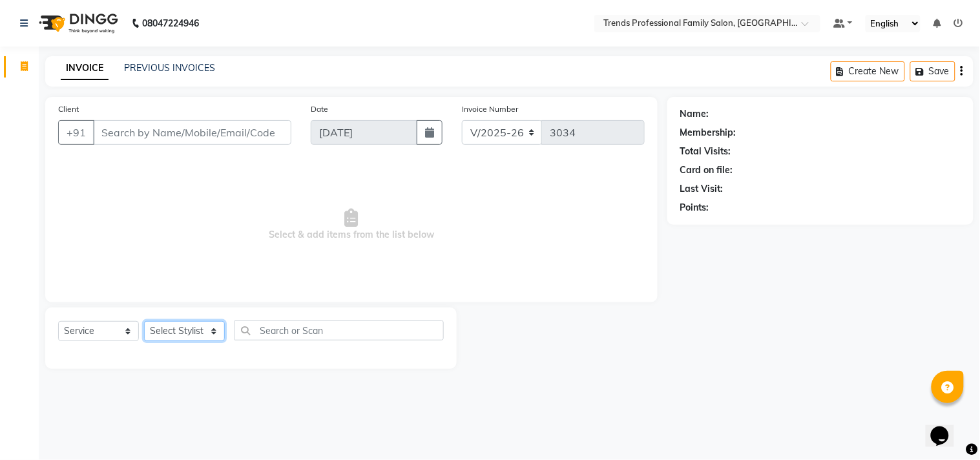
click at [159, 321] on select "Select Stylist [PERSON_NAME] [PERSON_NAME] [PERSON_NAME] [PERSON_NAME] RUSTHAM …" at bounding box center [184, 331] width 81 height 20
select select "63519"
click at [144, 322] on select "Select Stylist [PERSON_NAME] [PERSON_NAME] [PERSON_NAME] [PERSON_NAME] RUSTHAM …" at bounding box center [184, 331] width 81 height 20
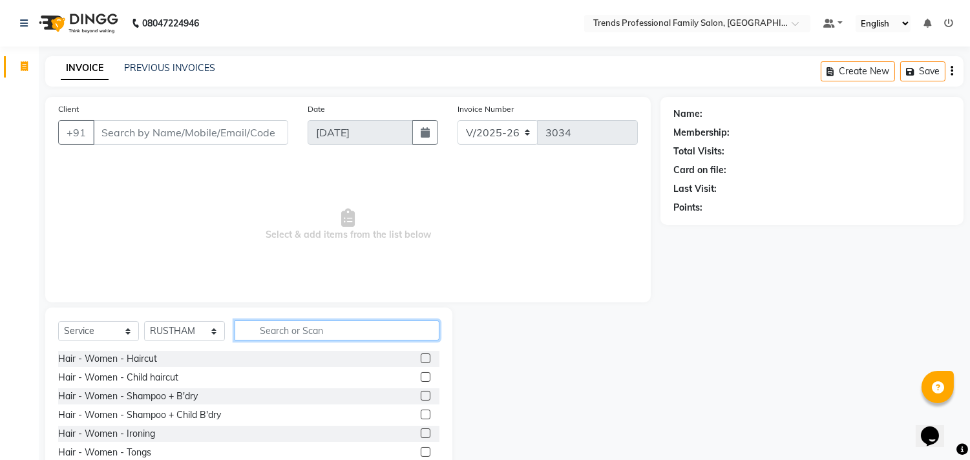
click at [309, 321] on input "text" at bounding box center [337, 331] width 205 height 20
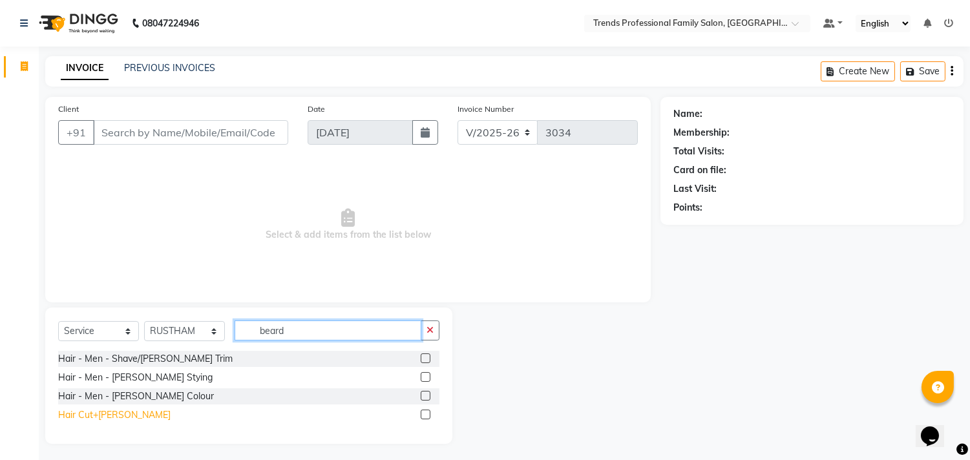
type input "beard"
click at [61, 420] on div "Hair Cut+[PERSON_NAME]" at bounding box center [114, 415] width 112 height 14
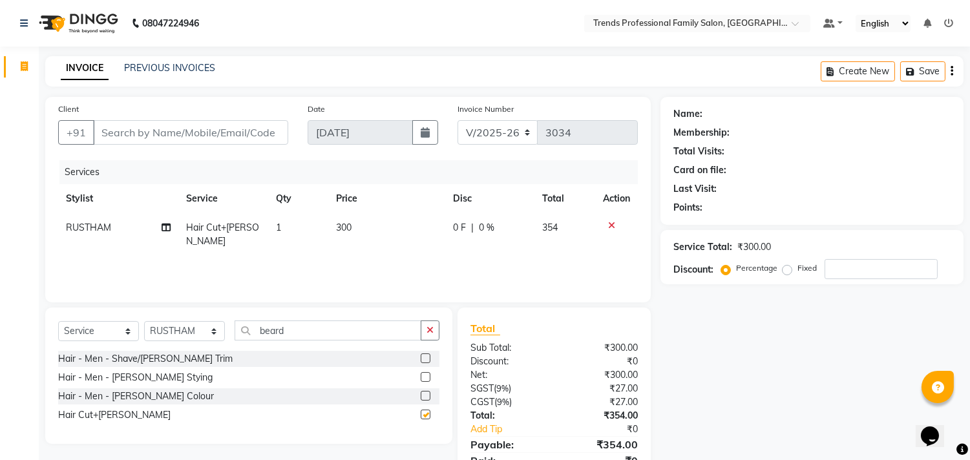
checkbox input "false"
click at [948, 75] on div "Create New Save" at bounding box center [892, 71] width 143 height 30
click at [951, 71] on icon "button" at bounding box center [952, 71] width 3 height 1
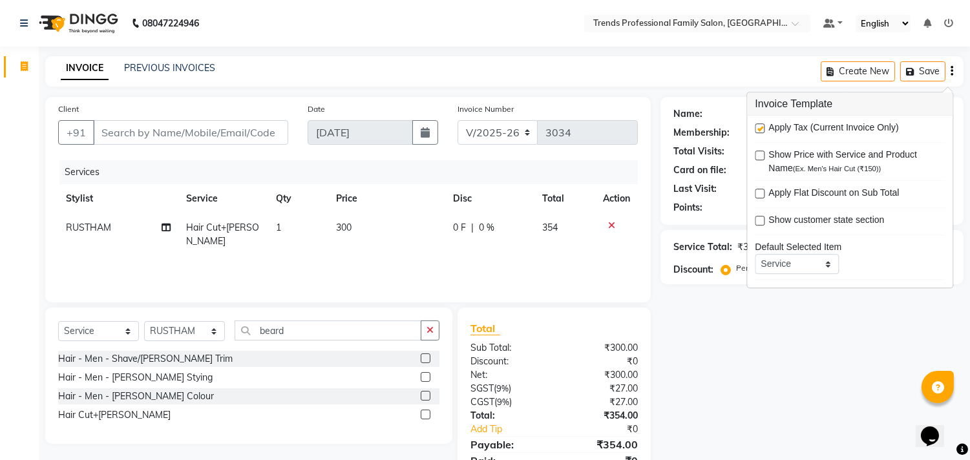
click at [757, 126] on label at bounding box center [760, 128] width 10 height 10
click at [757, 126] on input "checkbox" at bounding box center [759, 129] width 8 height 8
checkbox input "false"
click at [661, 381] on div "Name: Membership: Total Visits: Card on file: Last Visit: Points: Service Total…" at bounding box center [816, 283] width 313 height 373
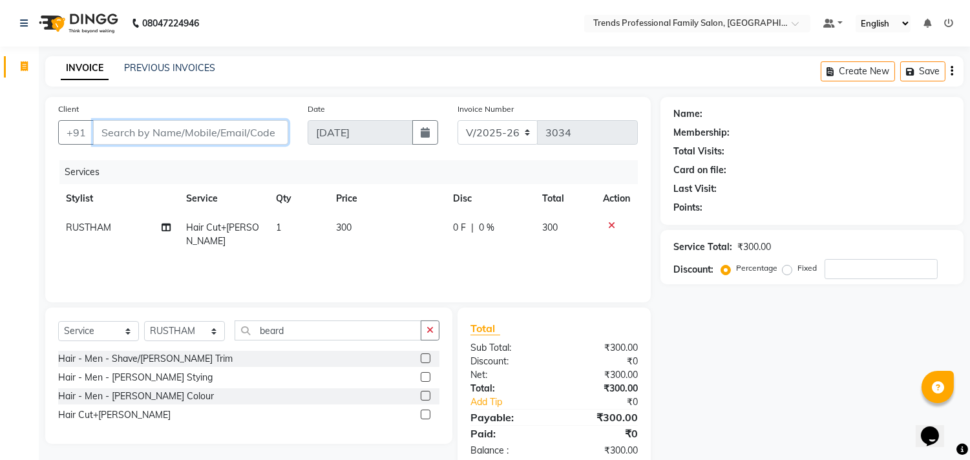
click at [248, 140] on input "Client" at bounding box center [190, 132] width 195 height 25
type input "7"
type input "0"
type input "7"
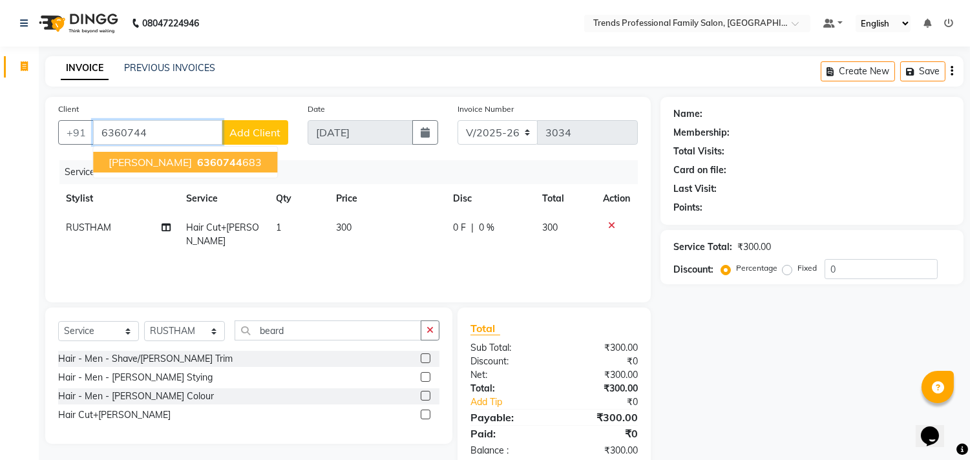
click at [199, 154] on button "[PERSON_NAME] 6360744 683" at bounding box center [185, 162] width 184 height 21
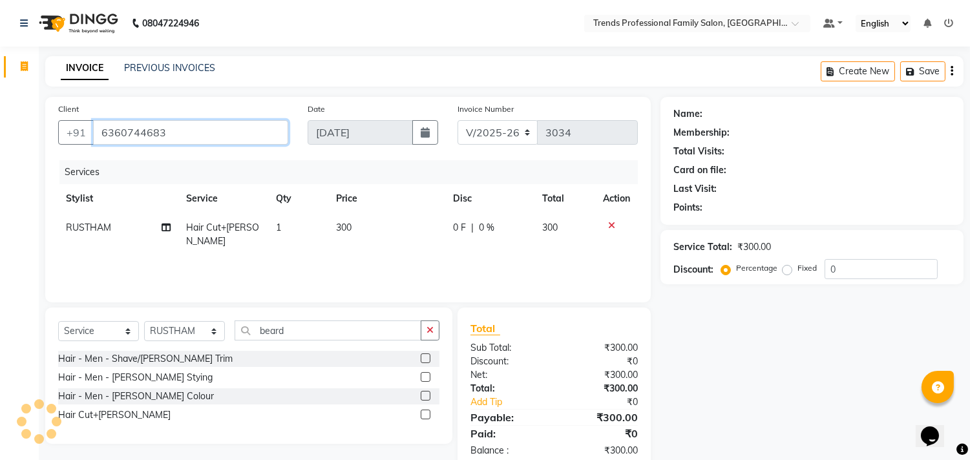
type input "6360744683"
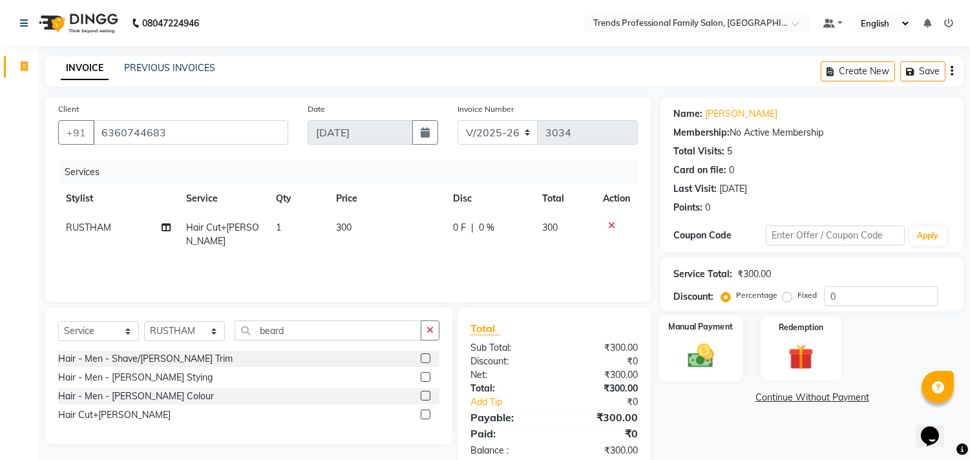
click at [694, 355] on img at bounding box center [701, 356] width 43 height 30
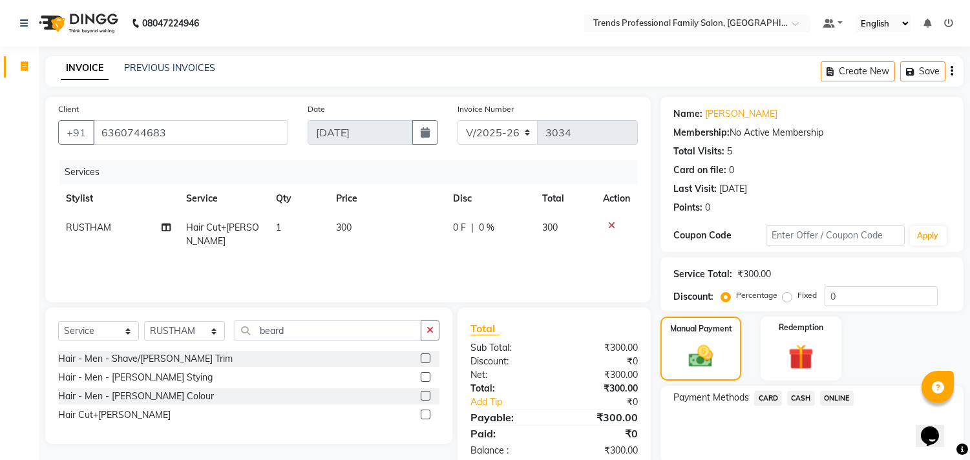
click at [805, 397] on span "CASH" at bounding box center [801, 398] width 28 height 15
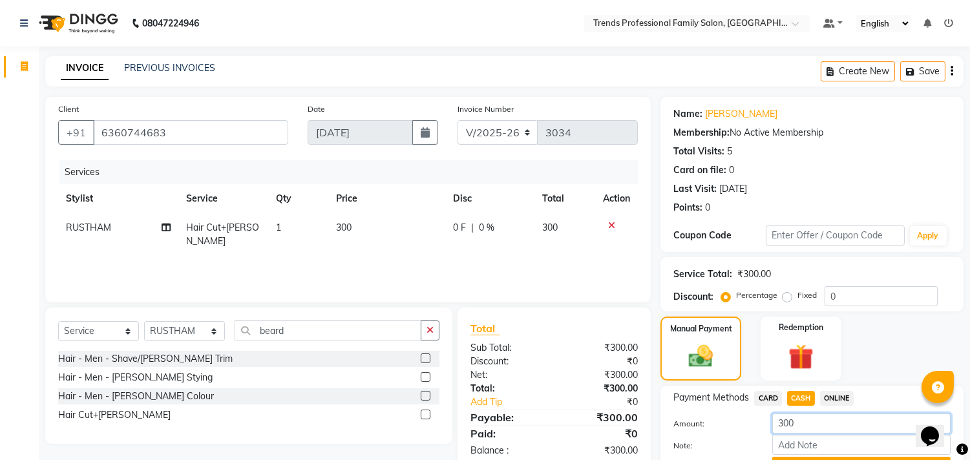
click at [806, 422] on input "300" at bounding box center [861, 424] width 178 height 20
type input "3"
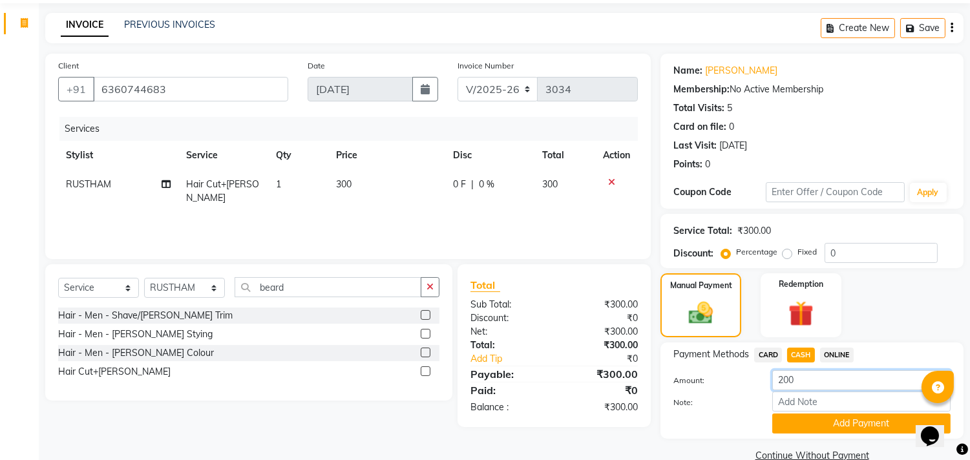
scroll to position [67, 0]
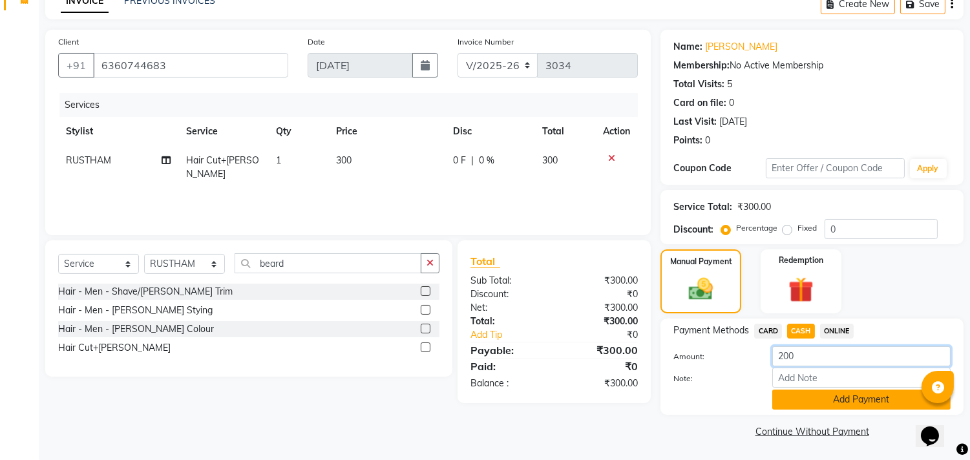
type input "200"
click at [812, 404] on button "Add Payment" at bounding box center [861, 400] width 178 height 20
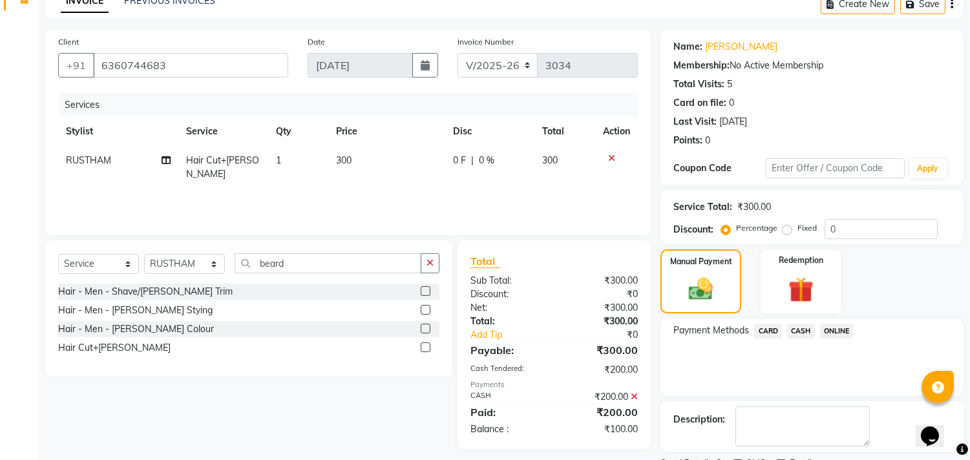
click at [836, 330] on span "ONLINE" at bounding box center [837, 331] width 34 height 15
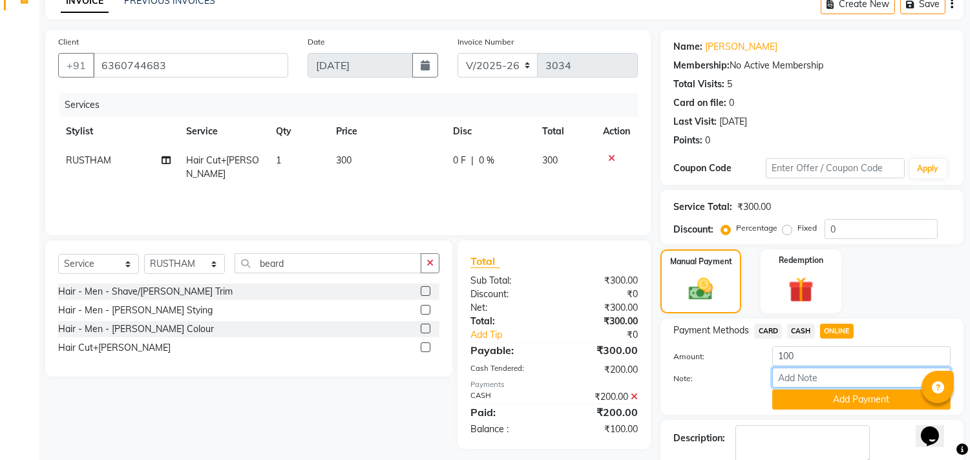
click at [811, 383] on input "Note:" at bounding box center [861, 378] width 178 height 20
type input "THANK YOU VISIT AGAIN"
click at [805, 390] on button "Add Payment" at bounding box center [861, 400] width 178 height 20
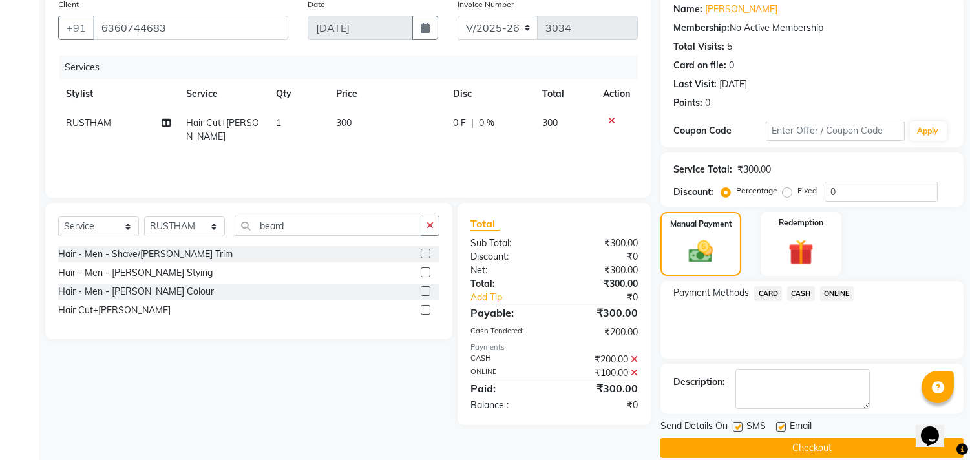
scroll to position [121, 0]
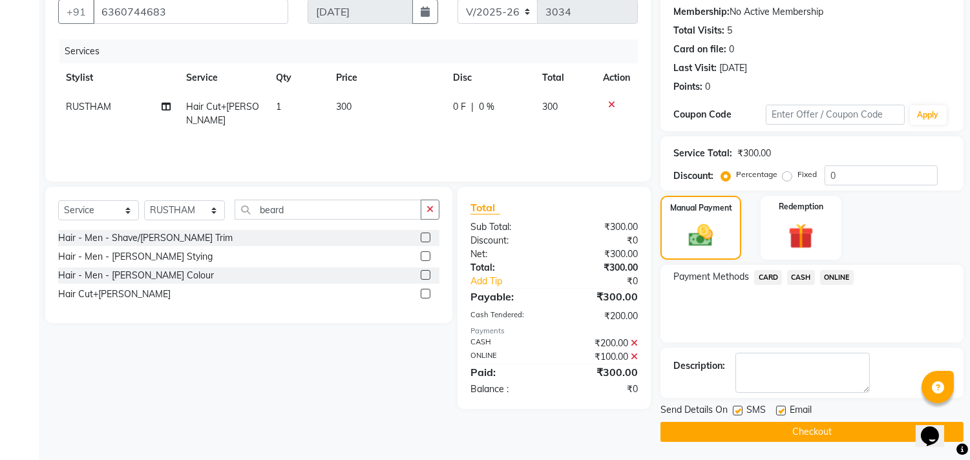
click at [782, 407] on label at bounding box center [781, 411] width 10 height 10
click at [782, 407] on input "checkbox" at bounding box center [780, 411] width 8 height 8
checkbox input "false"
click at [739, 406] on label at bounding box center [738, 411] width 10 height 10
click at [739, 407] on input "checkbox" at bounding box center [737, 411] width 8 height 8
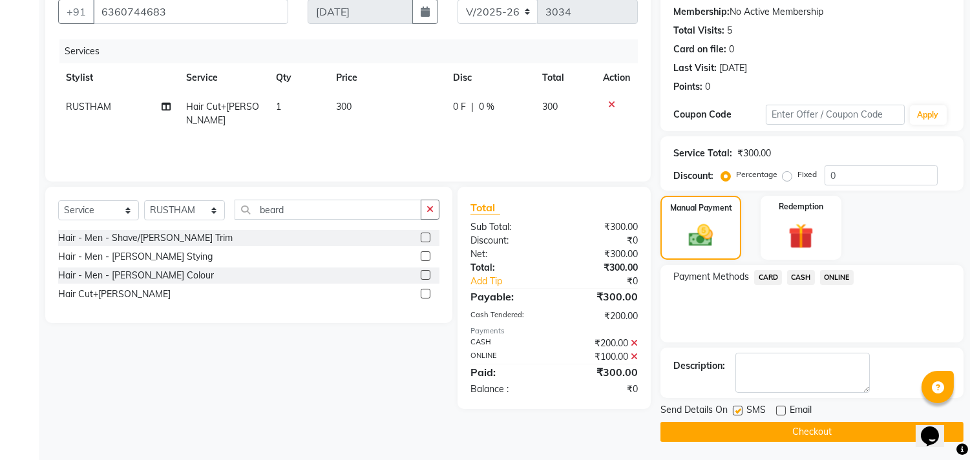
checkbox input "false"
click at [738, 422] on button "Checkout" at bounding box center [811, 432] width 303 height 20
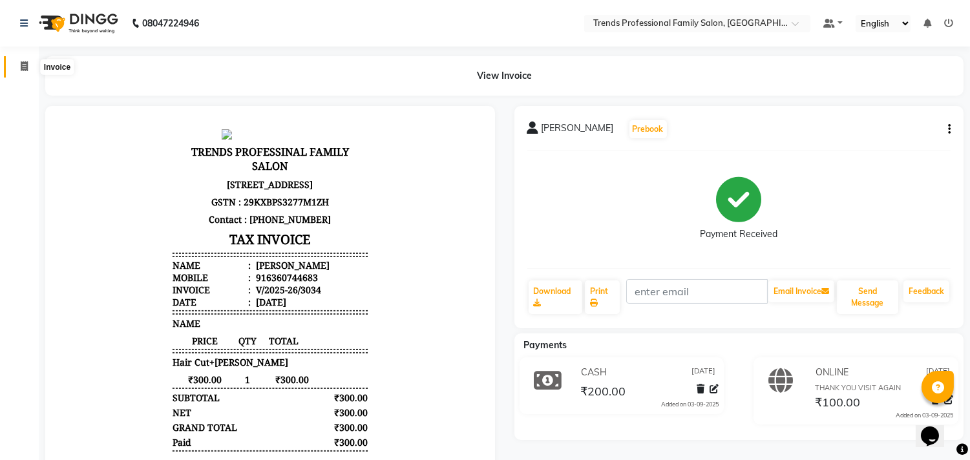
click at [14, 63] on span at bounding box center [24, 66] width 23 height 15
select select "service"
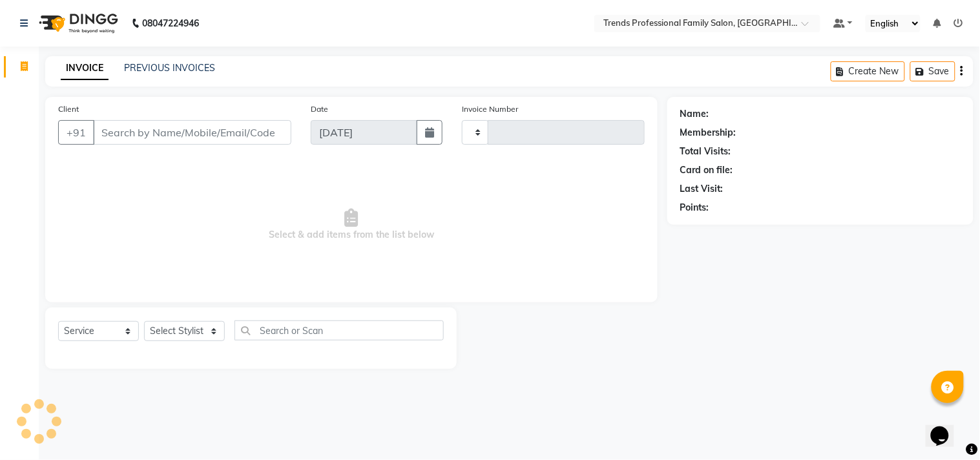
type input "3035"
select select "7345"
